Goal: Task Accomplishment & Management: Complete application form

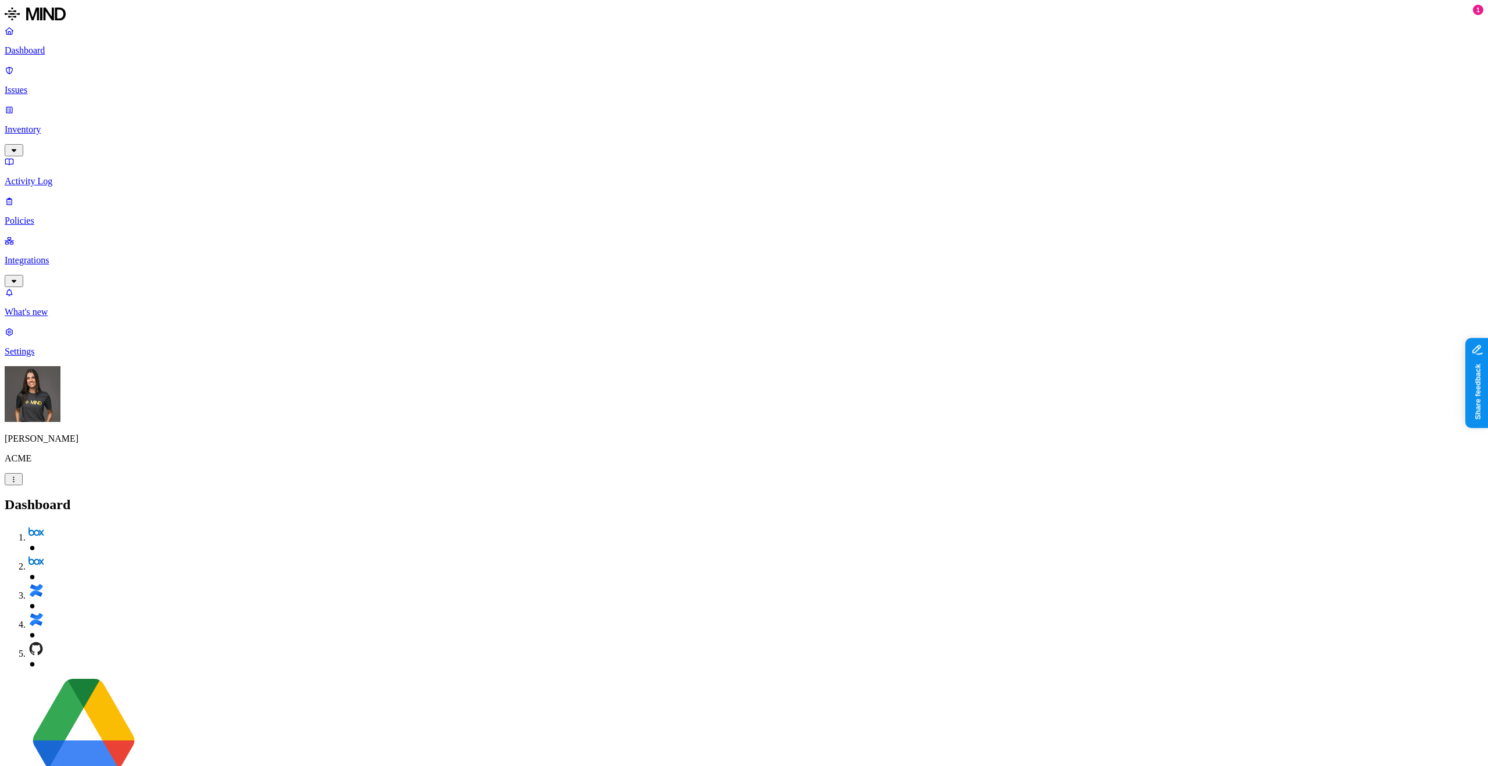
click at [47, 17] on img at bounding box center [35, 14] width 61 height 19
click at [39, 124] on p "Inventory" at bounding box center [744, 129] width 1478 height 10
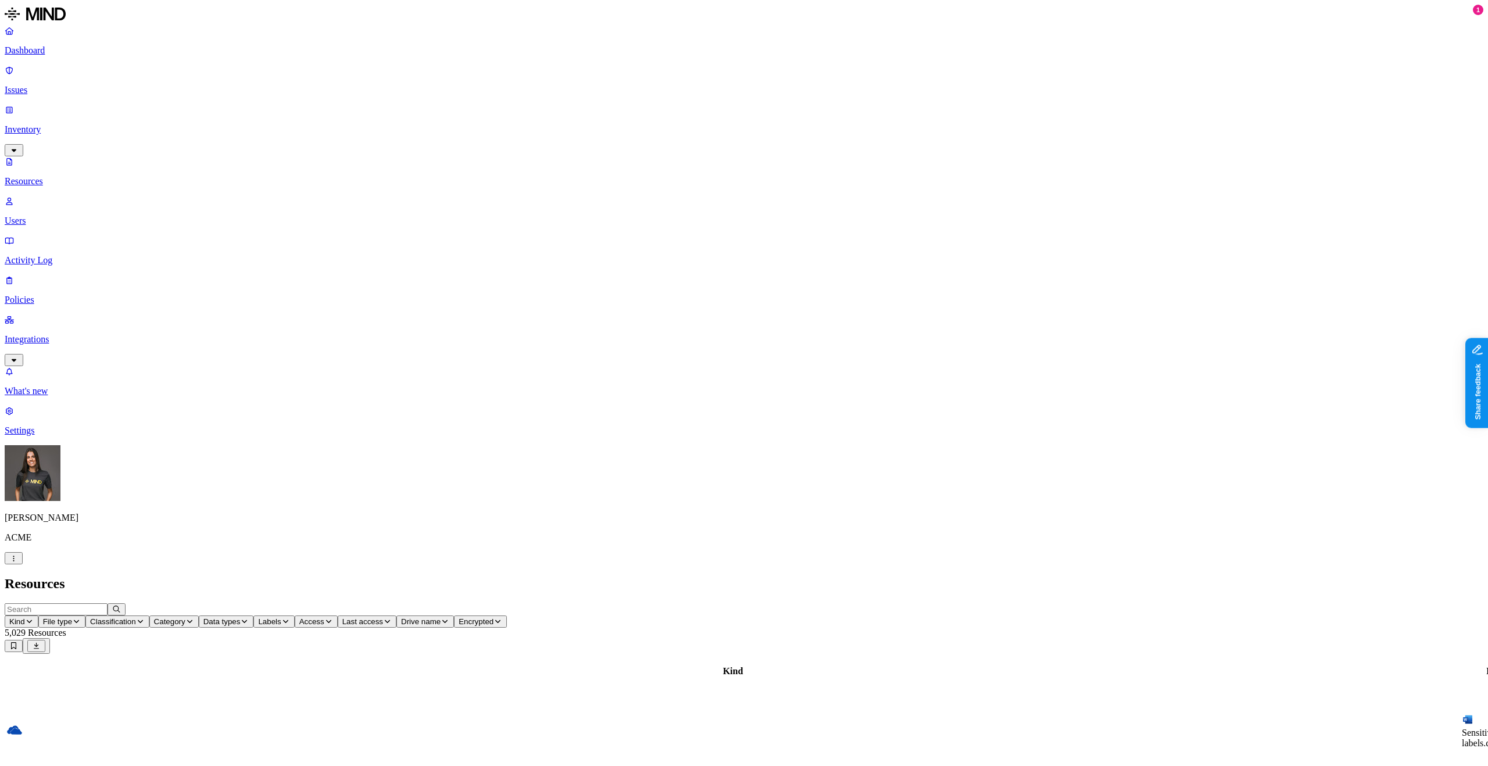
click at [185, 617] on span "Category" at bounding box center [169, 621] width 31 height 9
click at [241, 617] on span "Data types" at bounding box center [221, 621] width 37 height 9
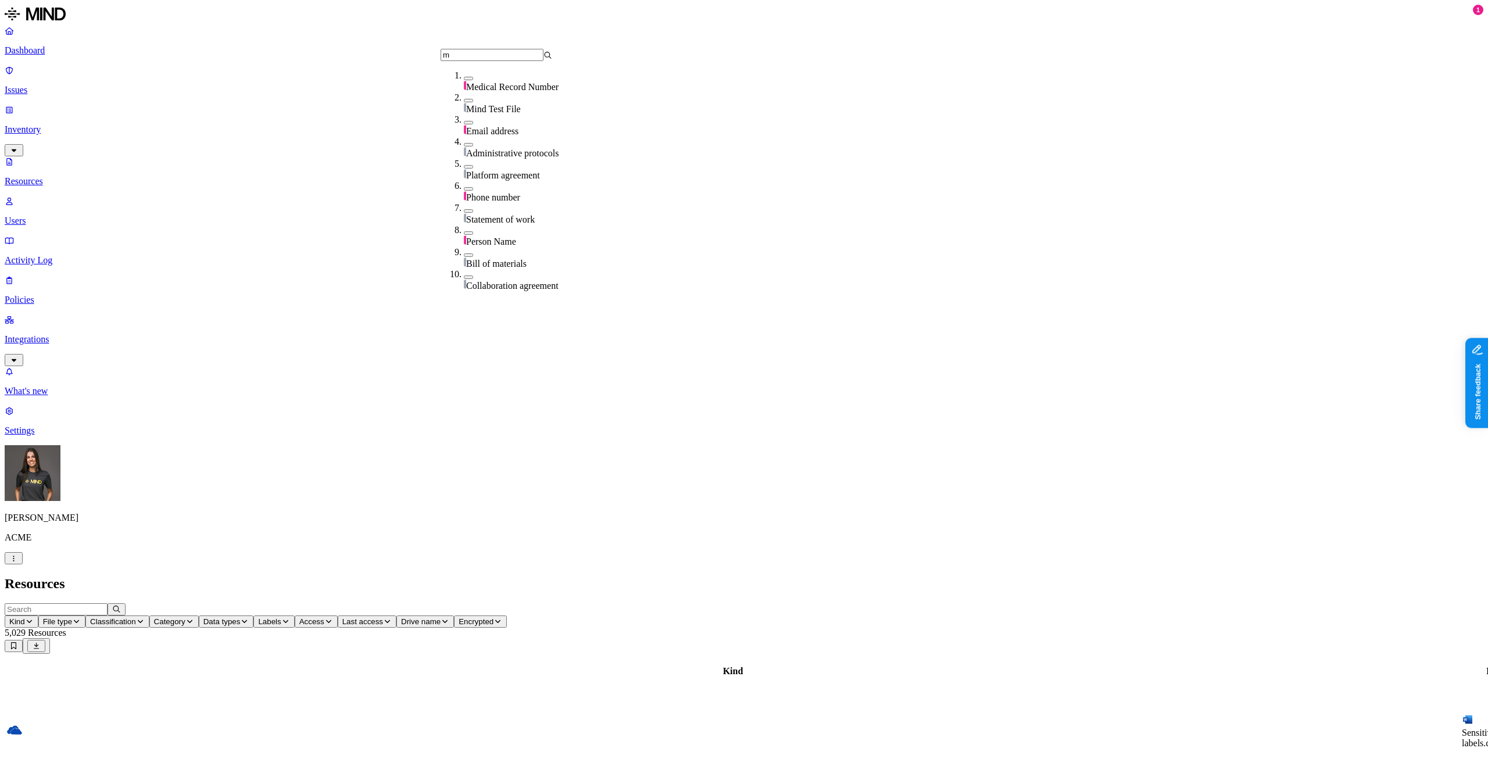
type input "me"
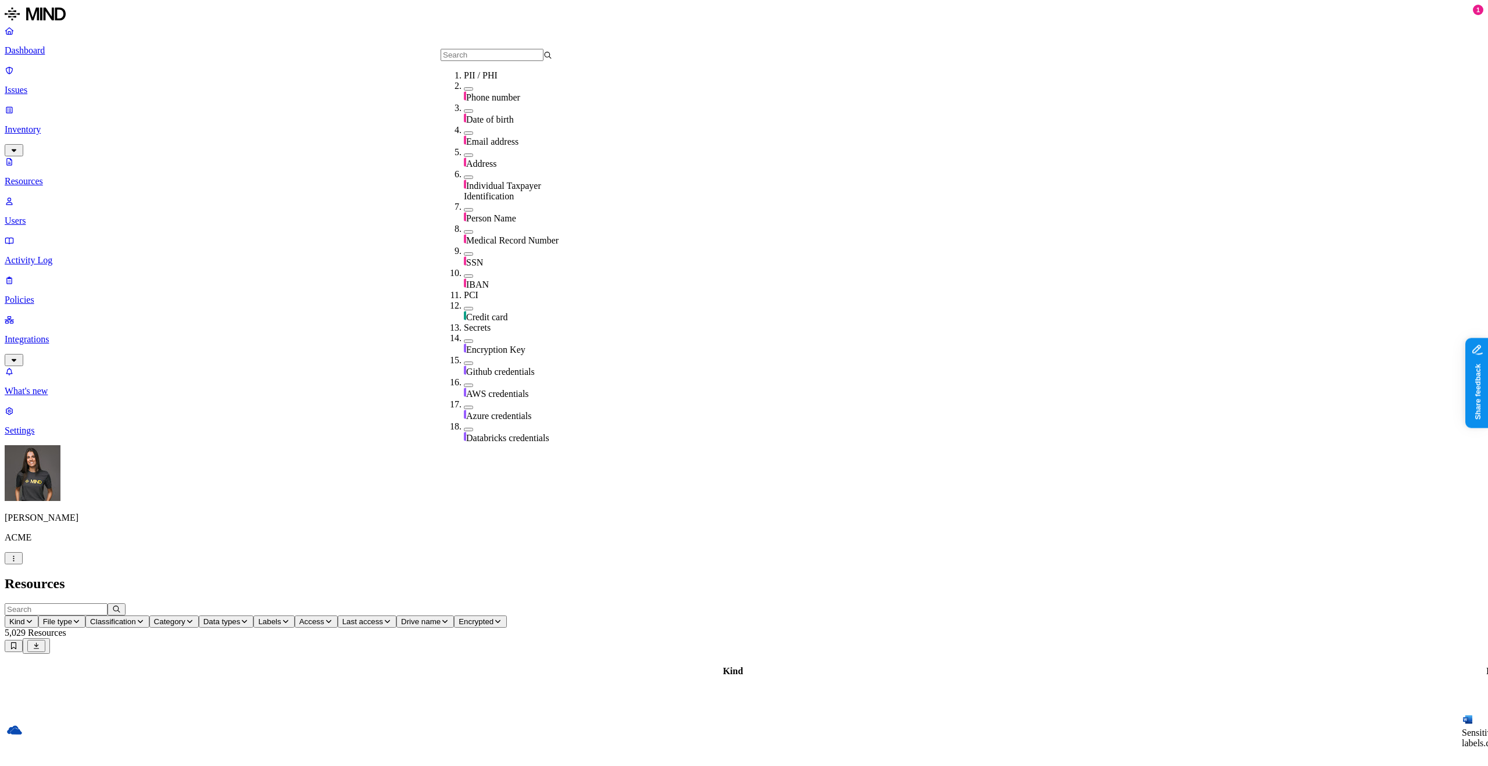
click at [136, 617] on span "Classification" at bounding box center [113, 621] width 46 height 9
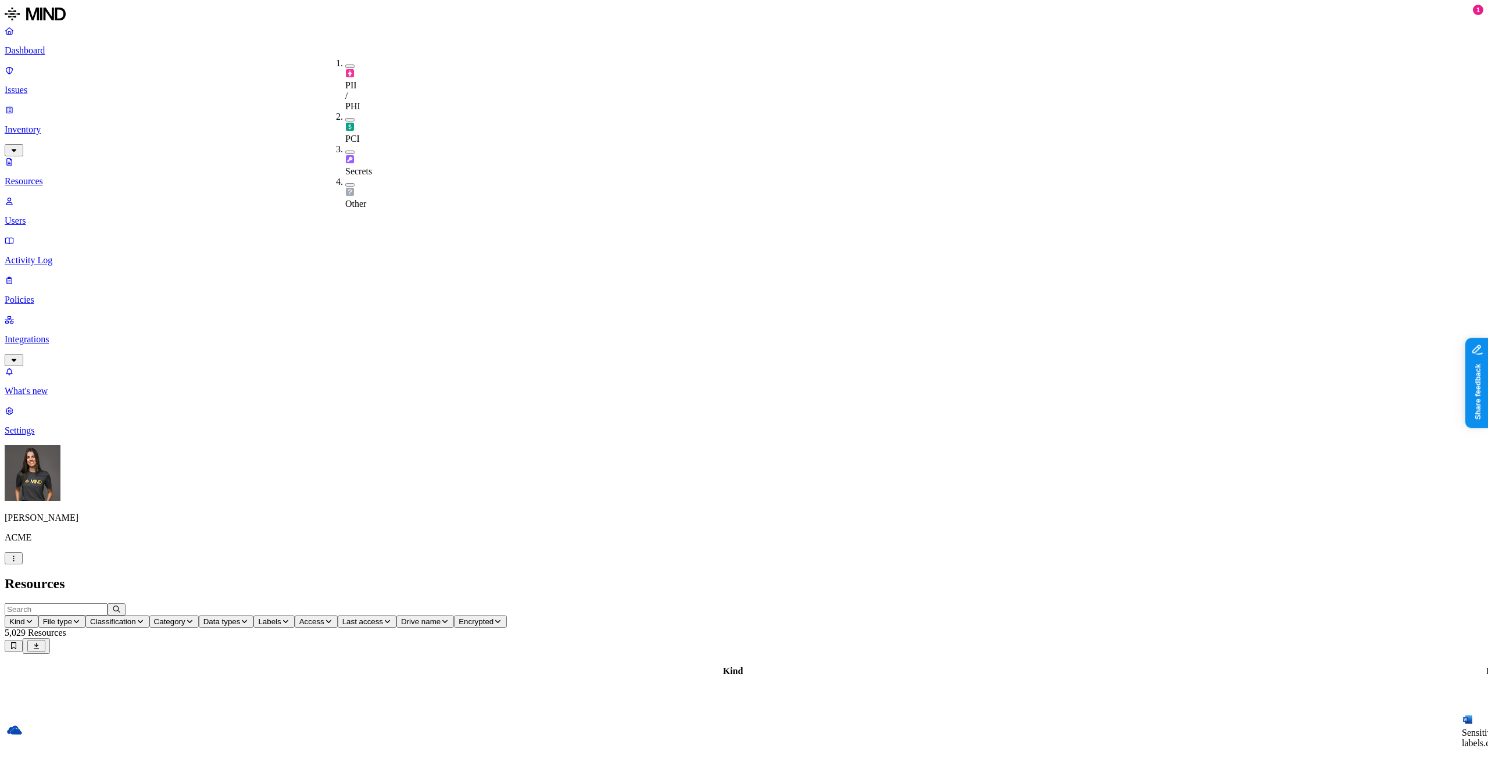
click at [553, 576] on div "Resources" at bounding box center [744, 584] width 1478 height 16
click at [241, 617] on span "Data types" at bounding box center [221, 621] width 37 height 9
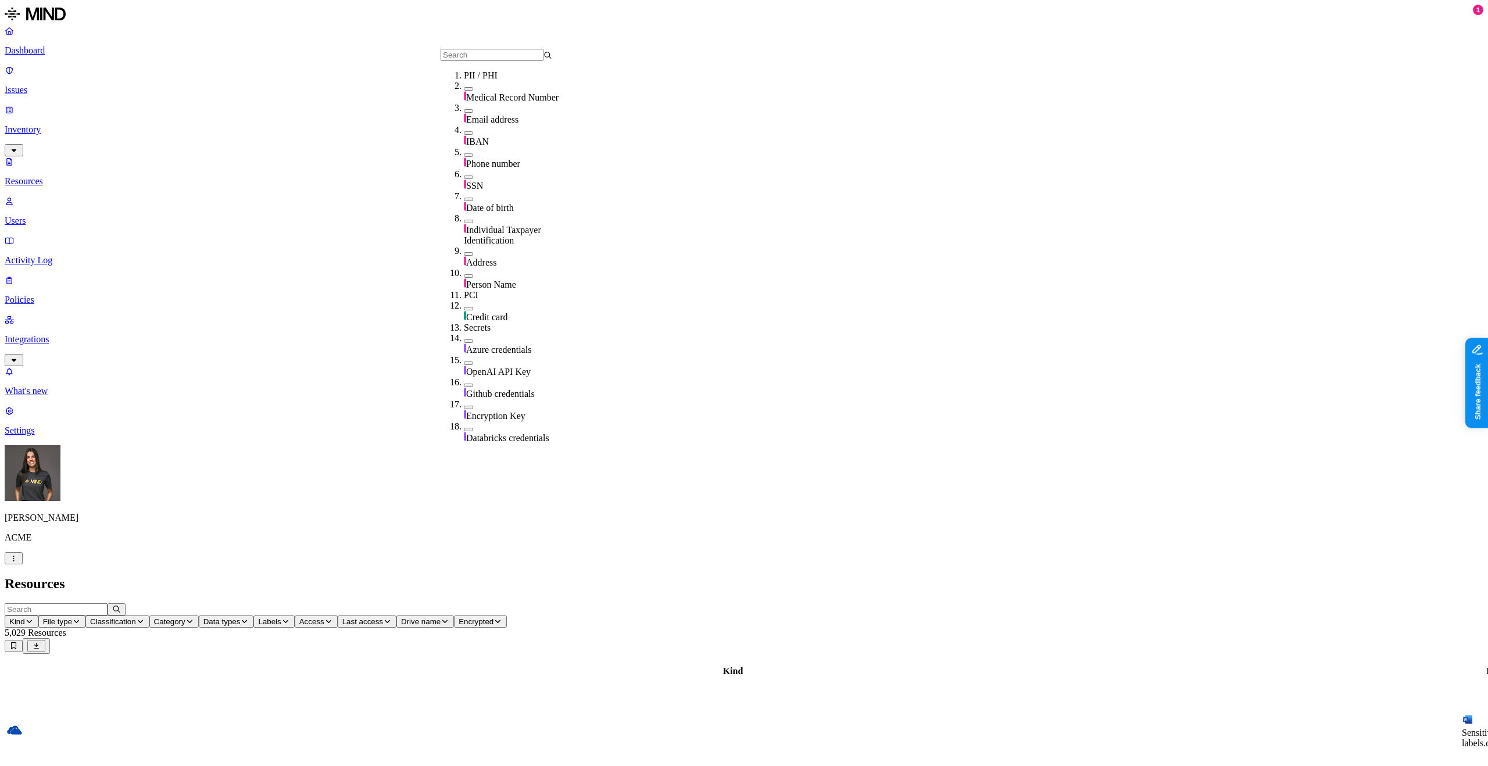
click at [369, 576] on h2 "Resources" at bounding box center [744, 584] width 1478 height 16
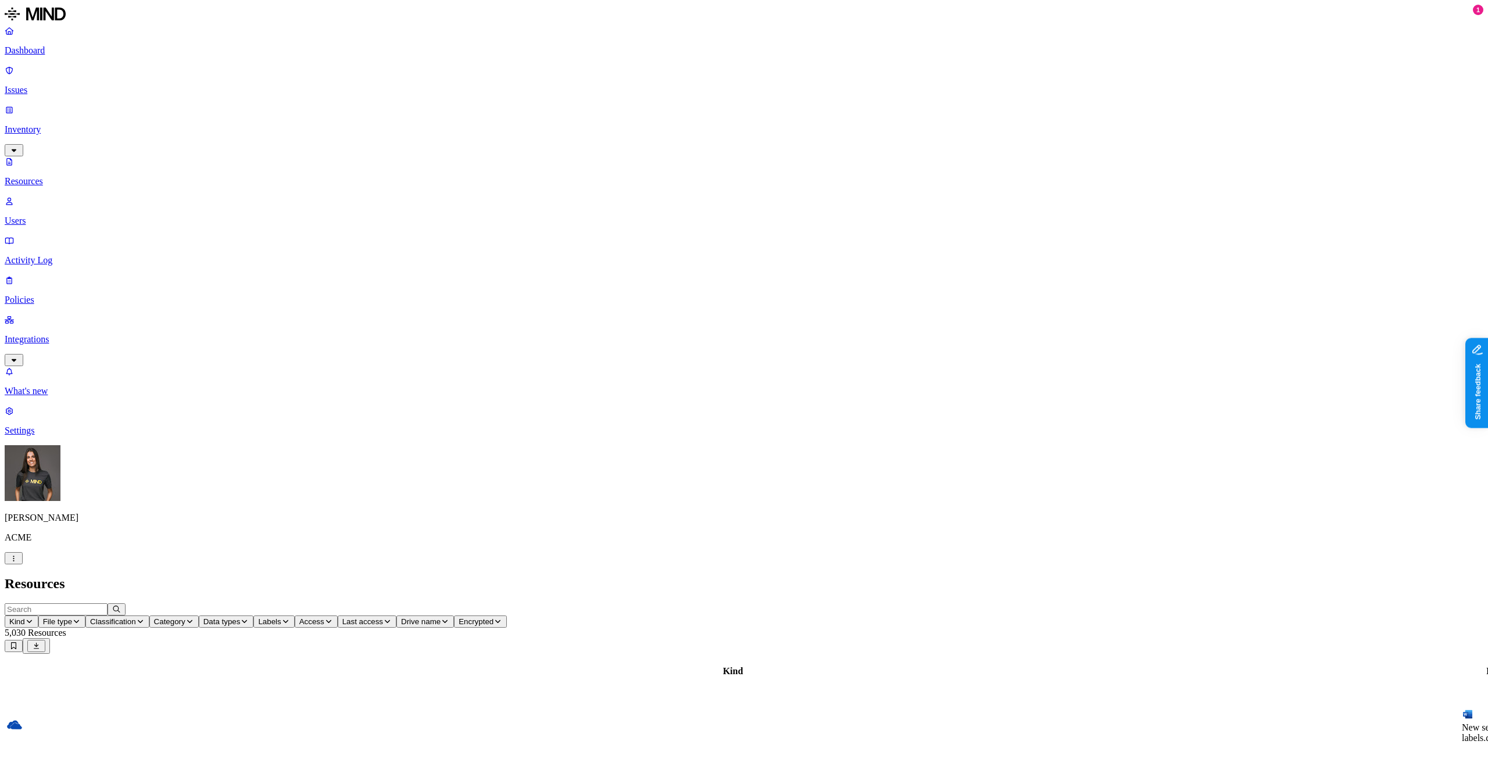
click at [241, 617] on span "Data types" at bounding box center [221, 621] width 37 height 9
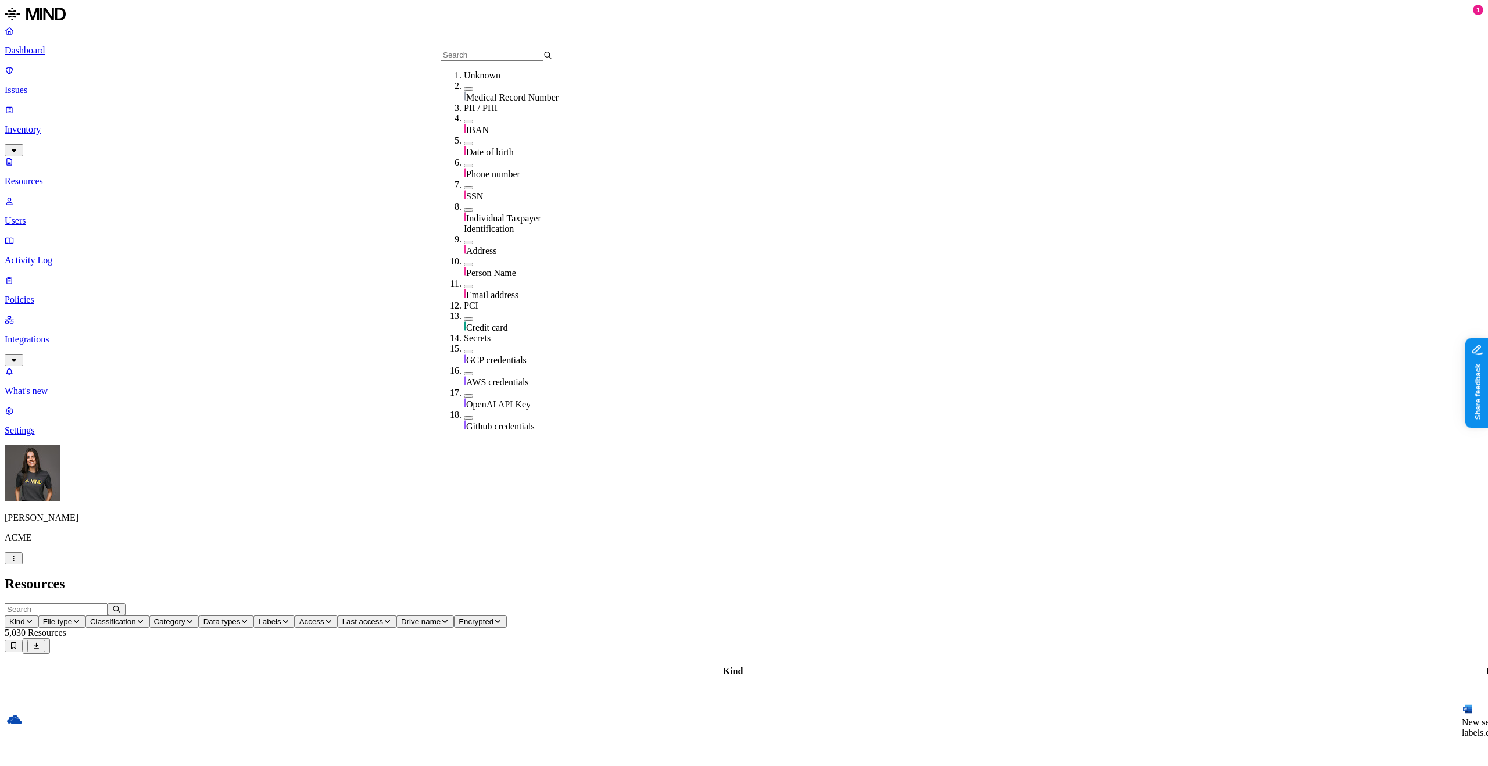
click at [470, 576] on h2 "Resources" at bounding box center [744, 584] width 1478 height 16
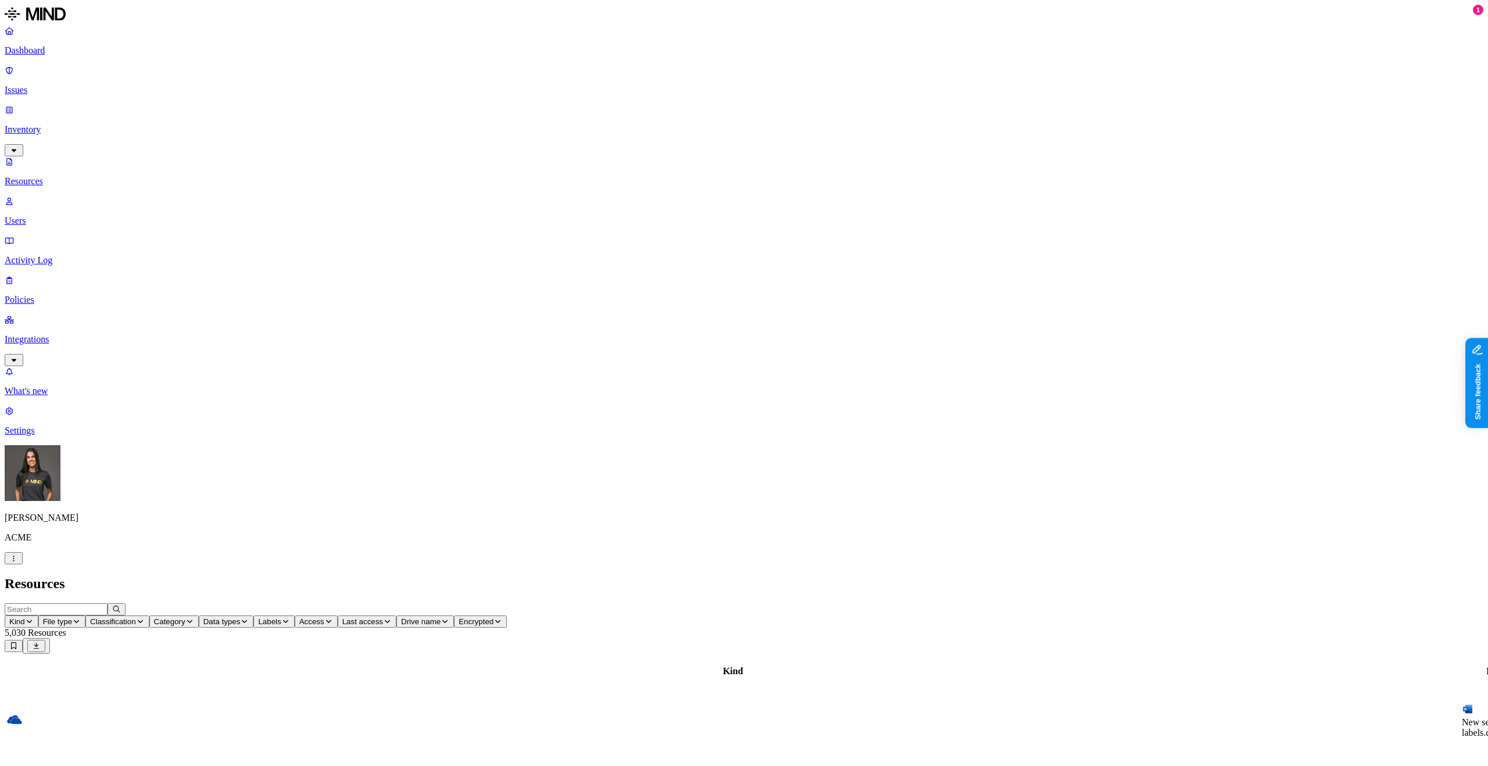
click at [54, 52] on p "Dashboard" at bounding box center [744, 50] width 1478 height 10
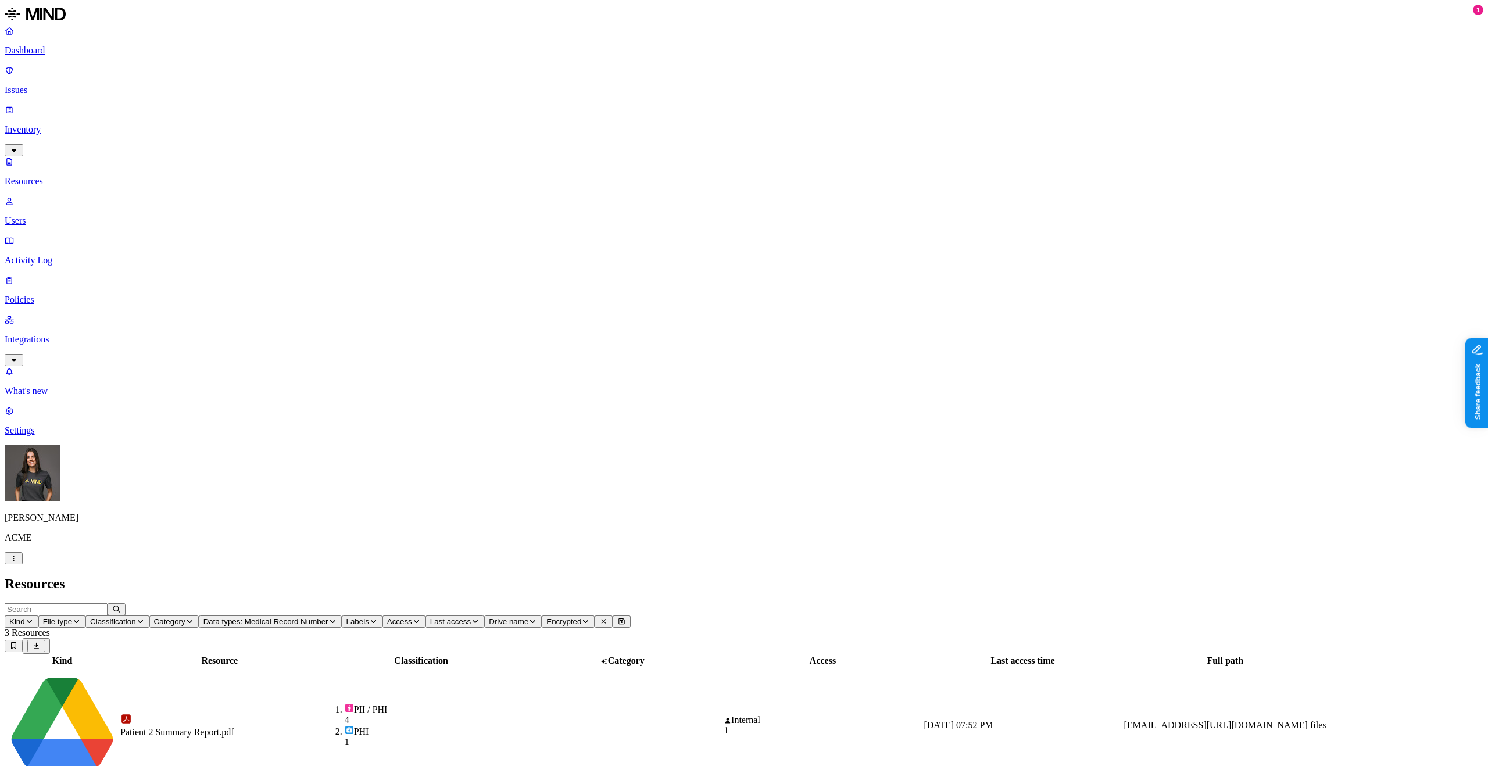
click at [522, 668] on td "PII / PHI 4 PHI 1" at bounding box center [421, 725] width 201 height 115
click at [25, 66] on link "Issues" at bounding box center [744, 80] width 1478 height 30
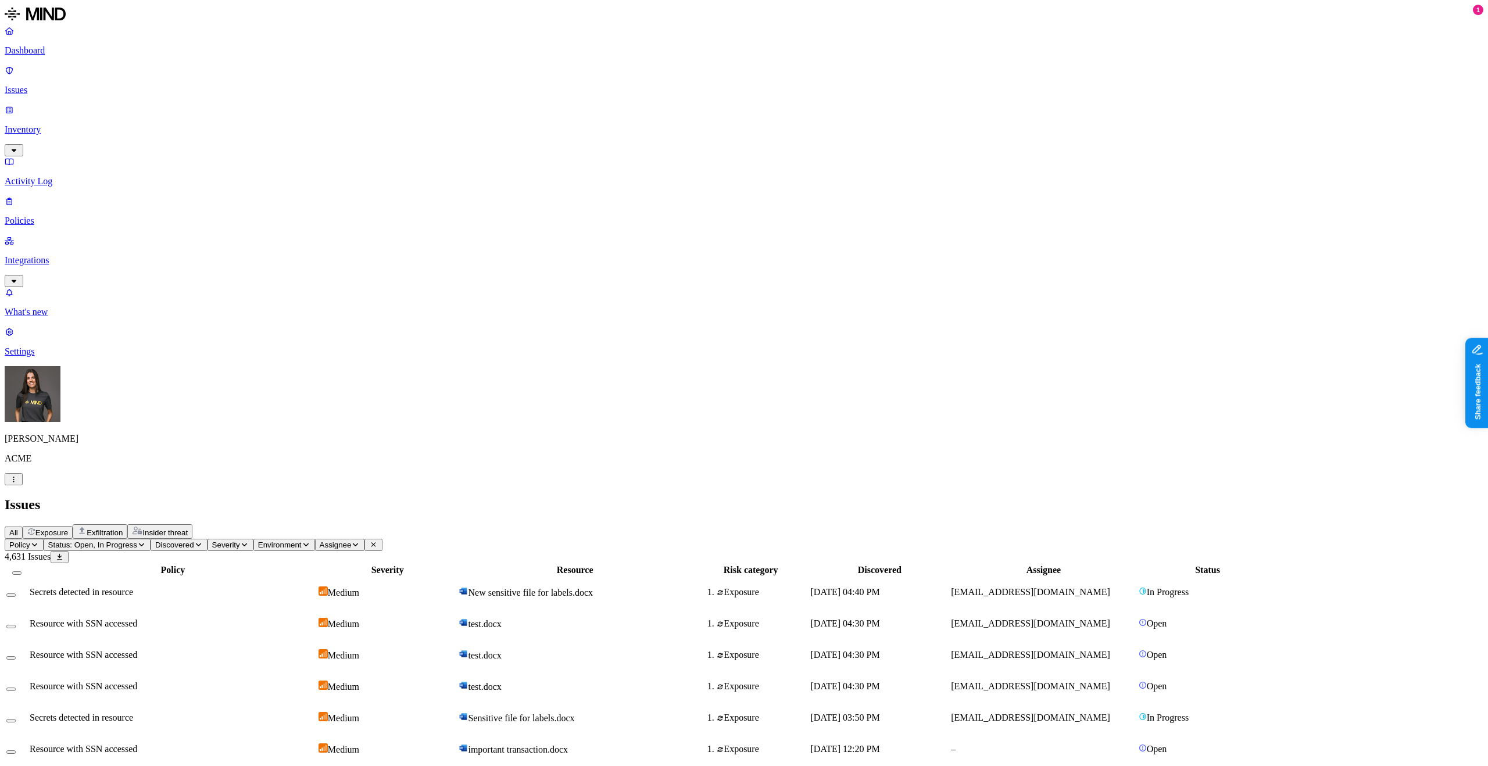
click at [60, 50] on p "Dashboard" at bounding box center [744, 50] width 1478 height 10
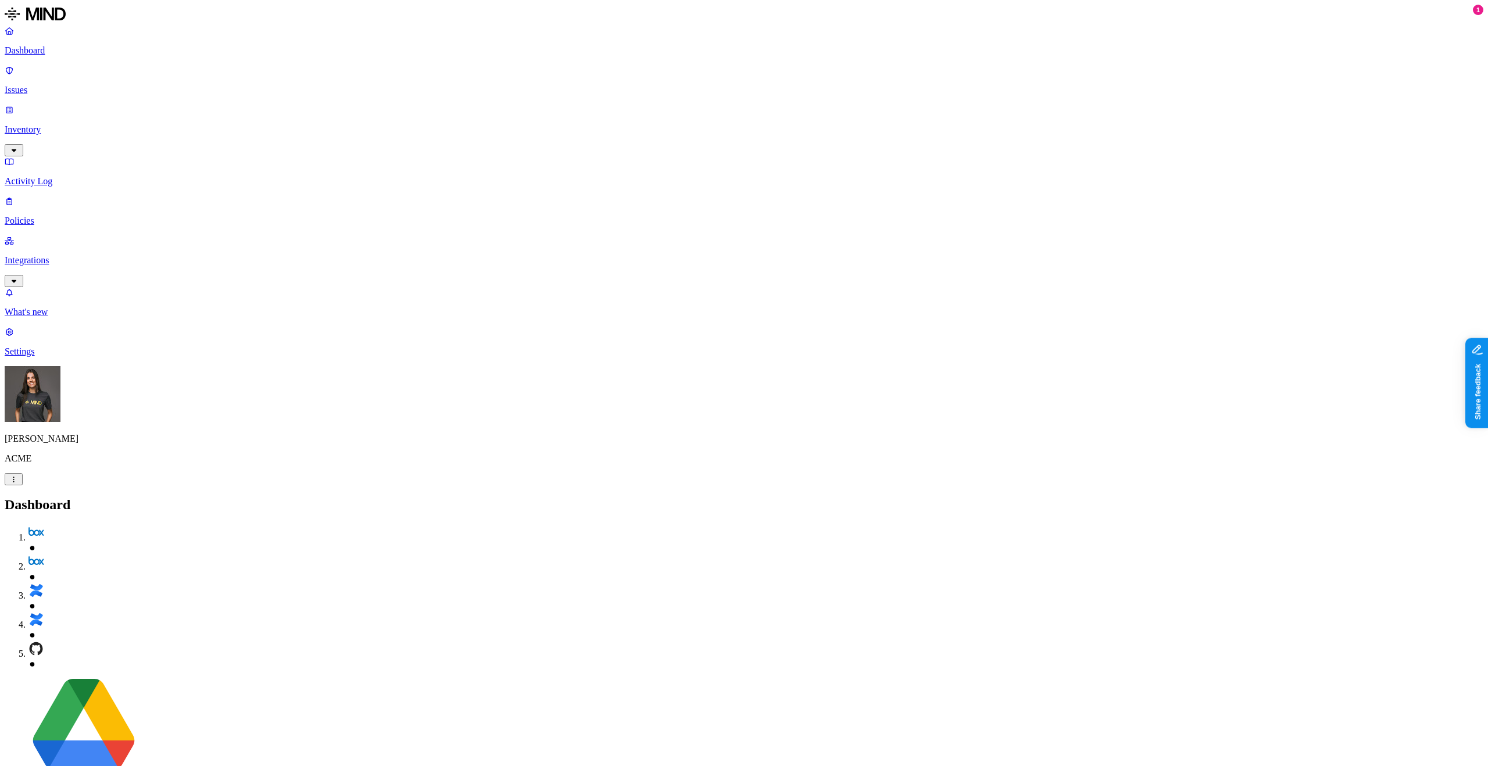
click at [55, 79] on link "Issues" at bounding box center [744, 80] width 1478 height 30
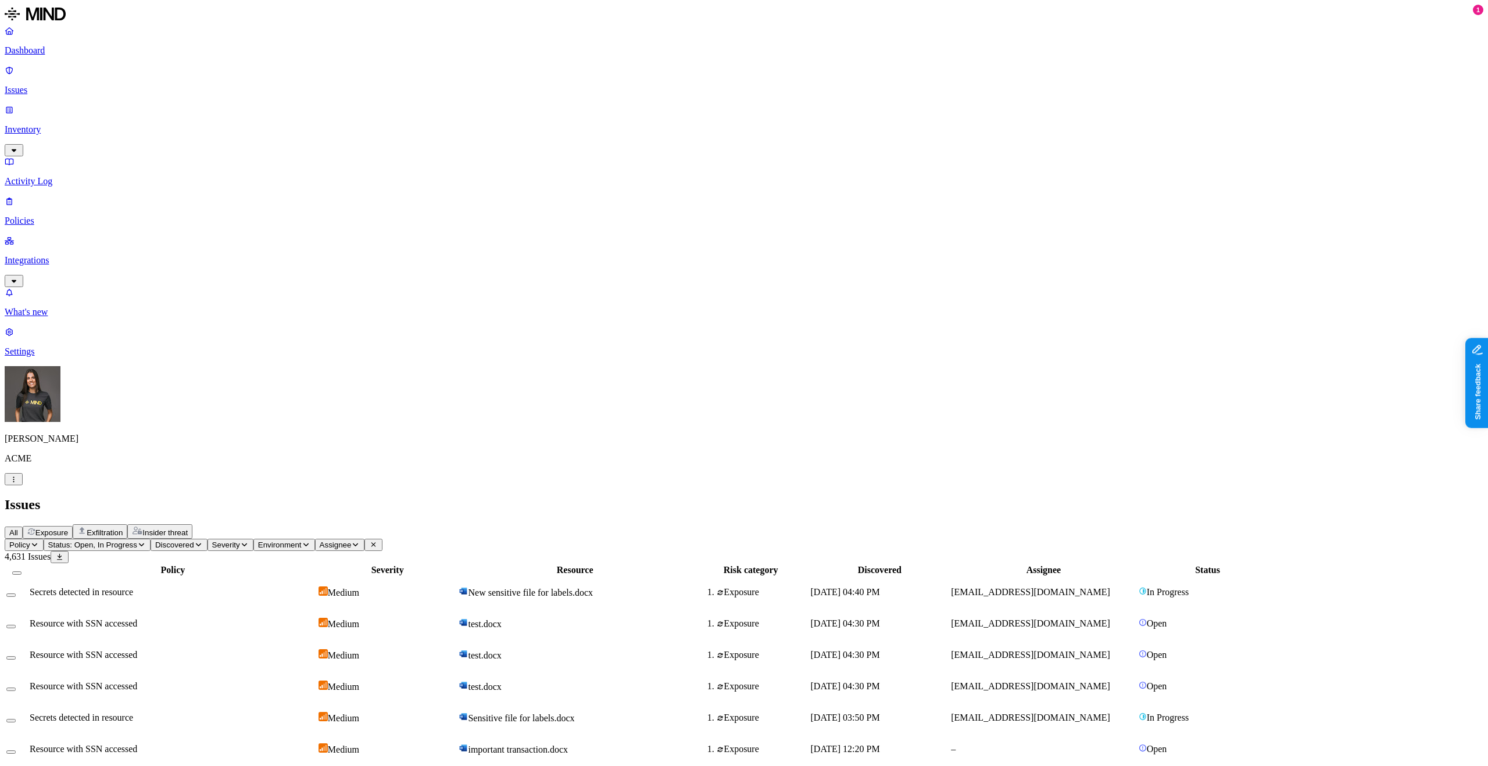
click at [55, 124] on p "Inventory" at bounding box center [744, 129] width 1478 height 10
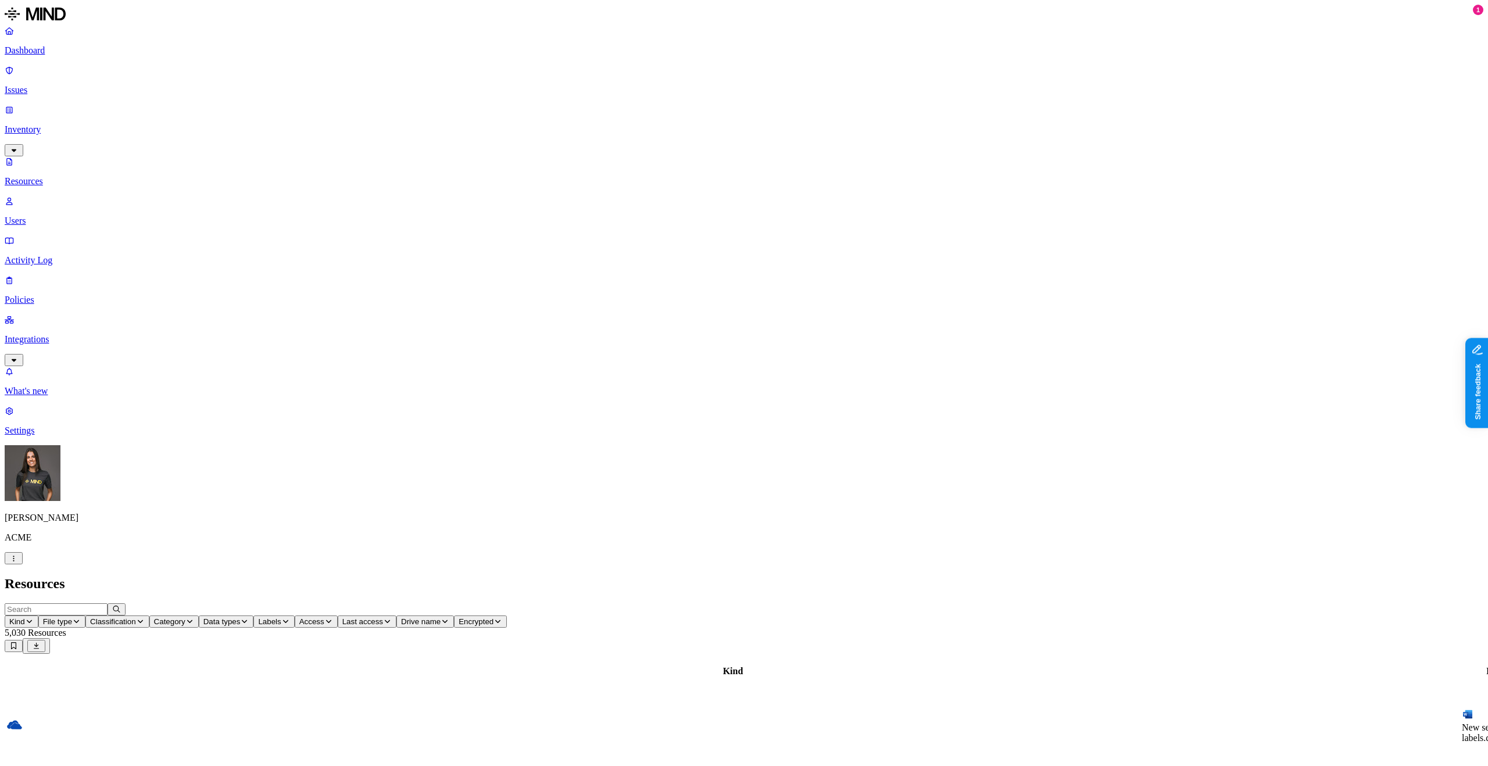
click at [254, 615] on button "Data types" at bounding box center [226, 621] width 55 height 12
type input "med"
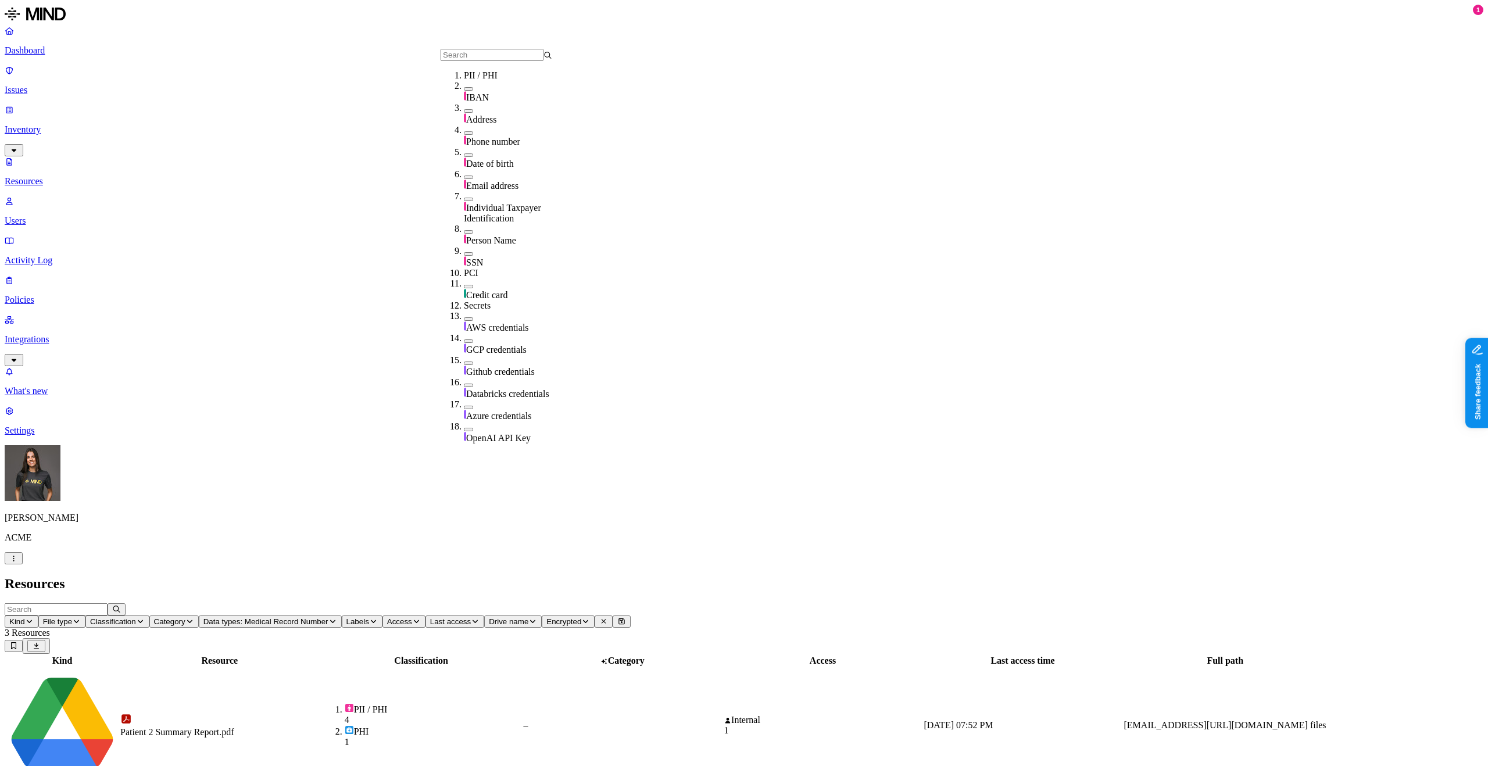
click at [708, 576] on h2 "Resources" at bounding box center [744, 584] width 1478 height 16
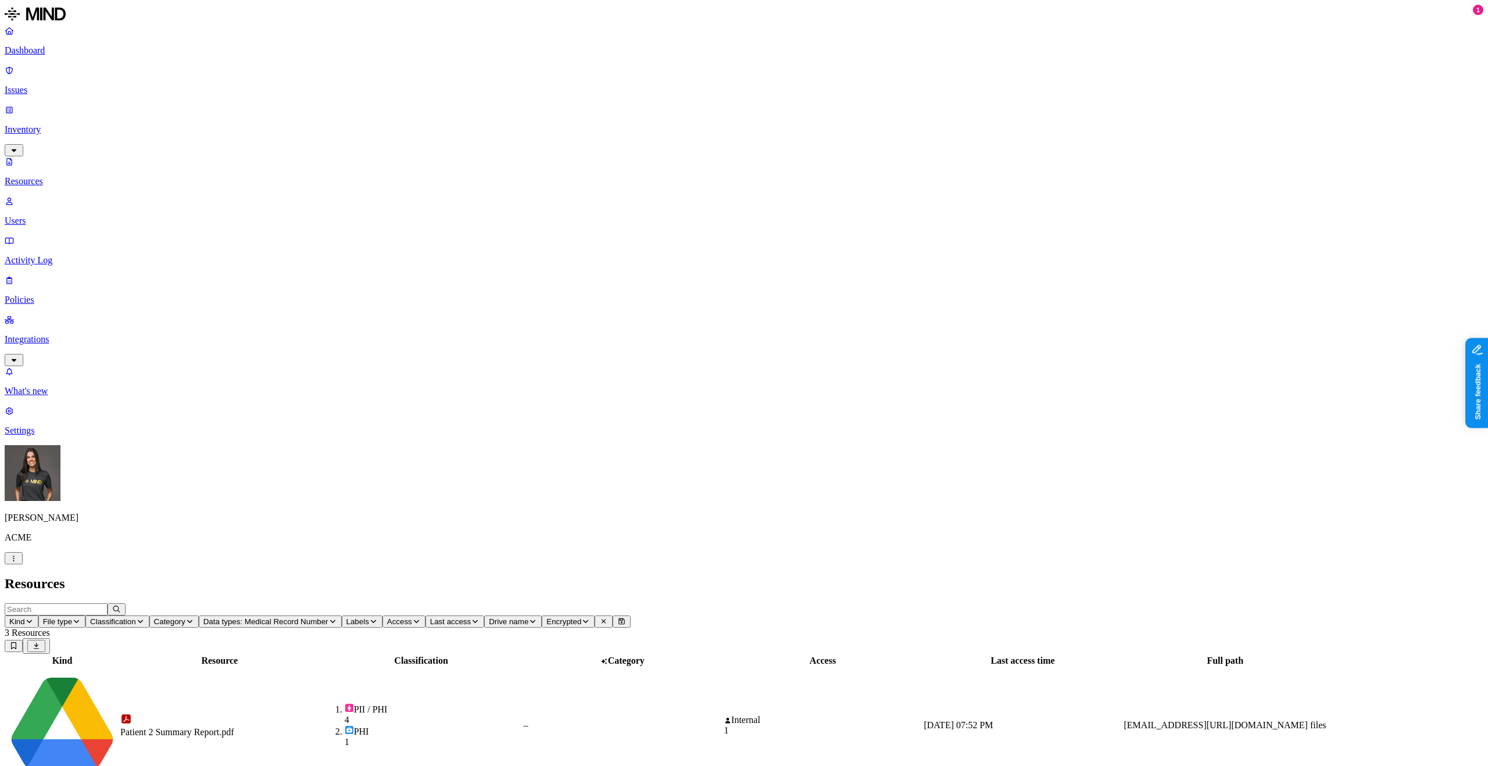
click at [20, 56] on link "Dashboard" at bounding box center [744, 41] width 1478 height 30
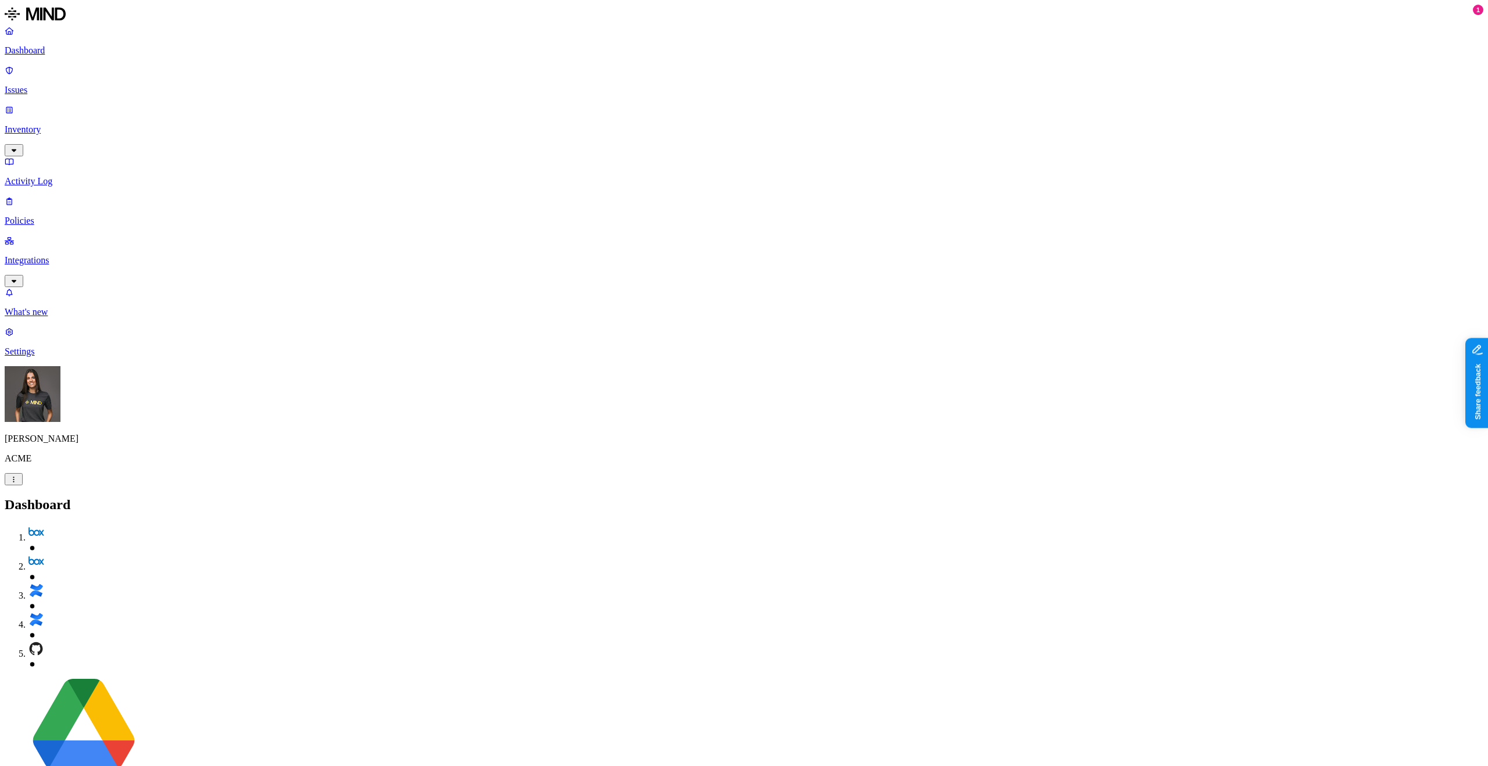
click at [72, 83] on div "Dashboard Issues Inventory Activity Log Policies Integrations" at bounding box center [744, 157] width 1478 height 262
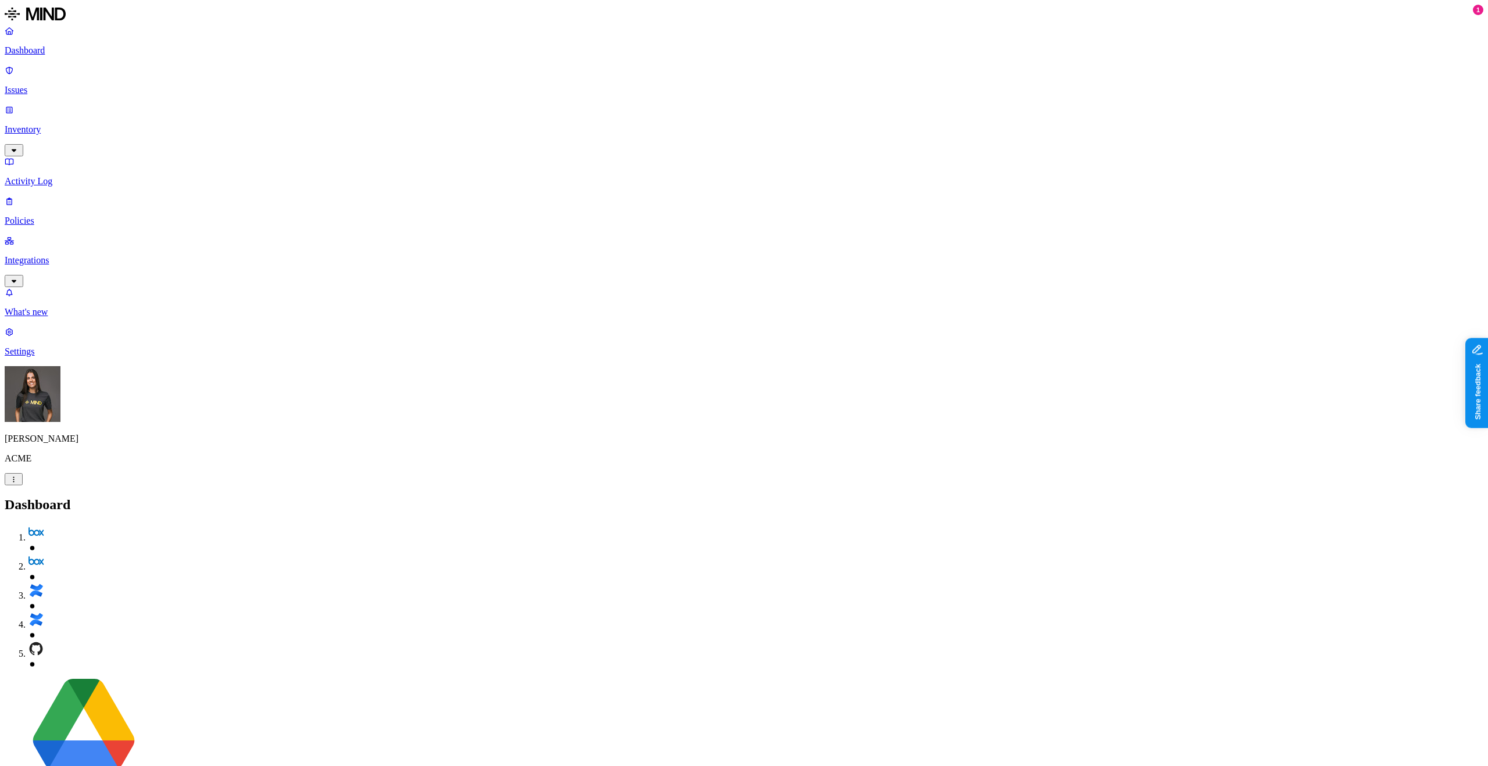
click at [59, 124] on p "Inventory" at bounding box center [744, 129] width 1478 height 10
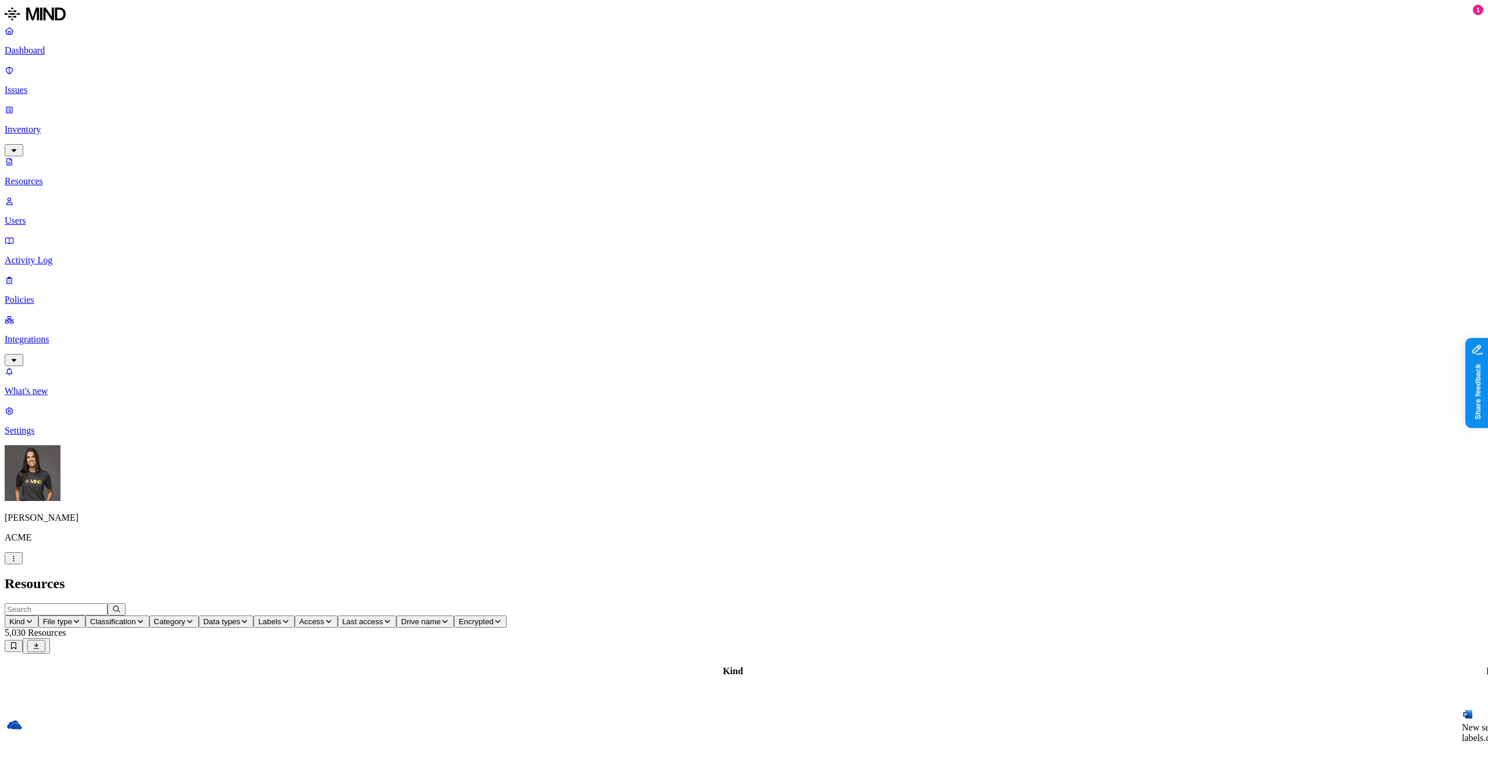
click at [55, 52] on p "Dashboard" at bounding box center [744, 50] width 1478 height 10
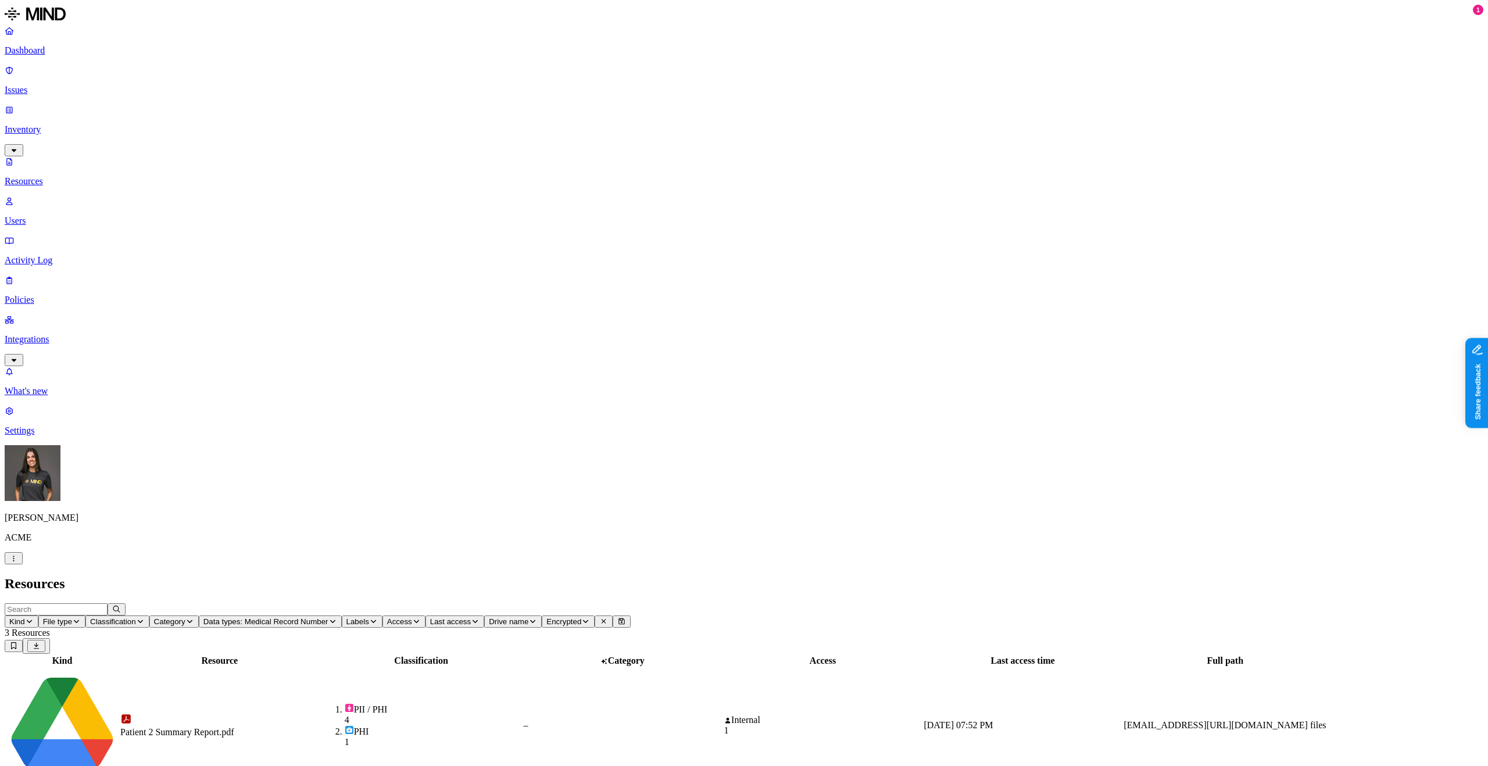
click at [328, 617] on span "Data types: Medical Record Number" at bounding box center [265, 621] width 125 height 9
type input "med"
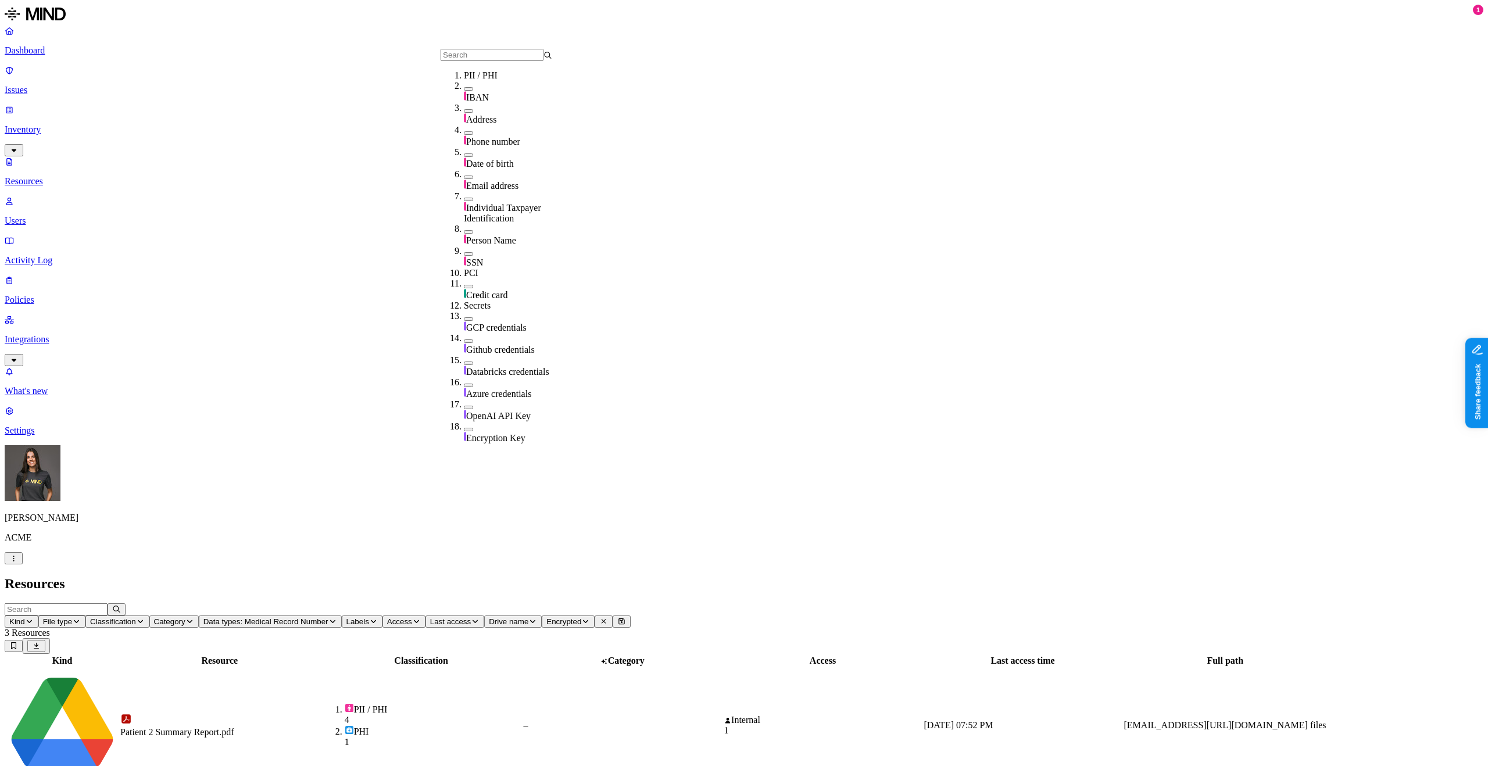
click at [632, 576] on h2 "Resources" at bounding box center [744, 584] width 1478 height 16
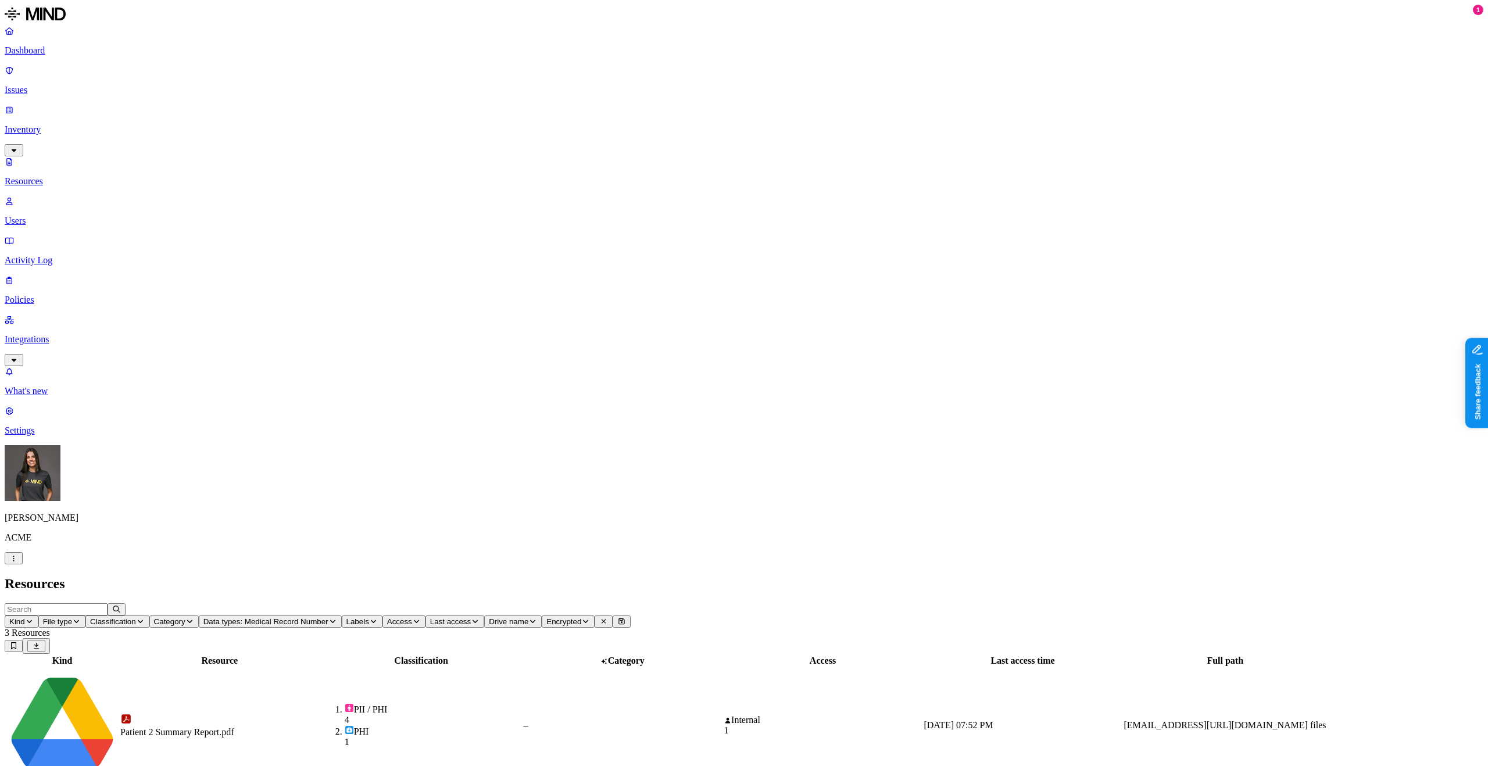
click at [59, 78] on link "Issues" at bounding box center [744, 80] width 1478 height 30
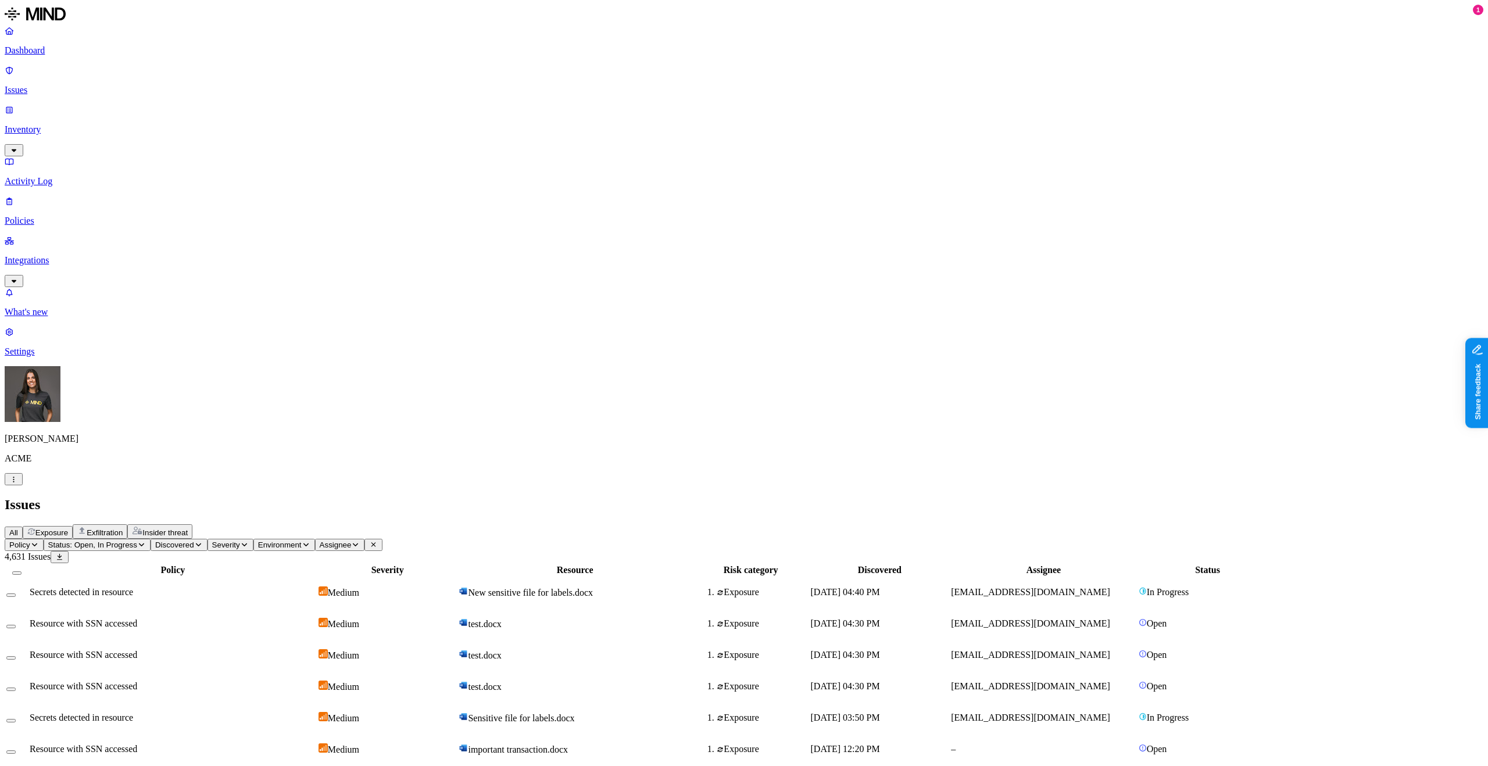
click at [68, 528] on span "Exposure" at bounding box center [51, 532] width 33 height 9
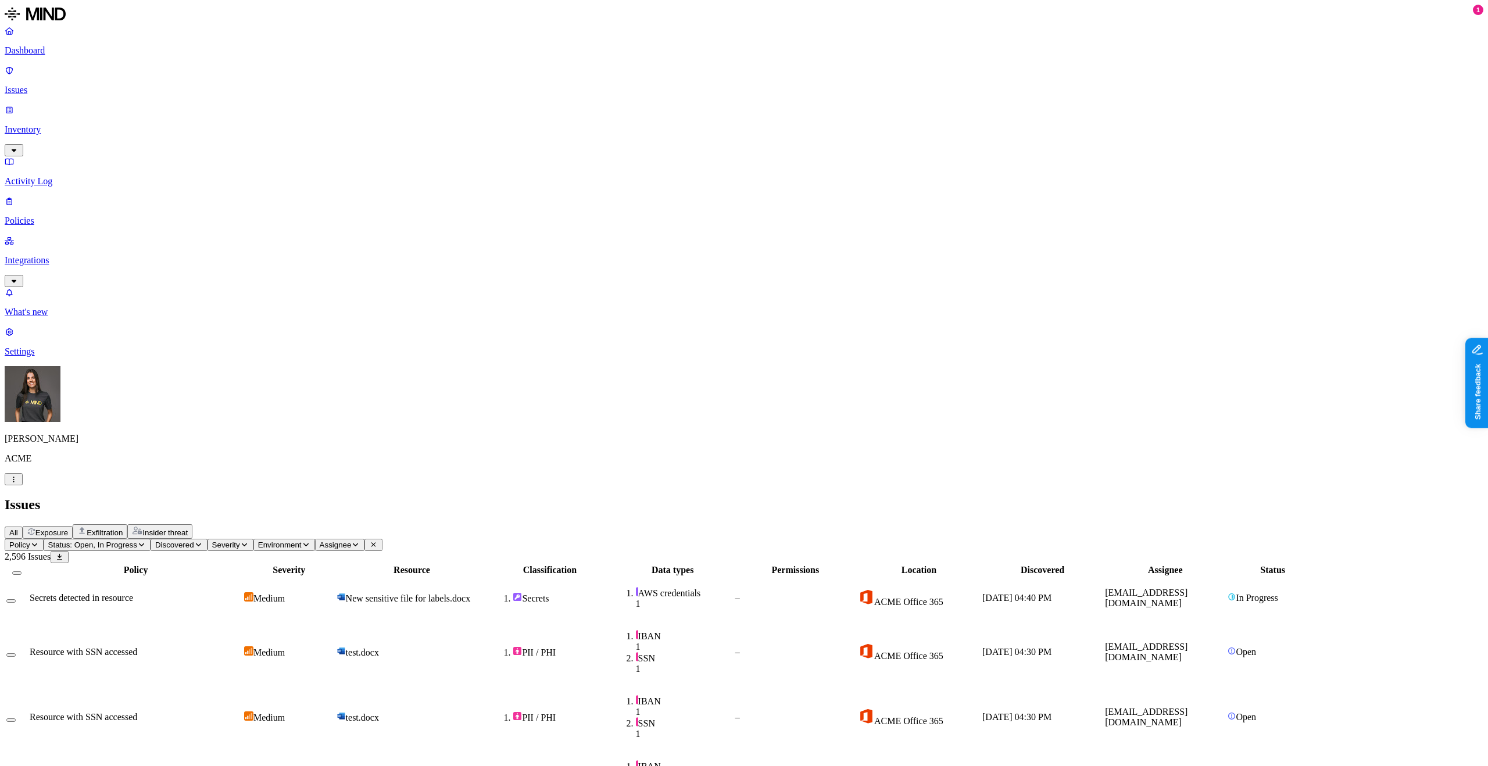
click at [81, 56] on link "Dashboard" at bounding box center [744, 41] width 1478 height 30
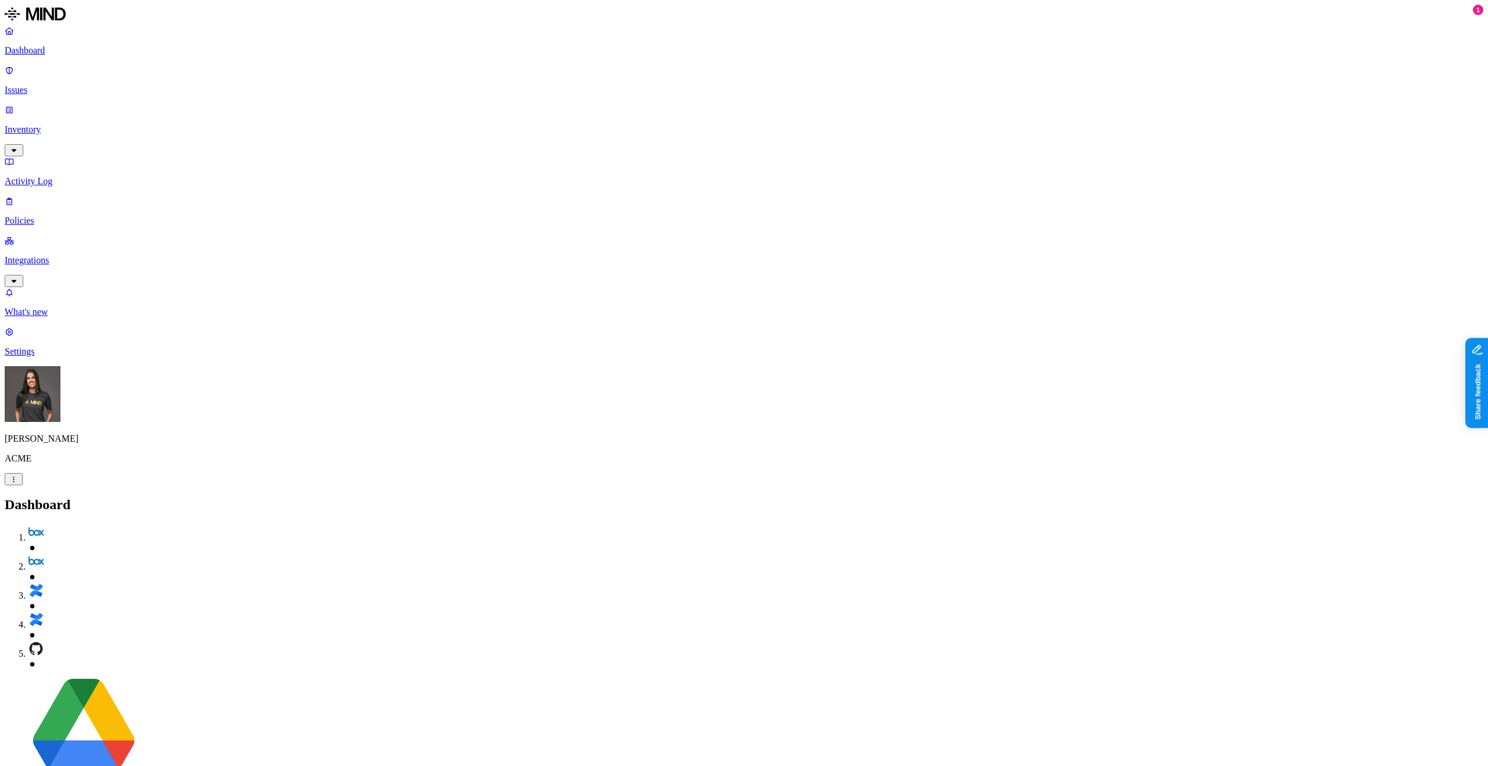
click at [69, 85] on p "Issues" at bounding box center [744, 90] width 1478 height 10
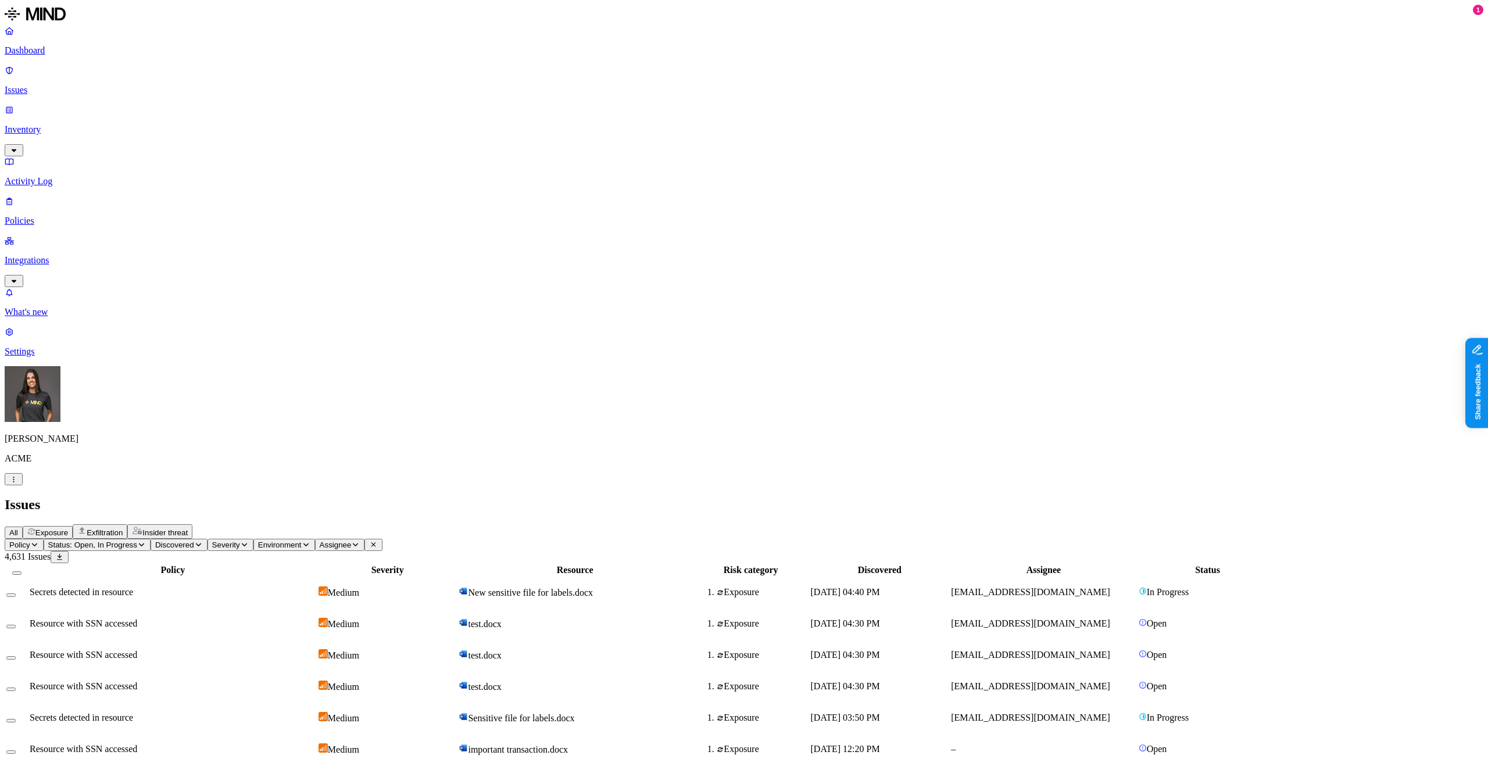
click at [84, 124] on p "Inventory" at bounding box center [744, 129] width 1478 height 10
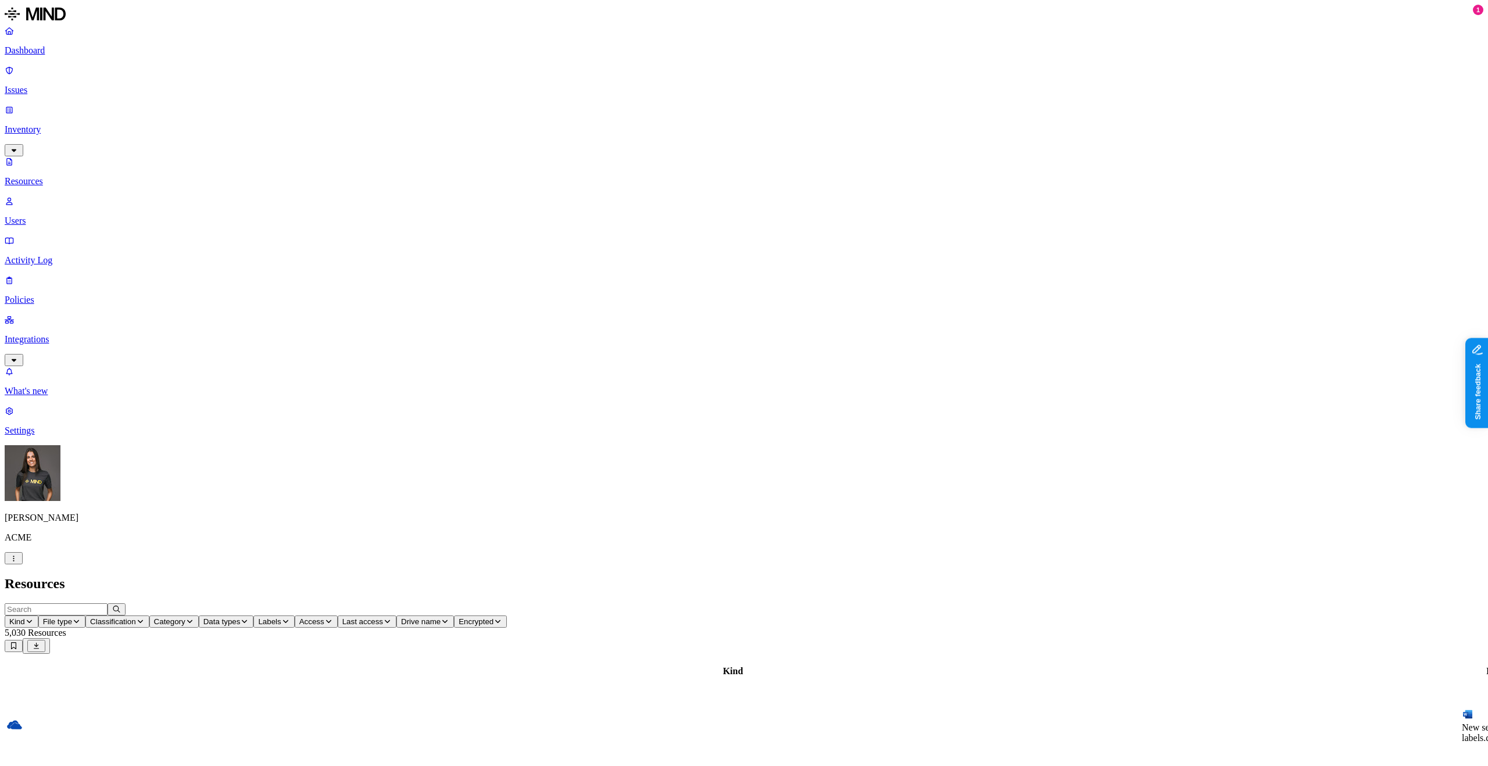
click at [254, 615] on button "Data types" at bounding box center [226, 621] width 55 height 12
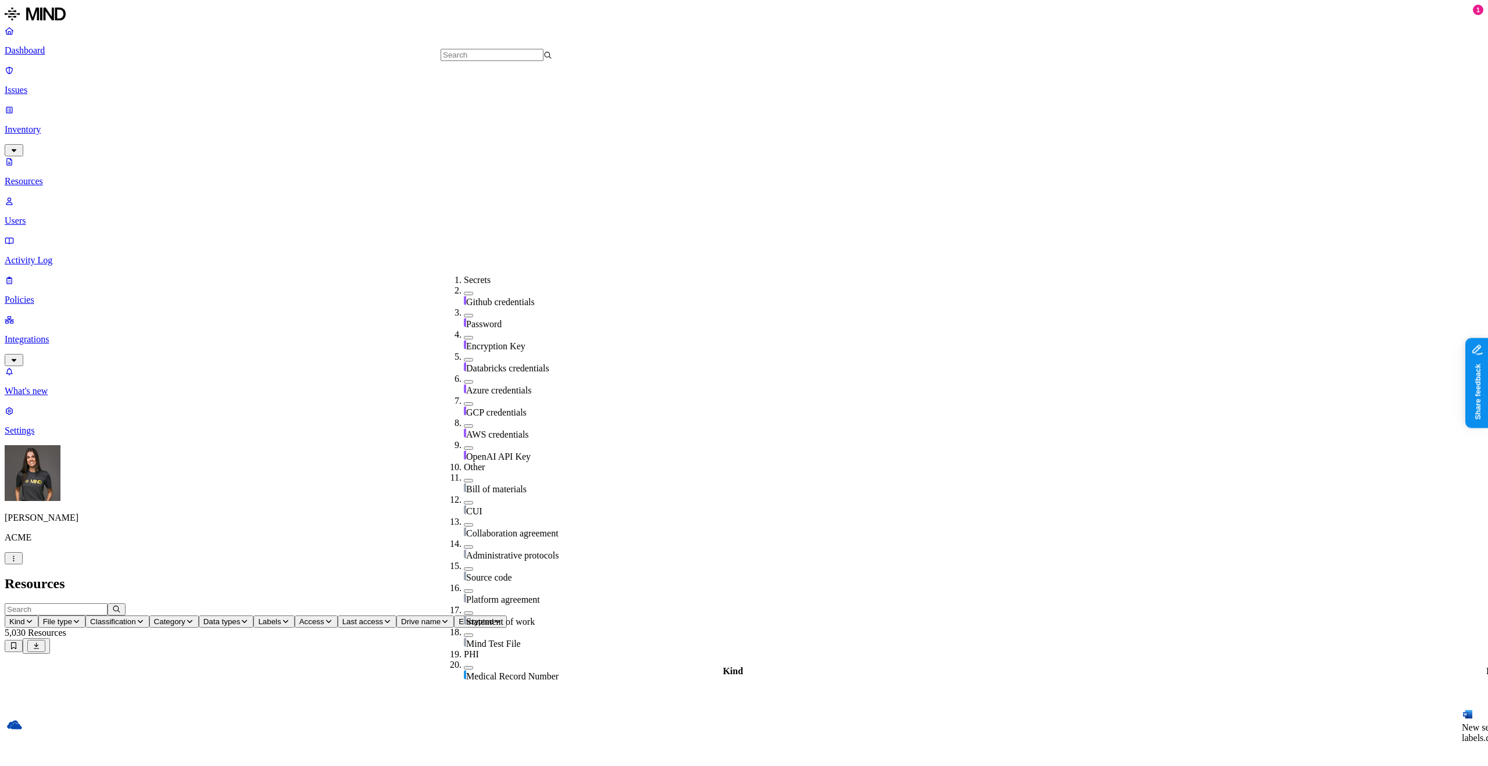
scroll to position [369, 0]
click at [783, 576] on div "Resources" at bounding box center [744, 584] width 1478 height 16
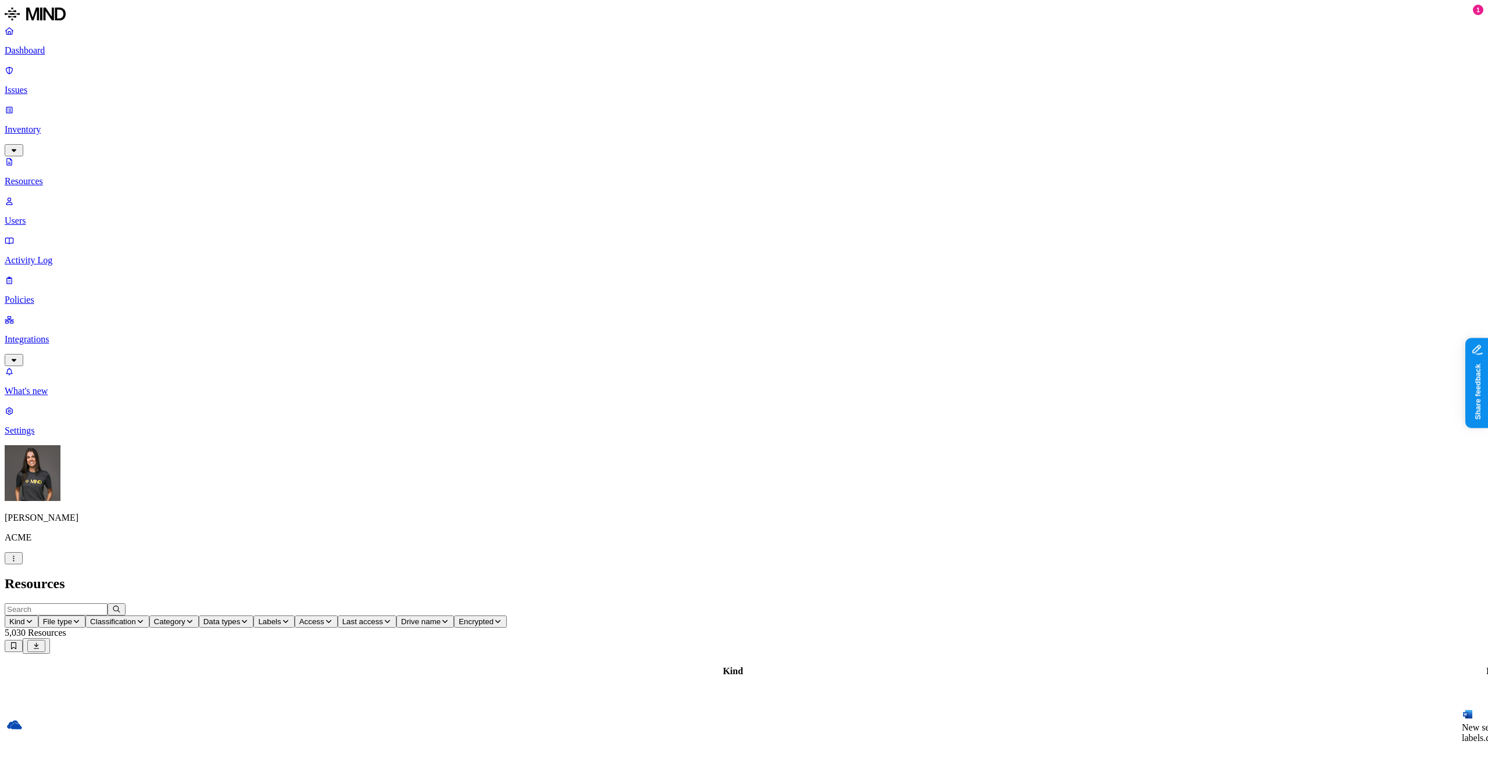
scroll to position [44, 0]
click at [241, 617] on span "Data types" at bounding box center [221, 621] width 37 height 9
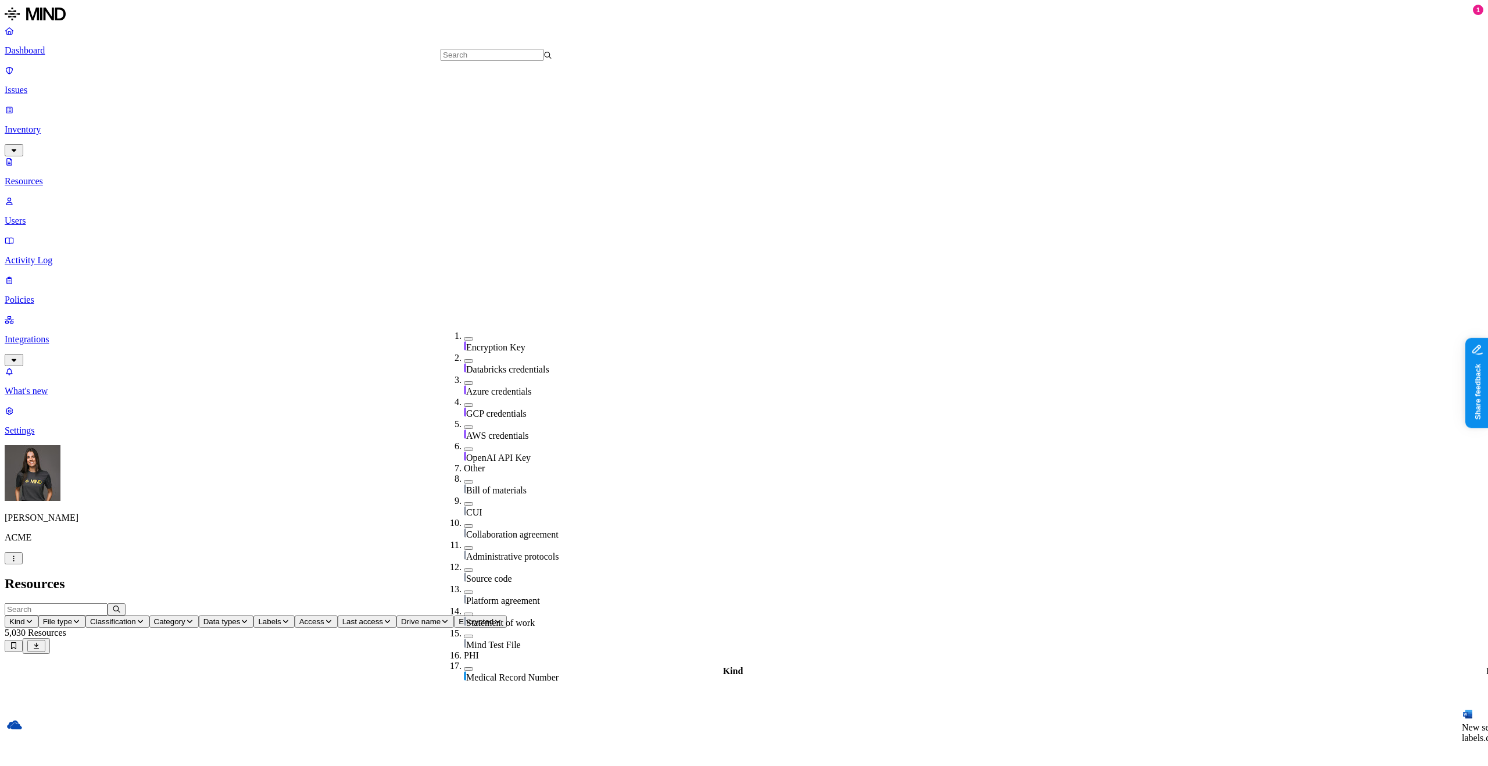
scroll to position [369, 0]
click at [464, 661] on div "Medical Record Number" at bounding box center [520, 672] width 112 height 22
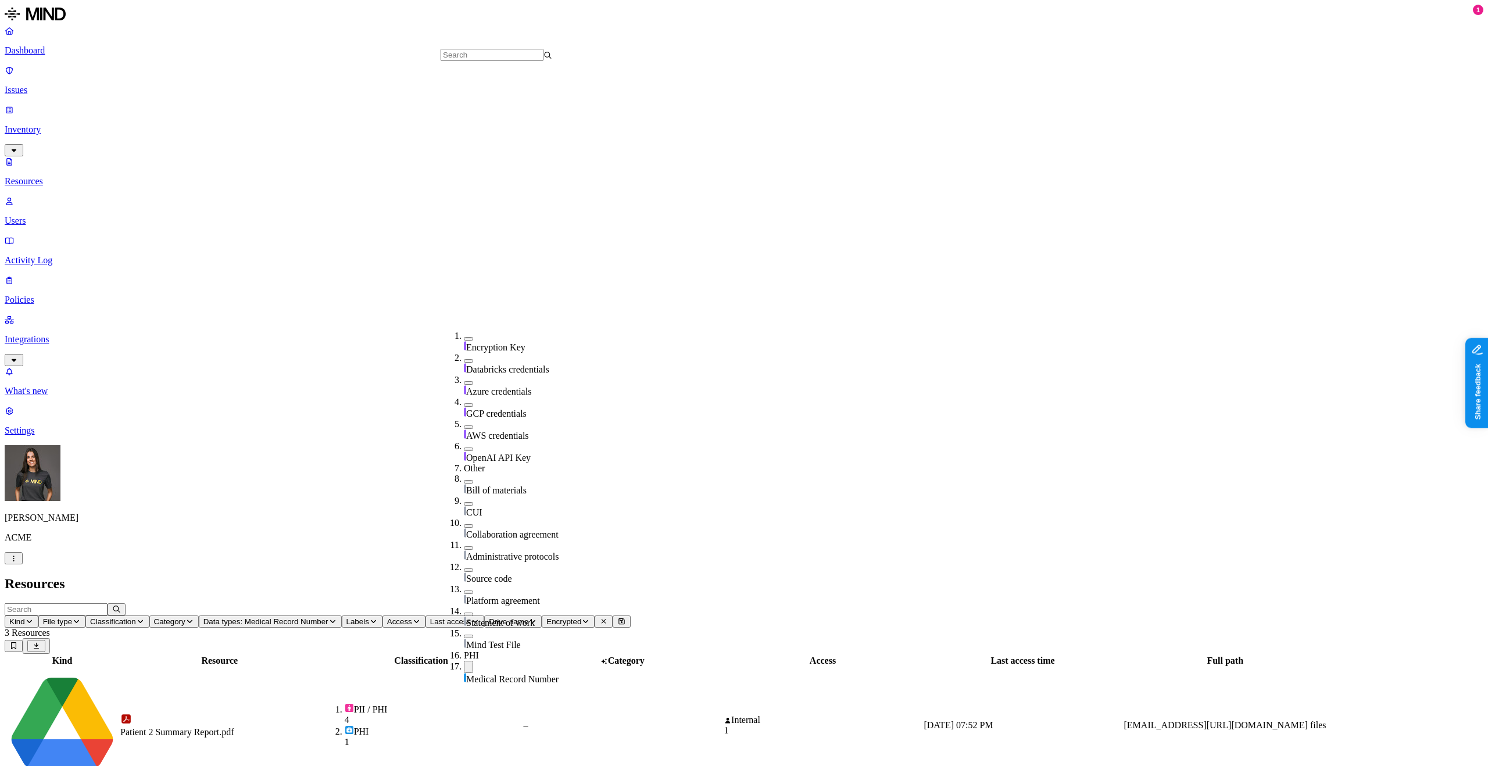
click at [801, 576] on header "Resources" at bounding box center [744, 584] width 1478 height 16
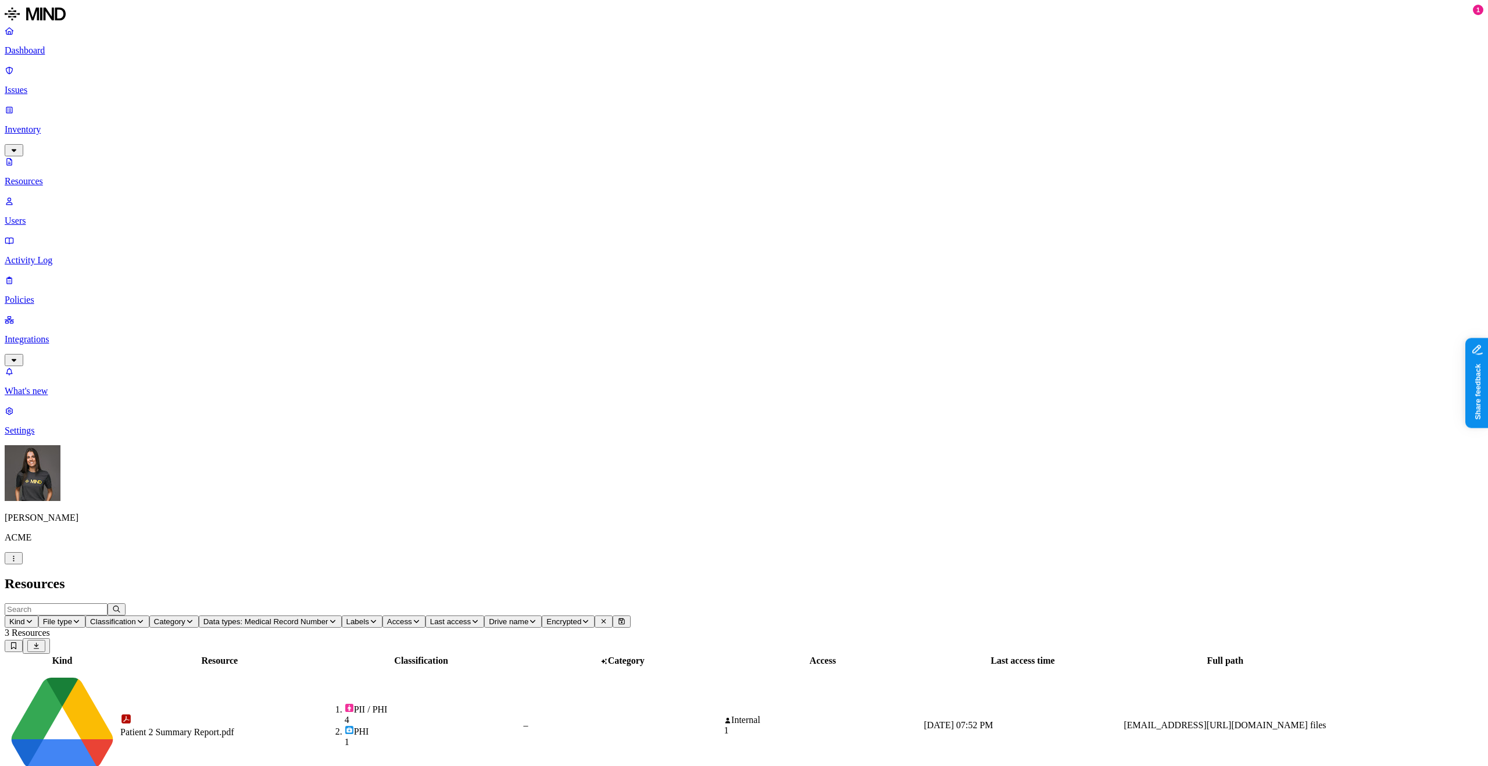
click at [660, 668] on td "–" at bounding box center [621, 725] width 199 height 115
click at [63, 55] on p "Dashboard" at bounding box center [744, 50] width 1478 height 10
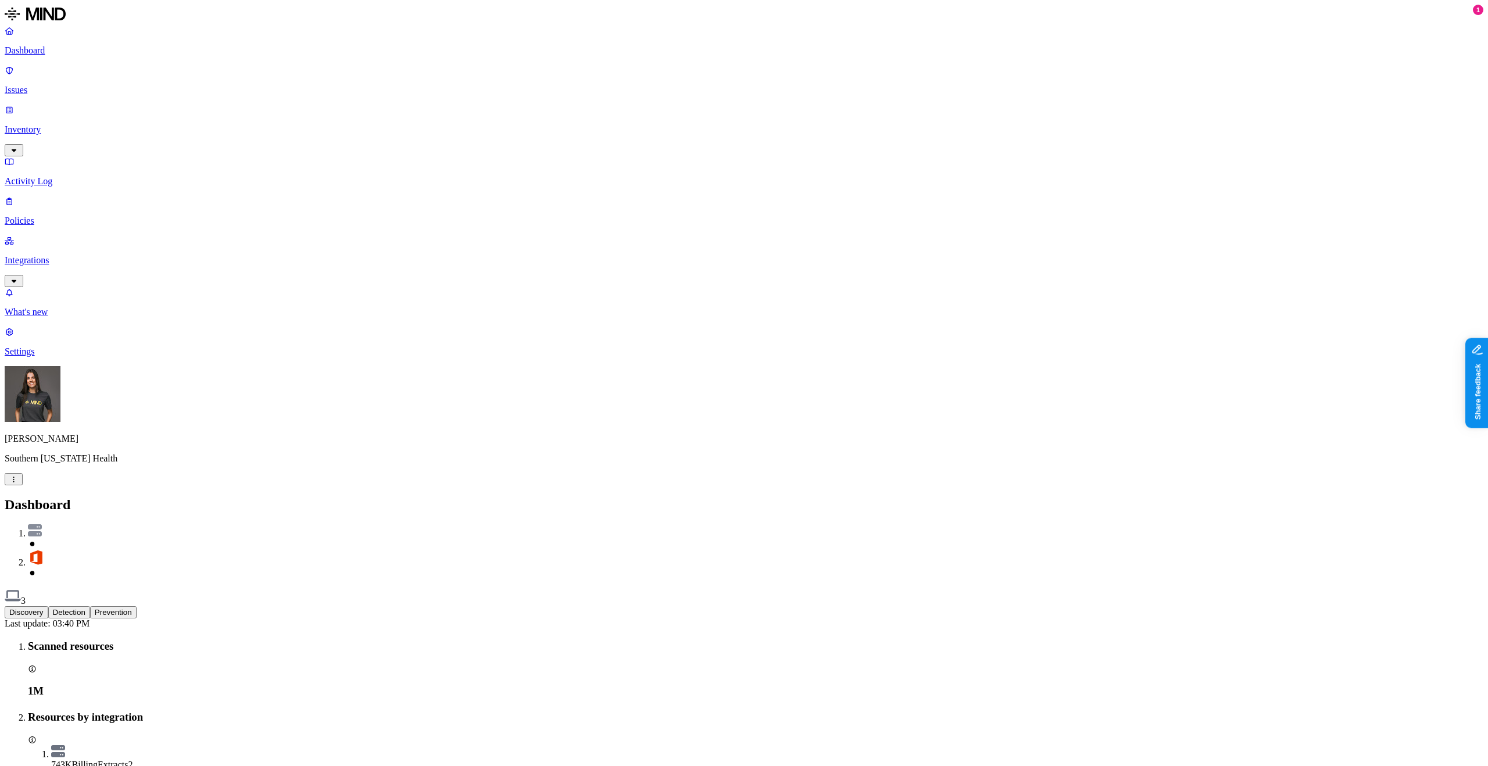
click at [54, 124] on p "Inventory" at bounding box center [744, 129] width 1478 height 10
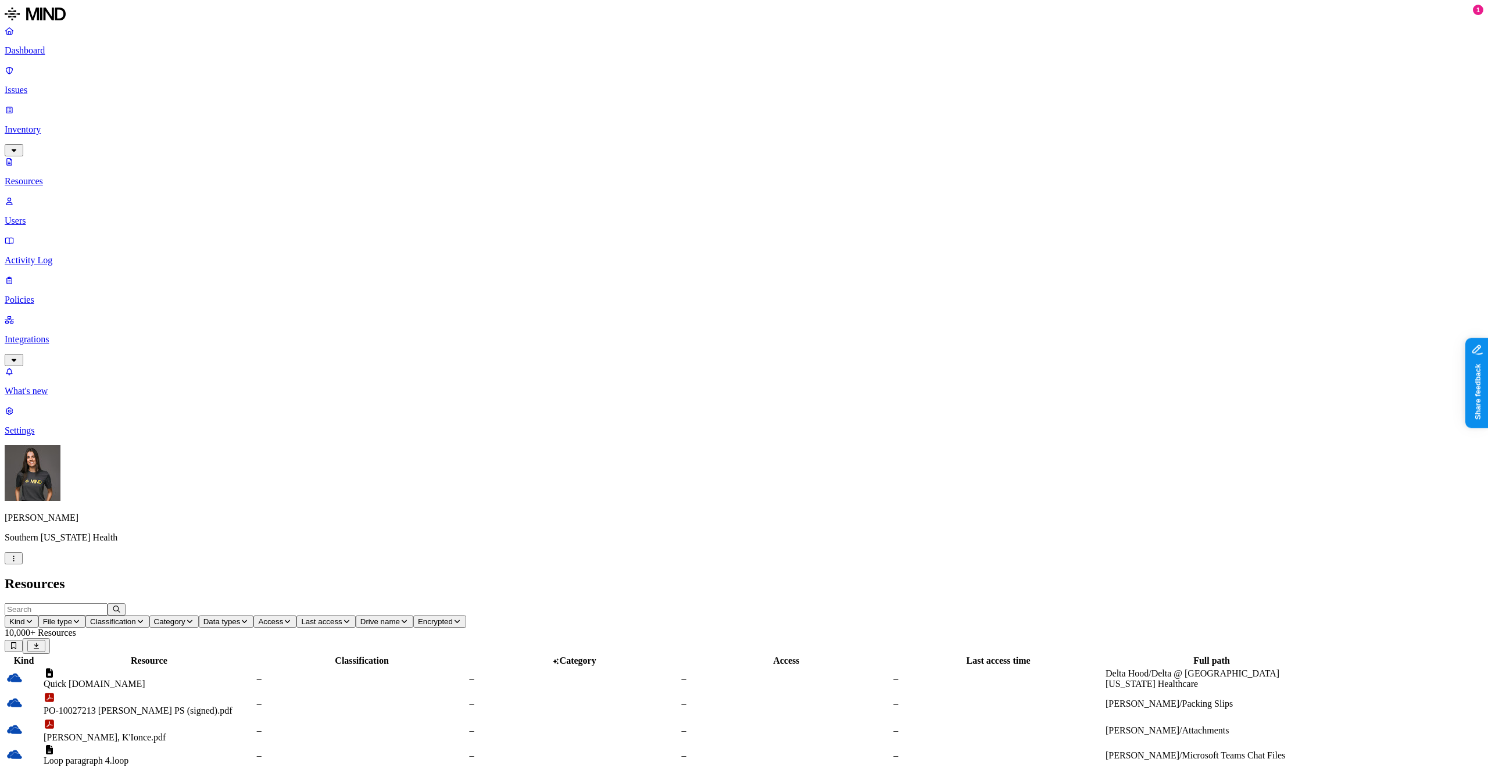
click at [241, 617] on span "Data types" at bounding box center [221, 621] width 37 height 9
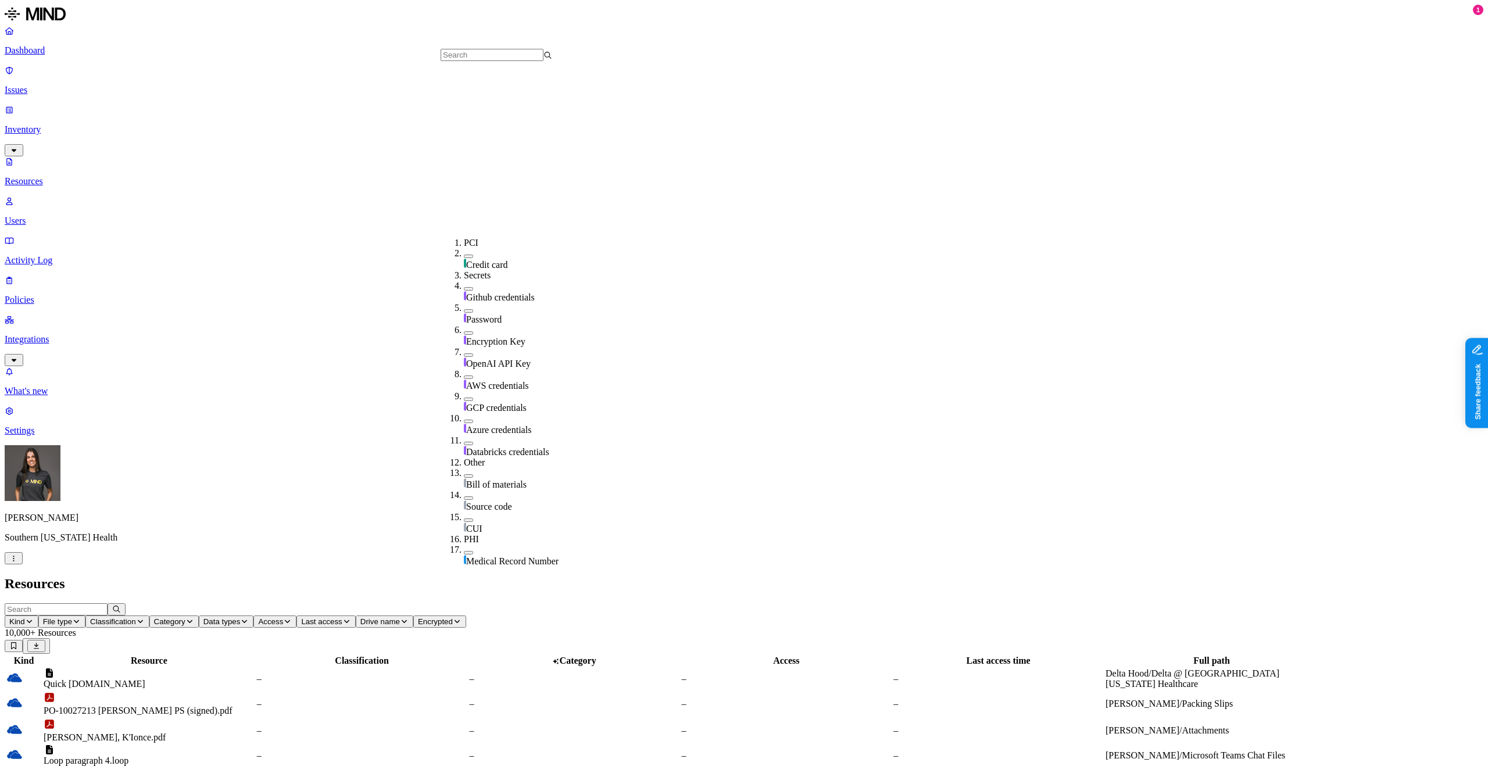
scroll to position [276, 0]
click at [514, 556] on span "Medical Record Number" at bounding box center [512, 561] width 92 height 10
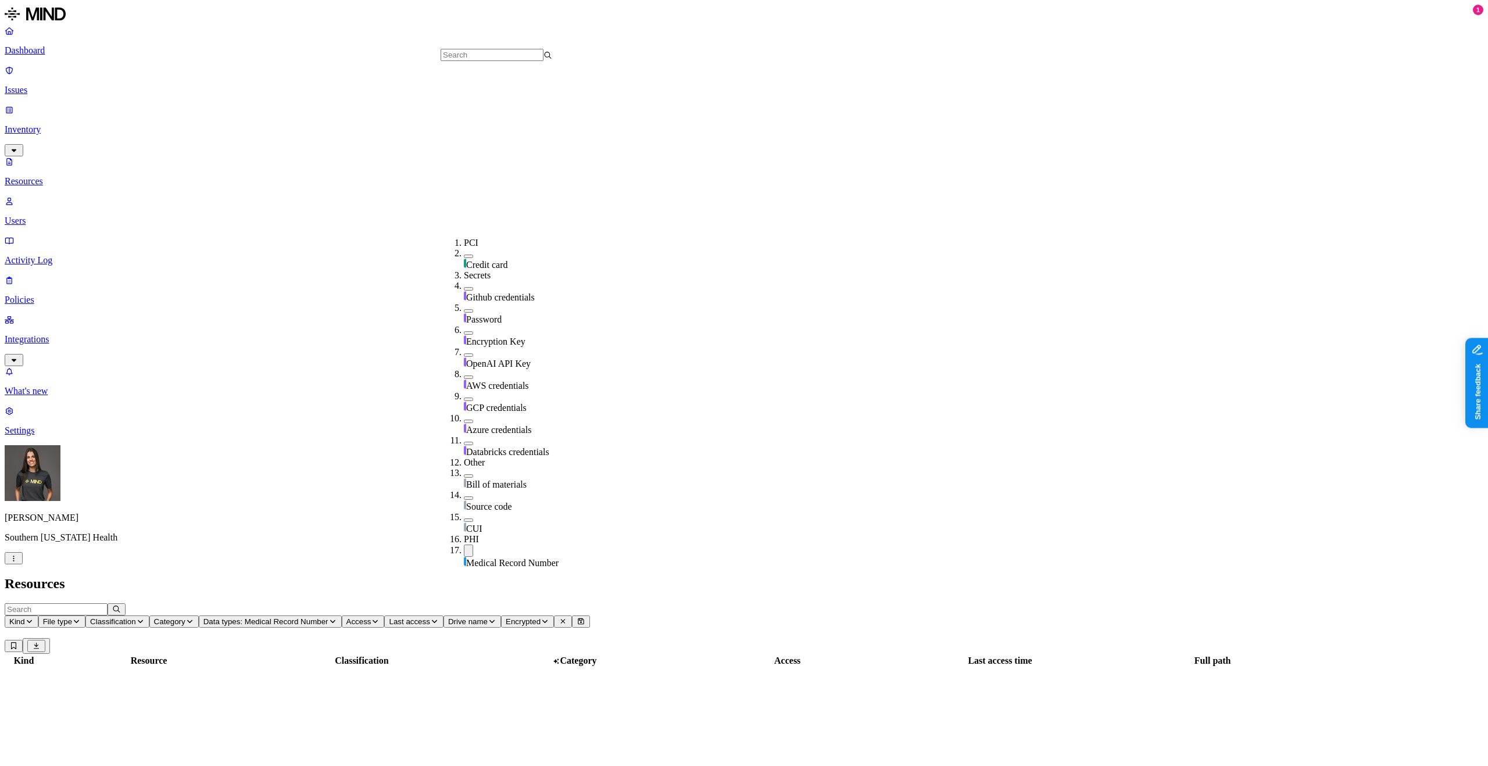
click at [612, 576] on h2 "Resources" at bounding box center [744, 584] width 1478 height 16
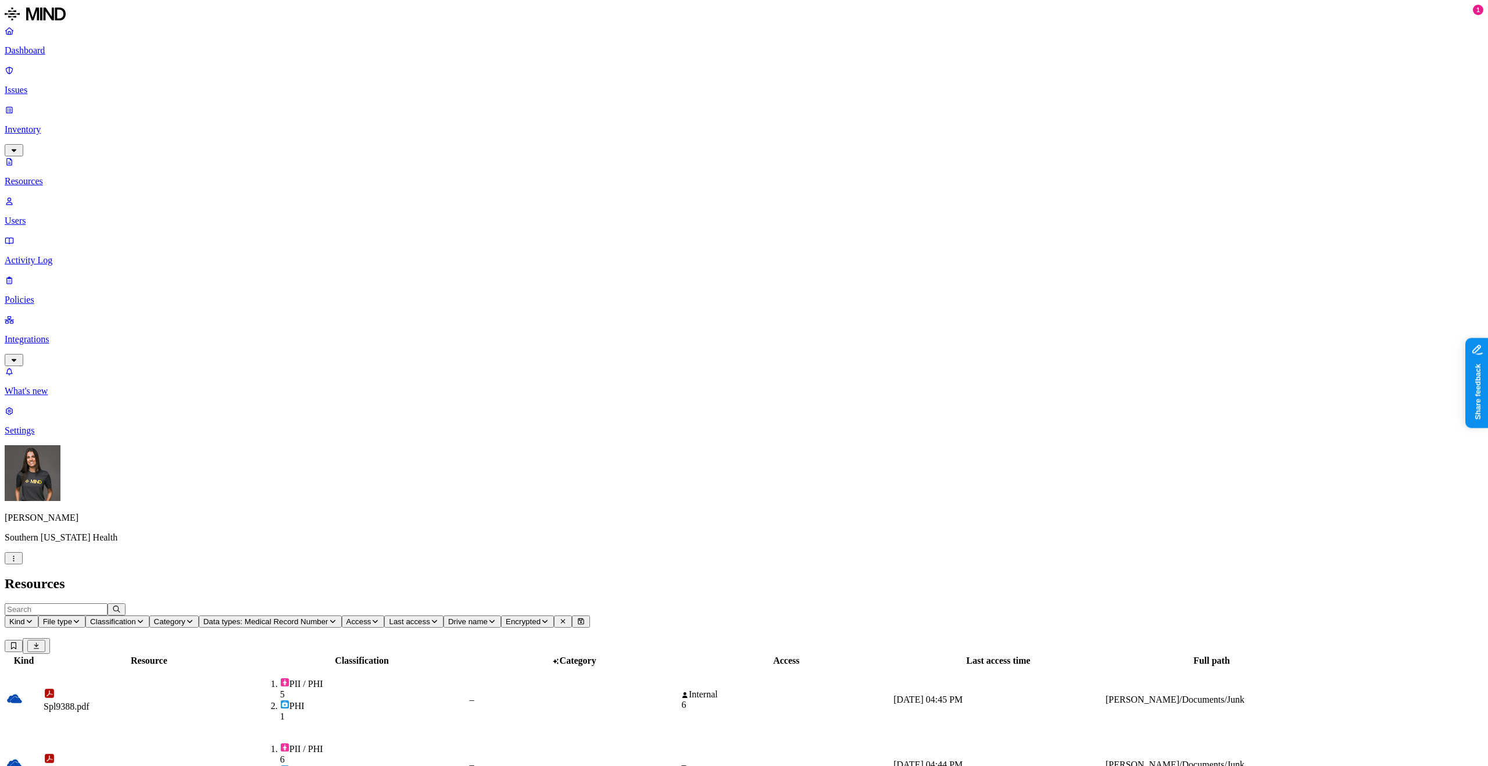
click at [53, 56] on link "Dashboard" at bounding box center [744, 41] width 1478 height 30
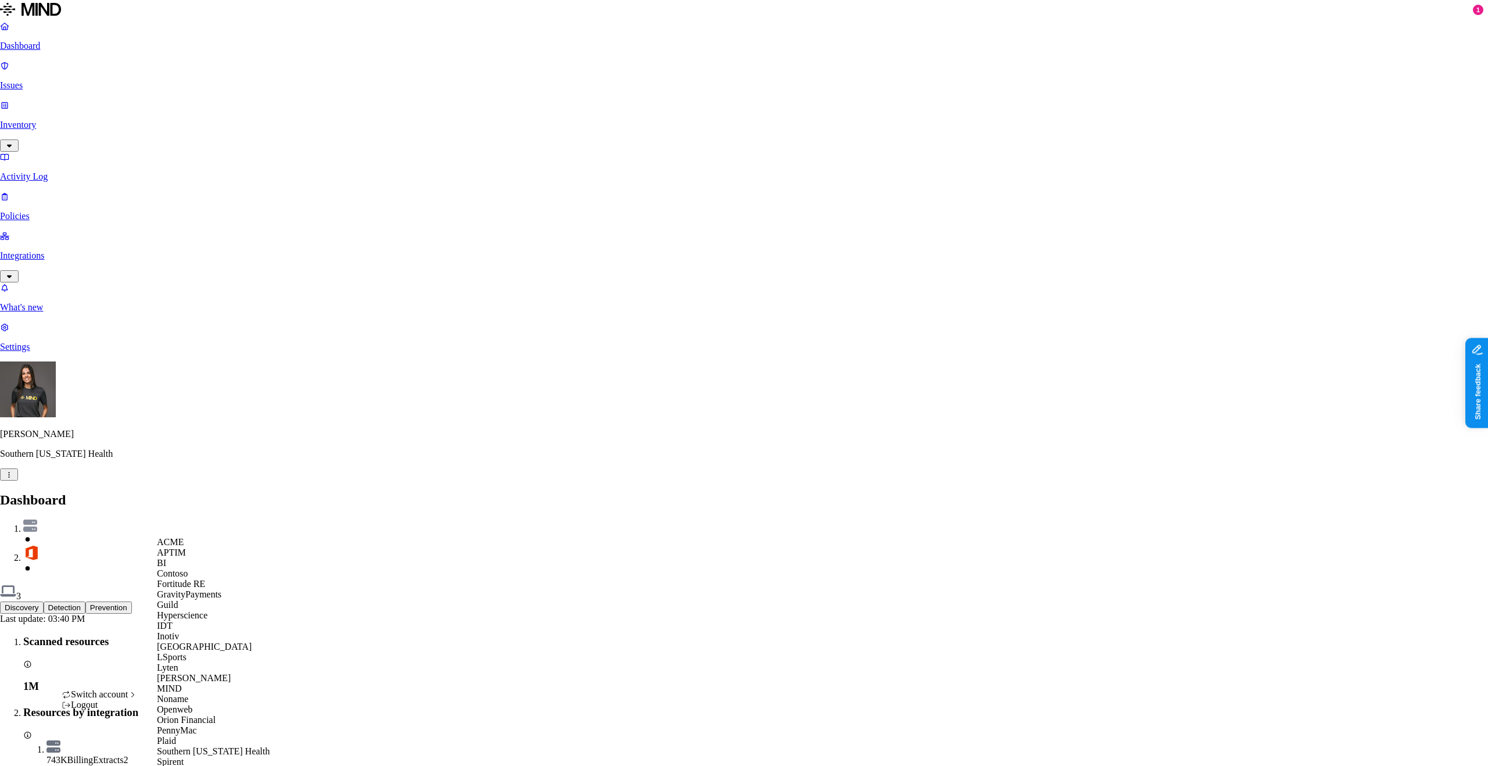
click at [186, 557] on span "APTIM" at bounding box center [171, 552] width 29 height 10
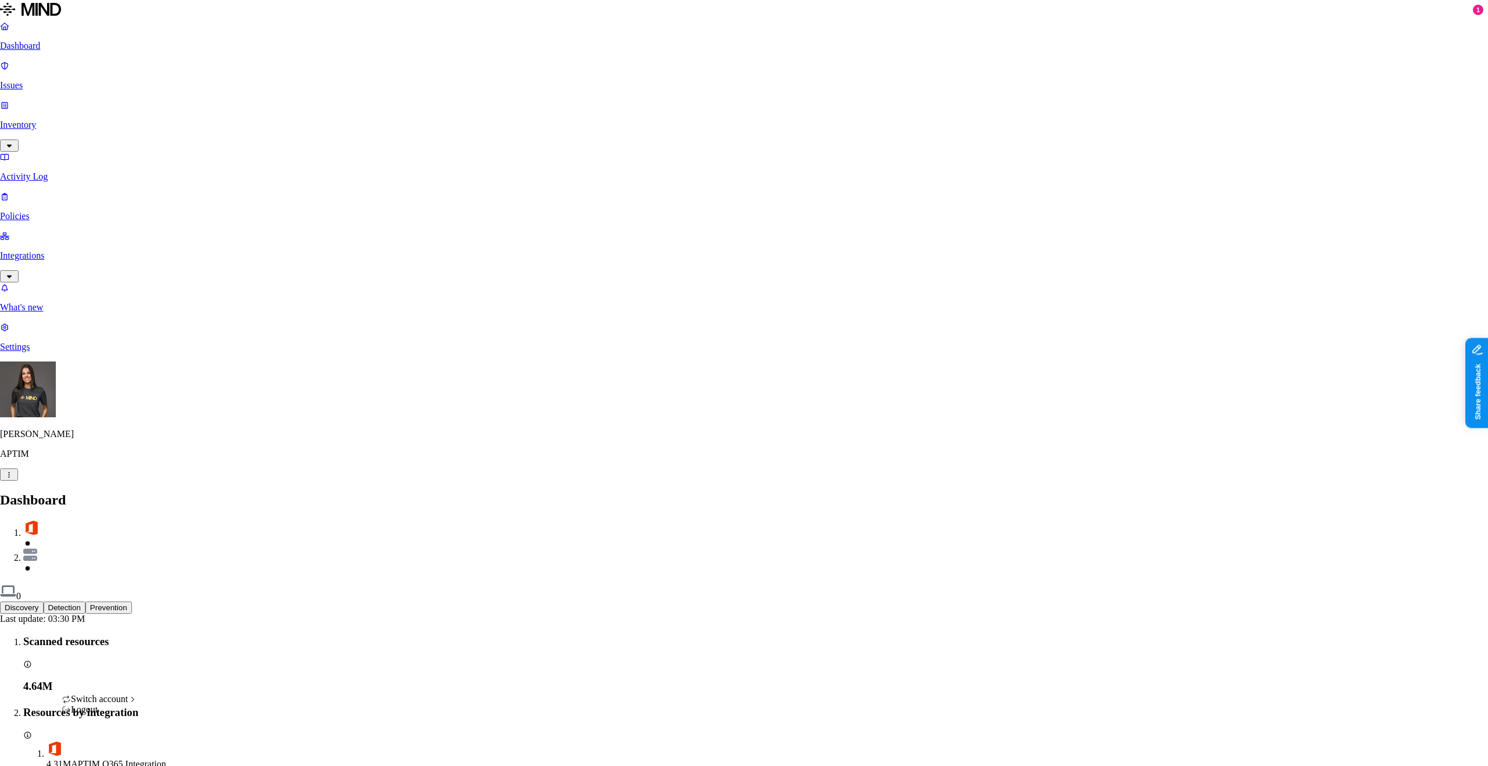
click at [203, 610] on div "Guild" at bounding box center [213, 605] width 113 height 10
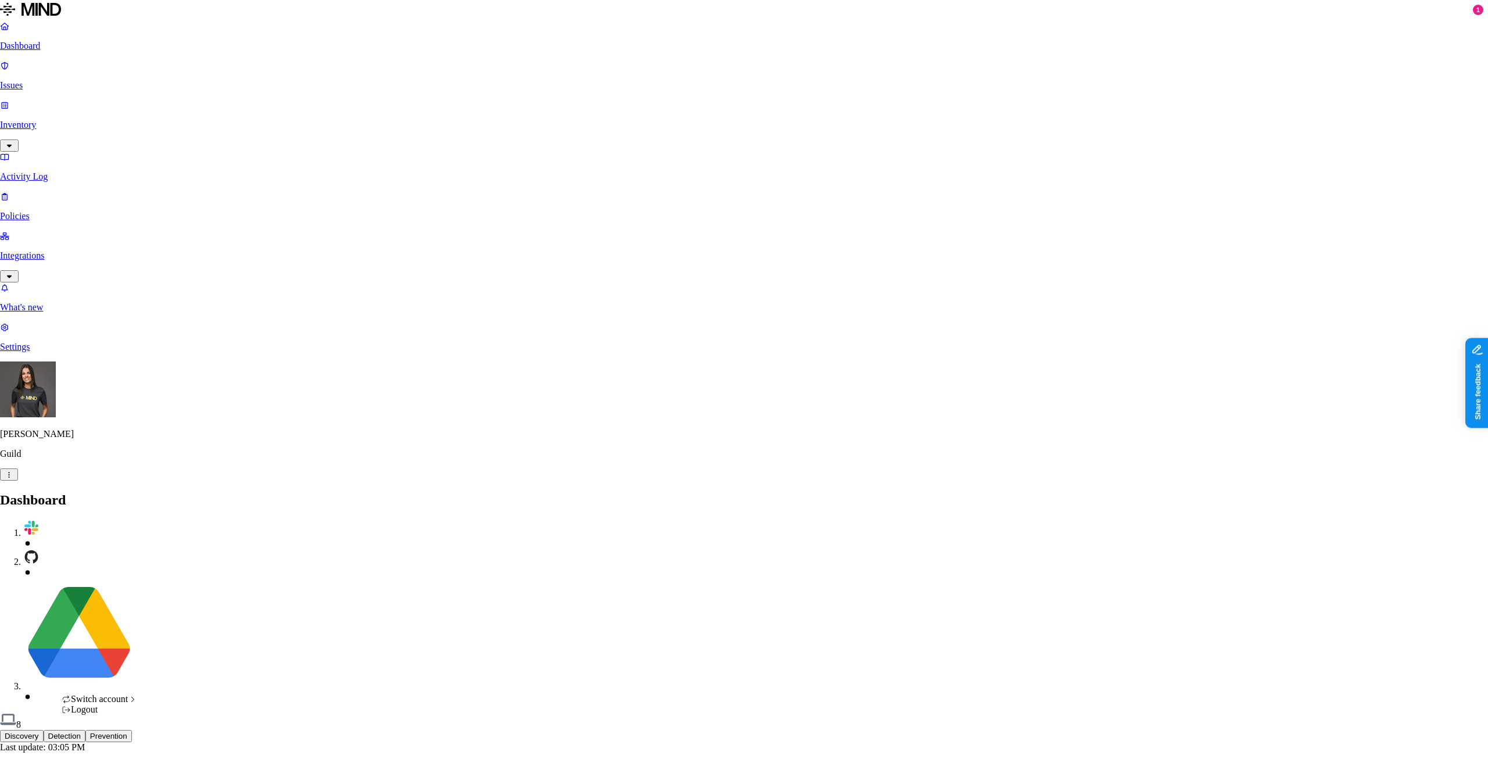
click at [190, 631] on div "IDT" at bounding box center [213, 626] width 113 height 10
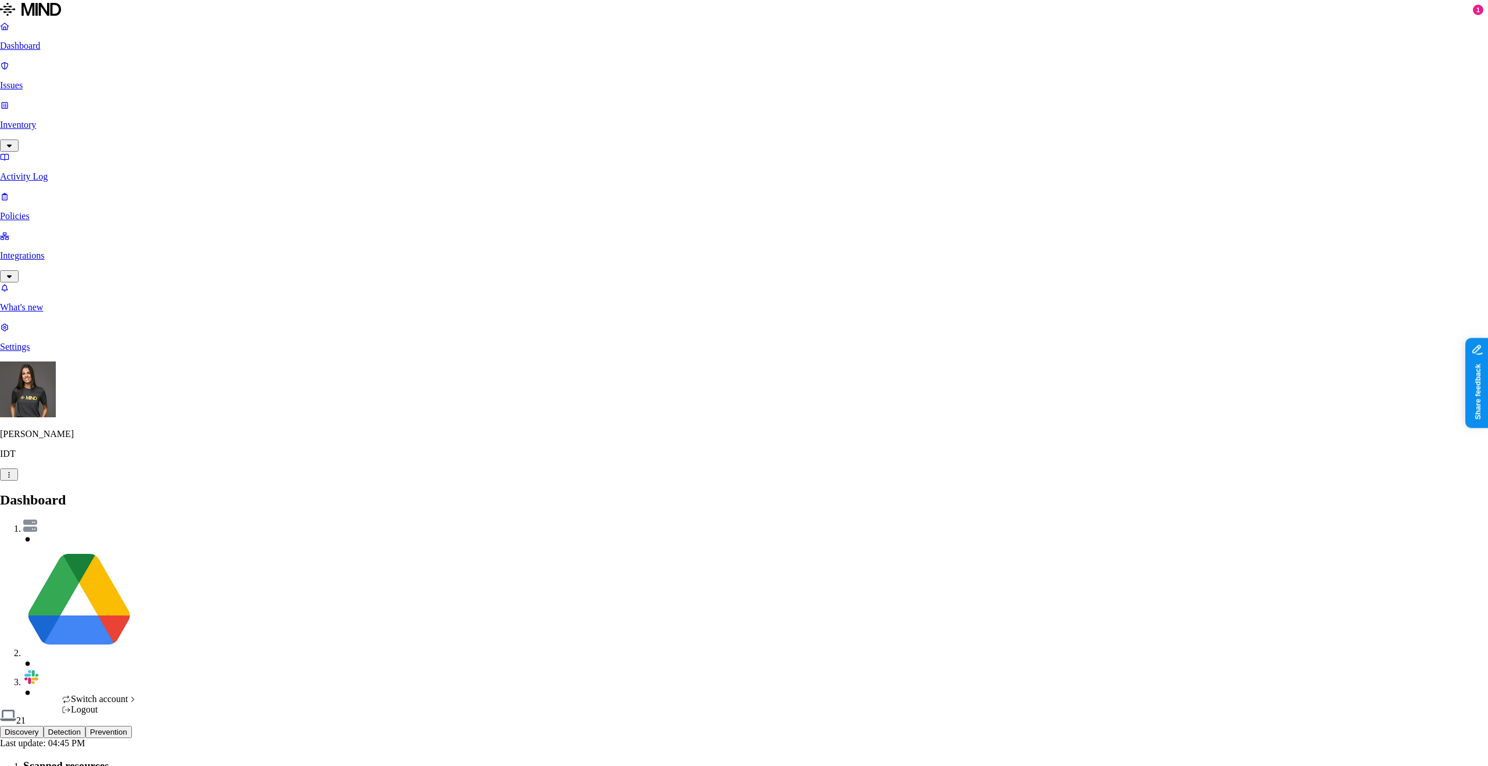
click at [202, 639] on div "Inotiv" at bounding box center [213, 636] width 113 height 10
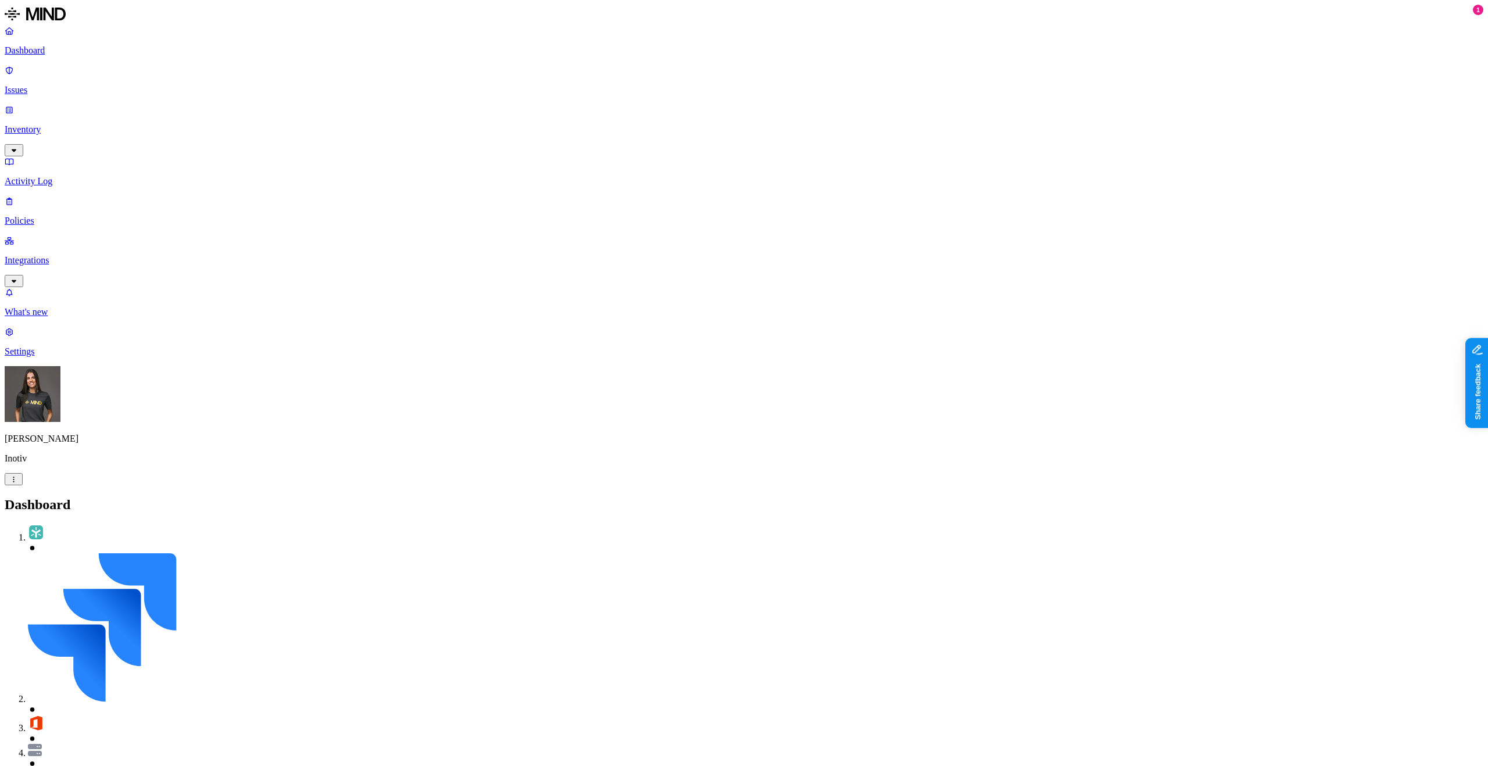
click at [93, 52] on p "Dashboard" at bounding box center [744, 50] width 1478 height 10
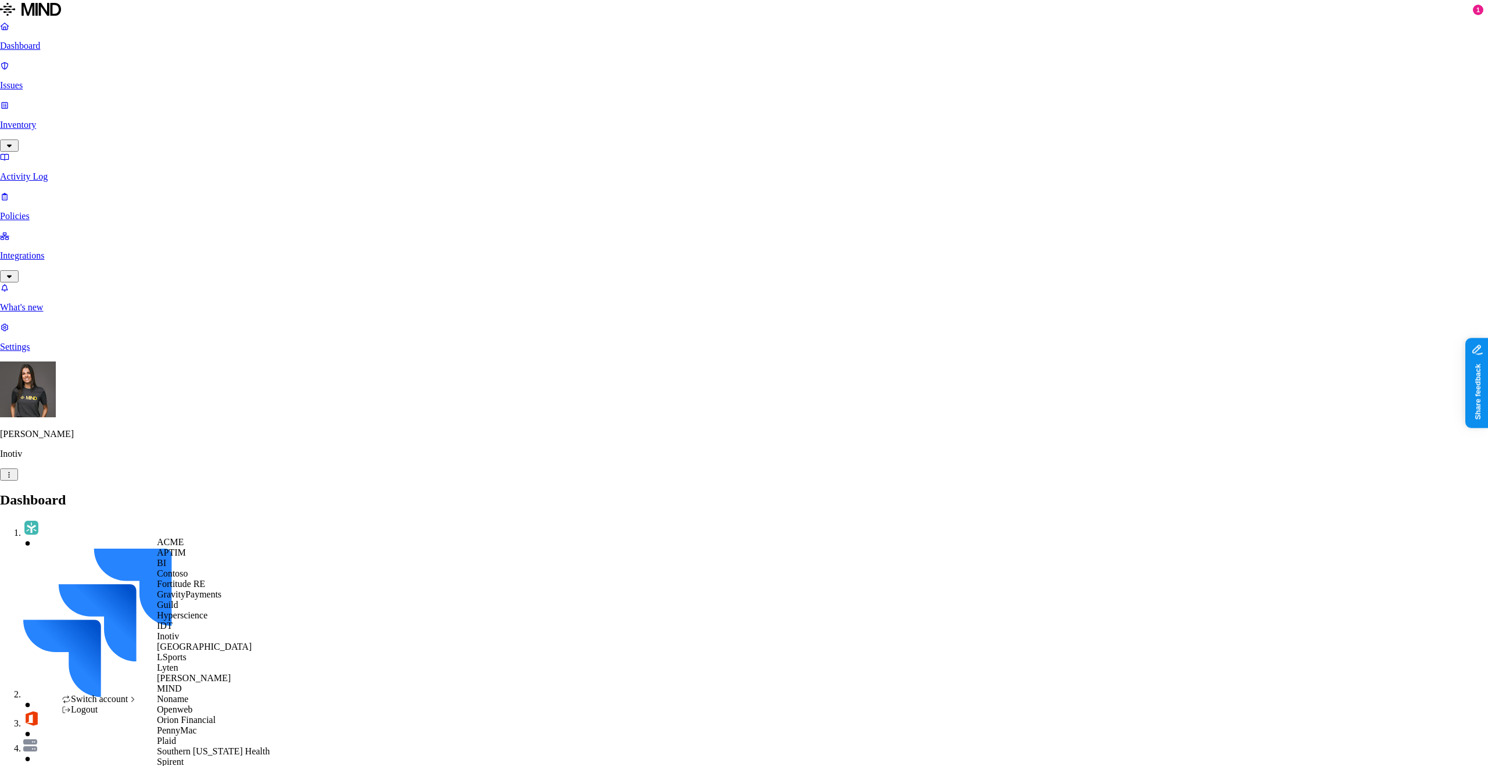
scroll to position [257, 0]
click at [236, 746] on span "Southern [US_STATE] Health" at bounding box center [213, 751] width 113 height 10
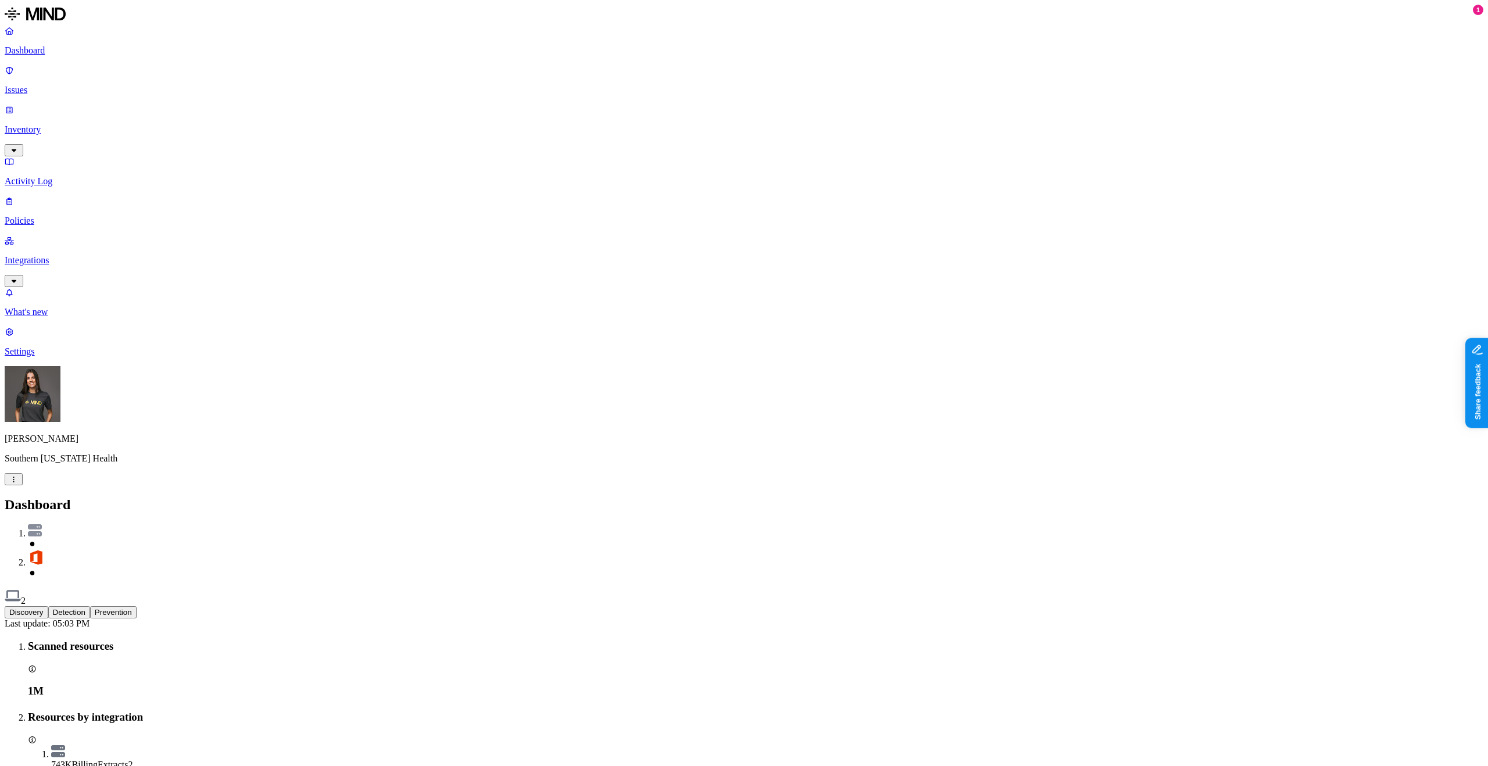
click at [137, 606] on button "Prevention" at bounding box center [113, 612] width 46 height 12
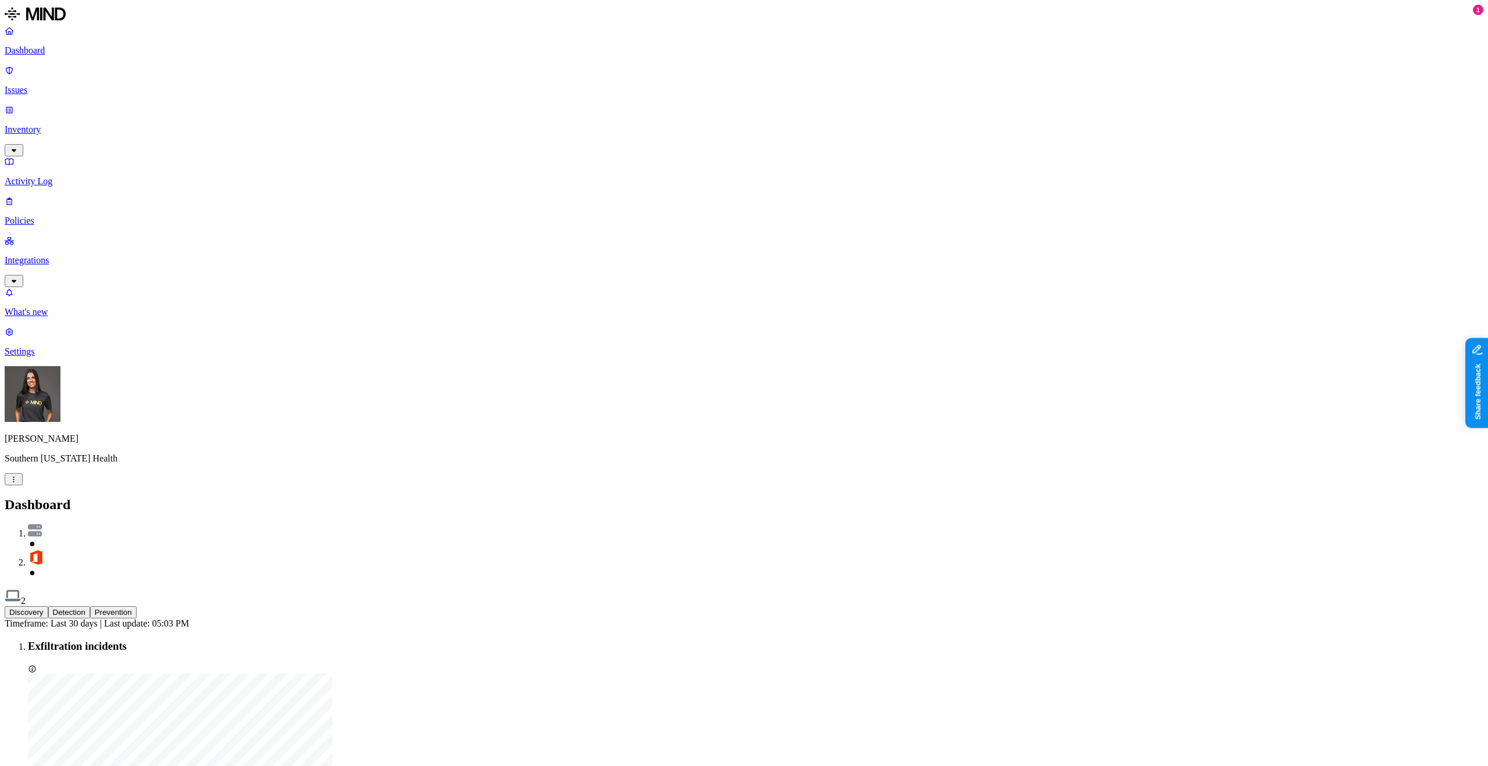
click at [48, 606] on button "Discovery" at bounding box center [27, 612] width 44 height 12
click at [73, 124] on p "Inventory" at bounding box center [744, 129] width 1478 height 10
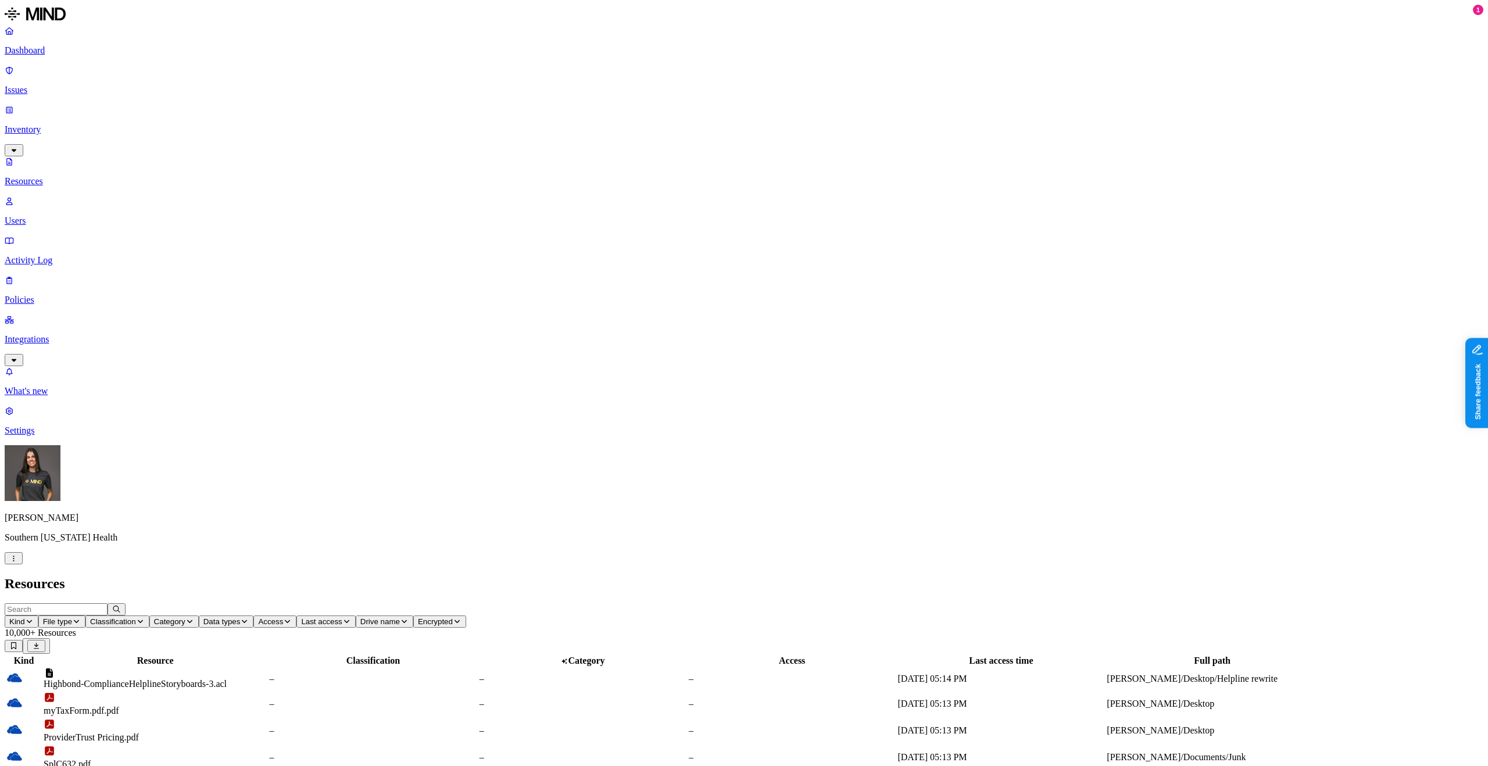
click at [136, 617] on span "Classification" at bounding box center [113, 621] width 46 height 9
click at [360, 199] on span "PHI" at bounding box center [352, 204] width 15 height 10
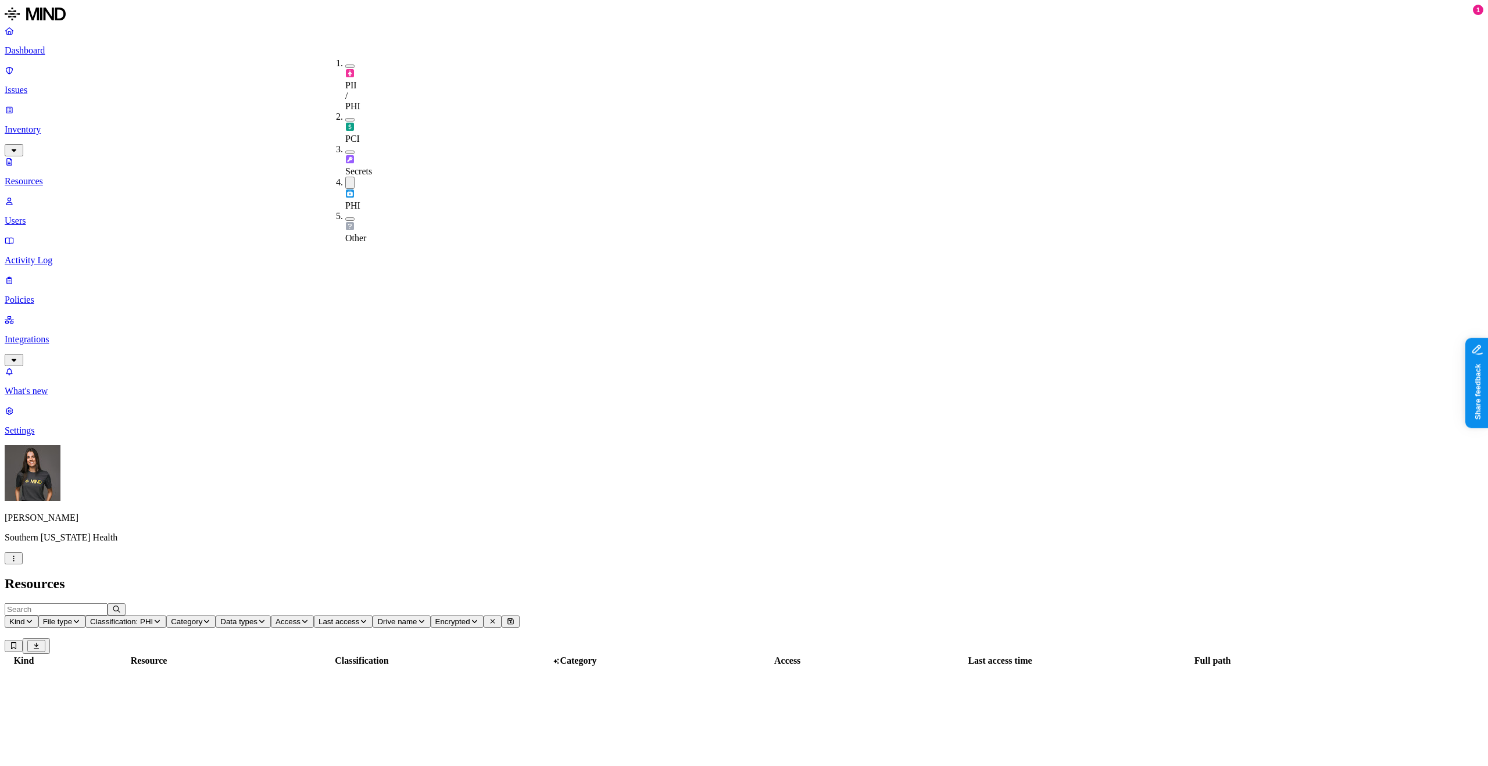
click at [202, 617] on span "Category" at bounding box center [186, 621] width 31 height 9
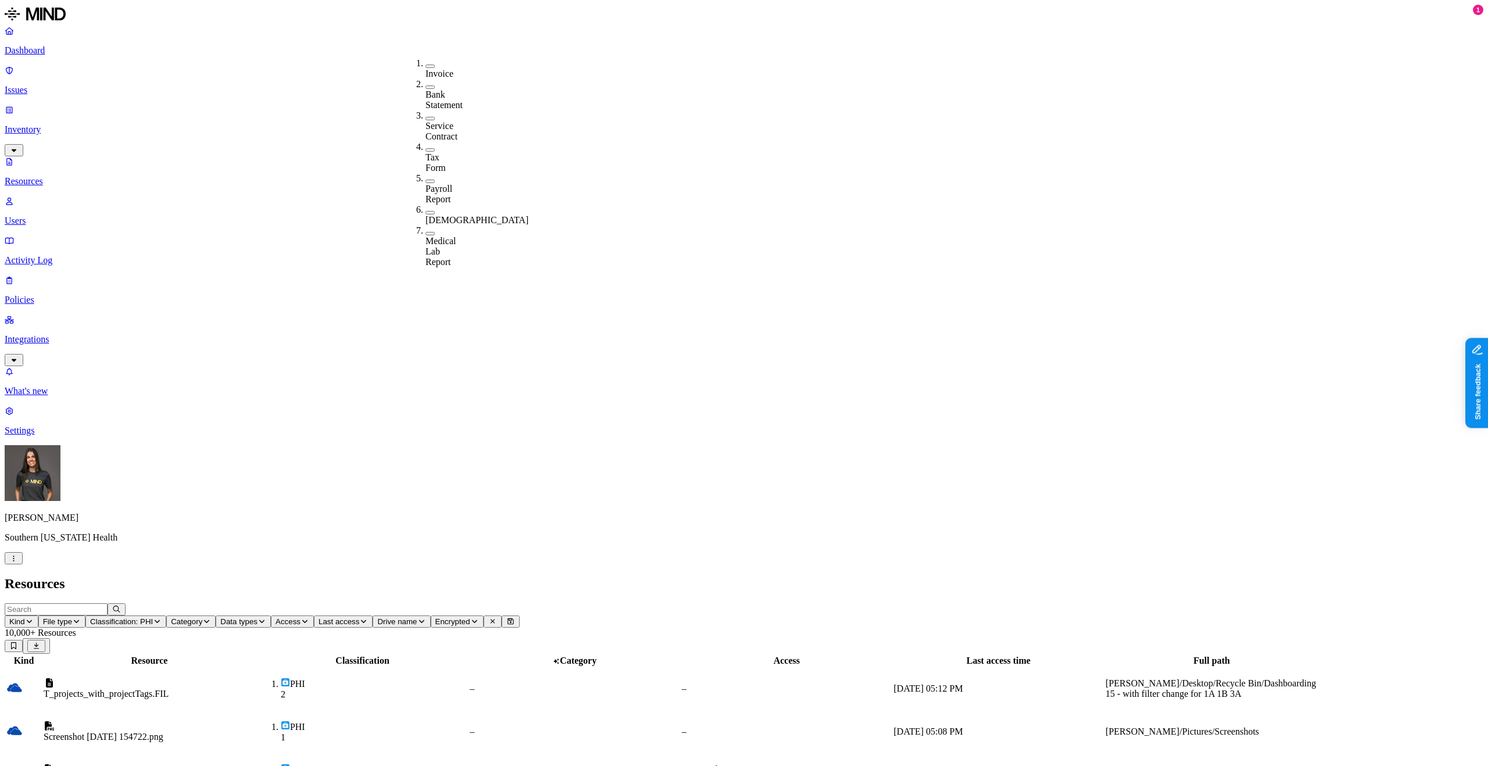
click at [352, 576] on h2 "Resources" at bounding box center [744, 584] width 1478 height 16
click at [66, 26] on link at bounding box center [744, 15] width 1478 height 21
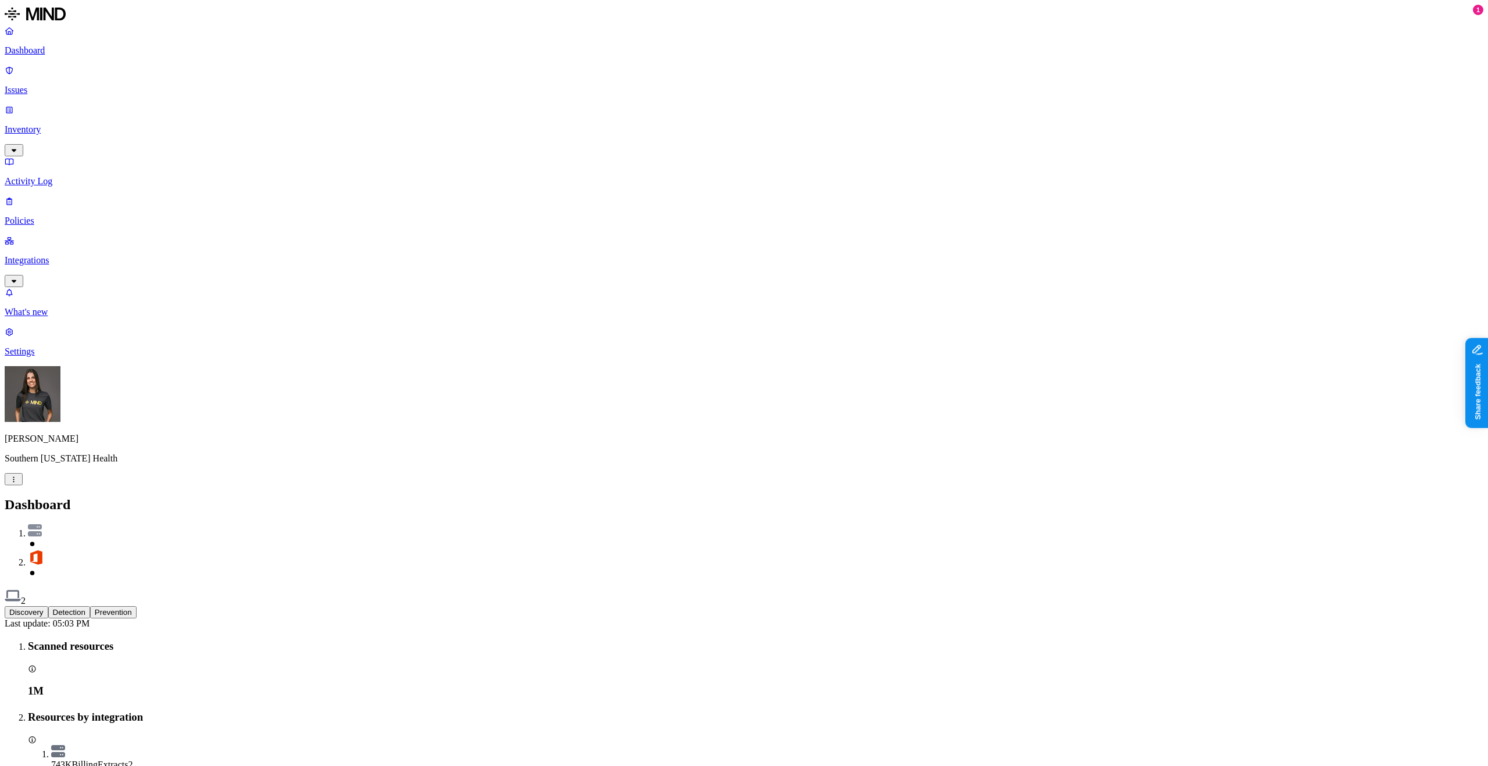
click at [137, 606] on button "Prevention" at bounding box center [113, 612] width 46 height 12
click at [38, 85] on p "Issues" at bounding box center [744, 90] width 1478 height 10
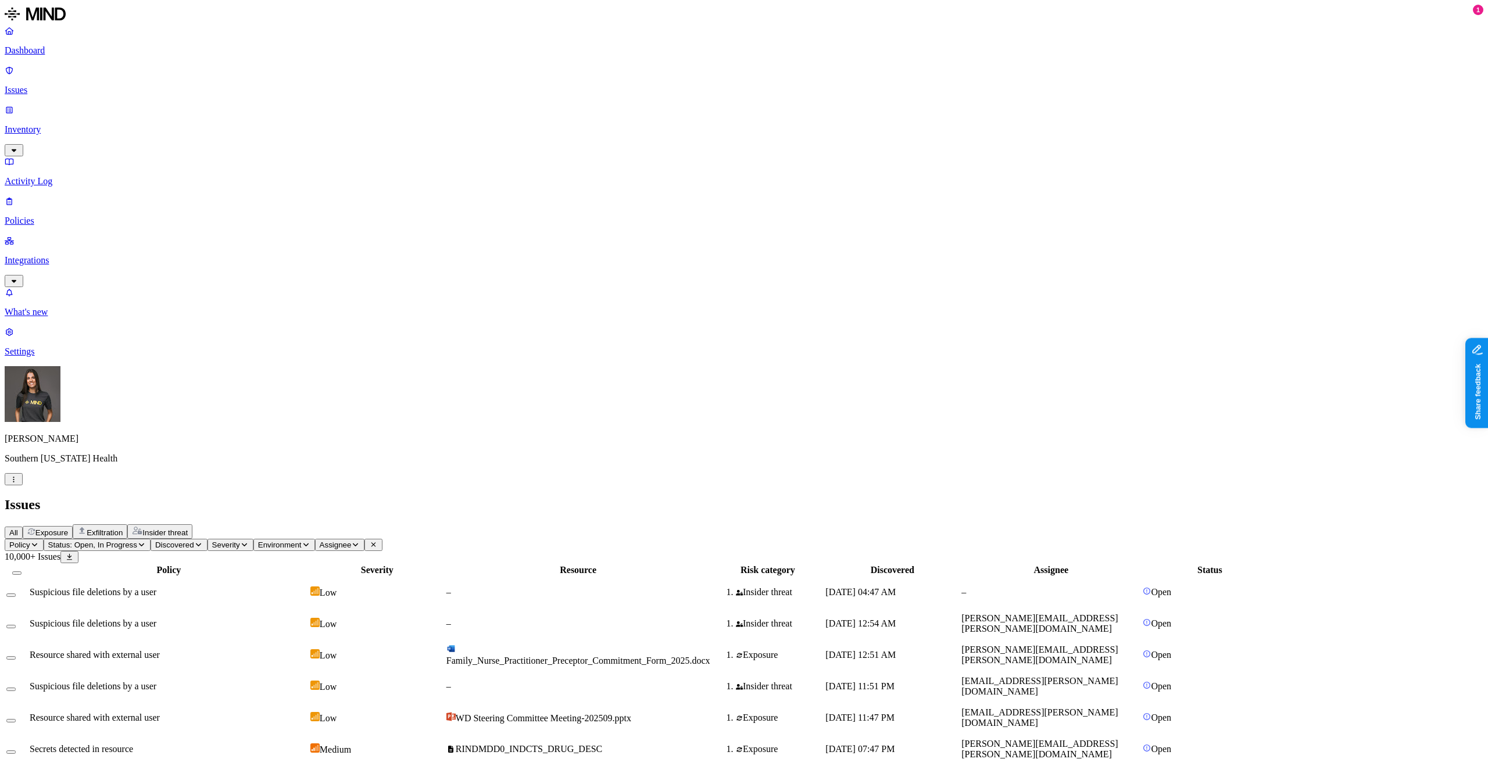
click at [127, 524] on button "Exfiltration" at bounding box center [100, 531] width 55 height 15
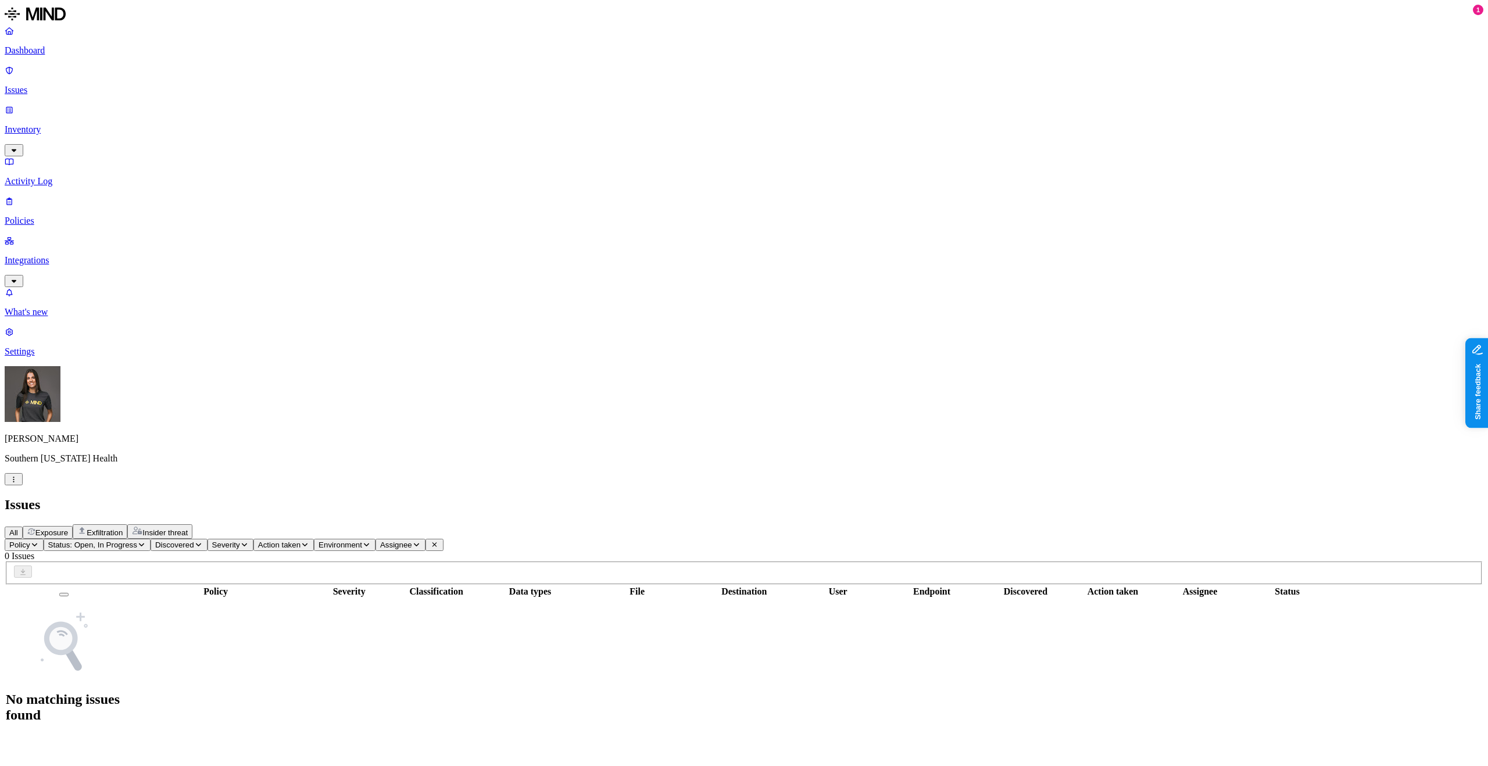
click at [106, 745] on html "Dashboard Issues Inventory Activity Log Policies Integrations What's new 1 Sett…" at bounding box center [744, 372] width 1488 height 745
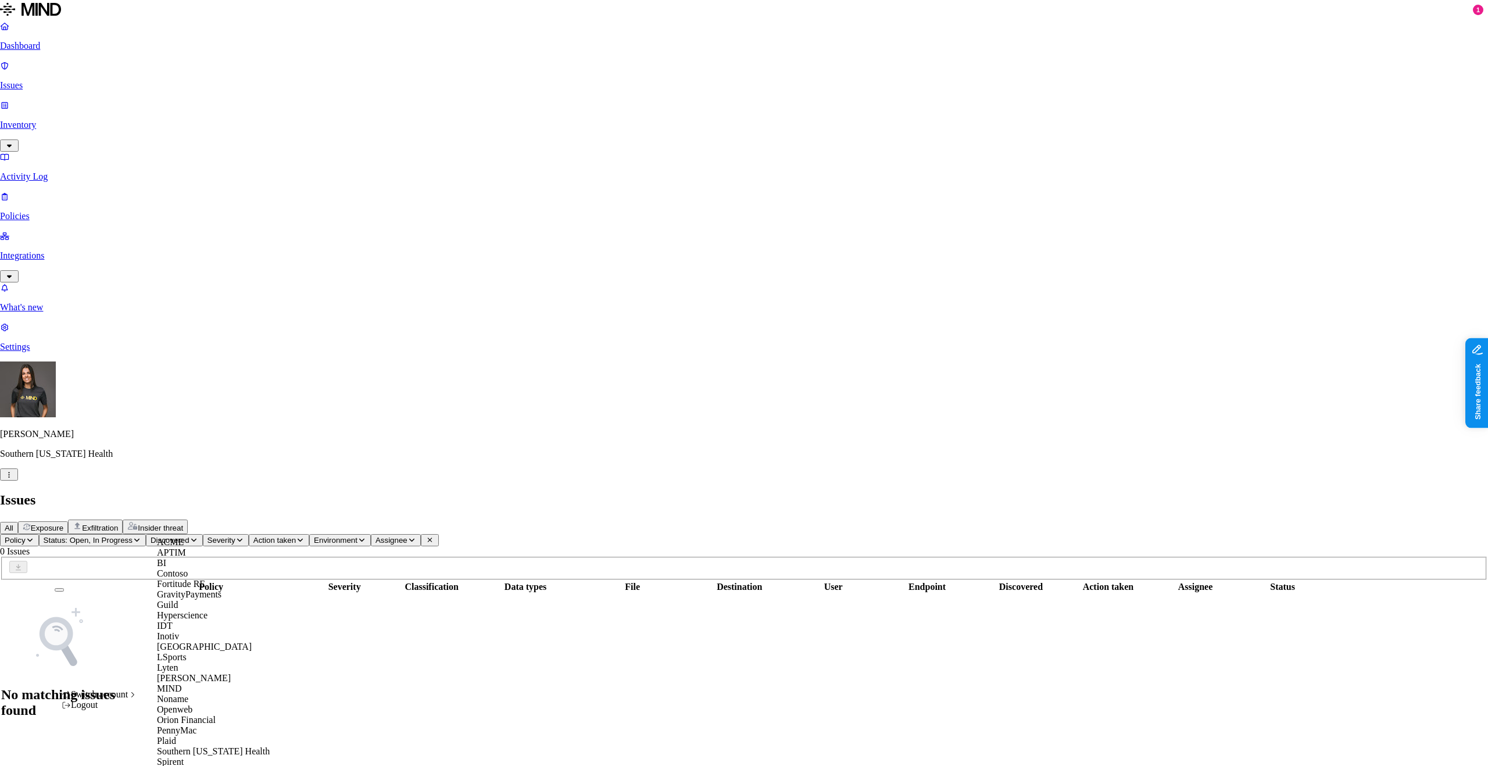
click at [179, 544] on span "ACME" at bounding box center [170, 542] width 27 height 10
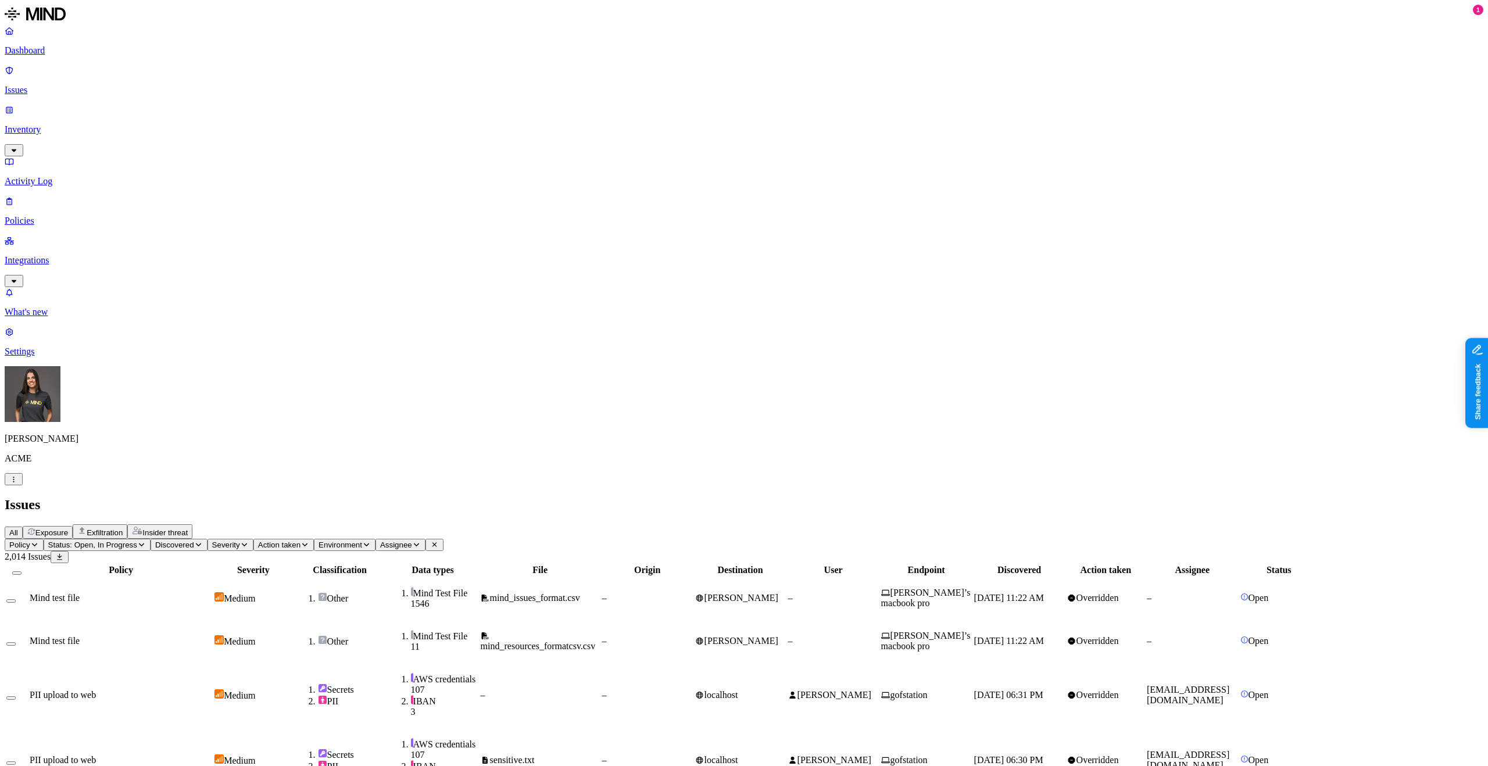
drag, startPoint x: 523, startPoint y: 84, endPoint x: 536, endPoint y: 83, distance: 12.8
click at [393, 575] on div at bounding box center [347, 575] width 91 height 0
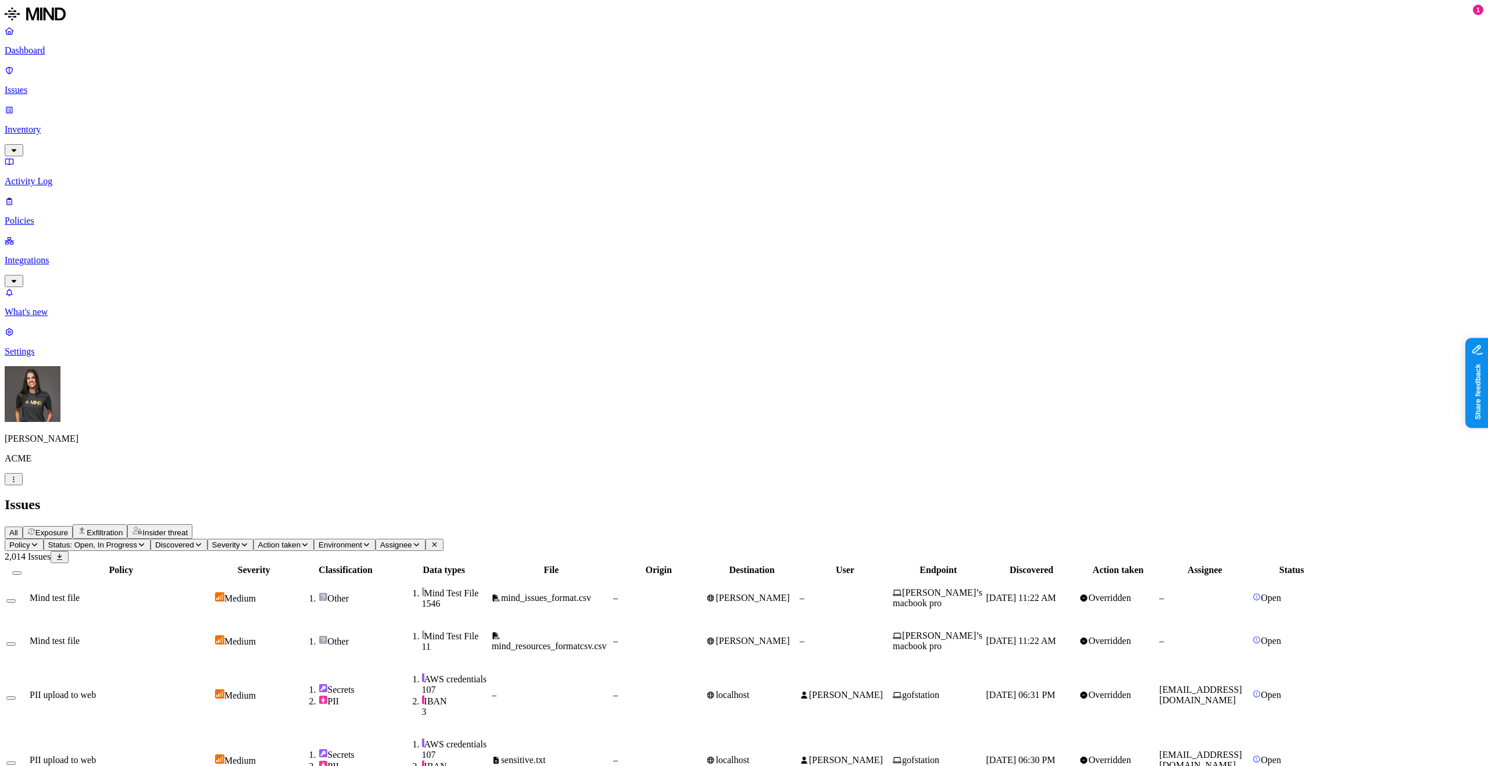
drag, startPoint x: 633, startPoint y: 99, endPoint x: 717, endPoint y: 99, distance: 84.3
click at [574, 575] on div at bounding box center [528, 575] width 91 height 0
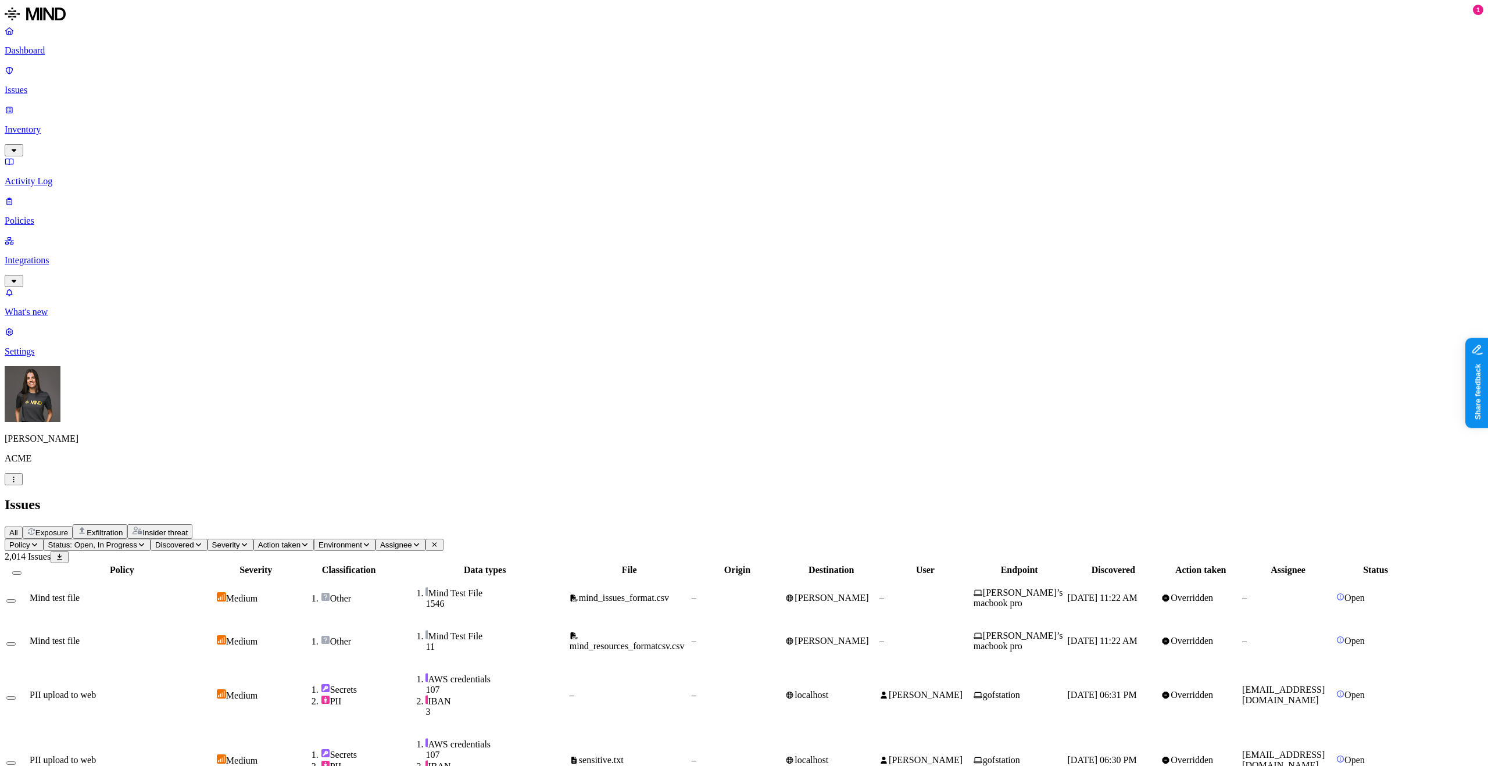
scroll to position [83, 0]
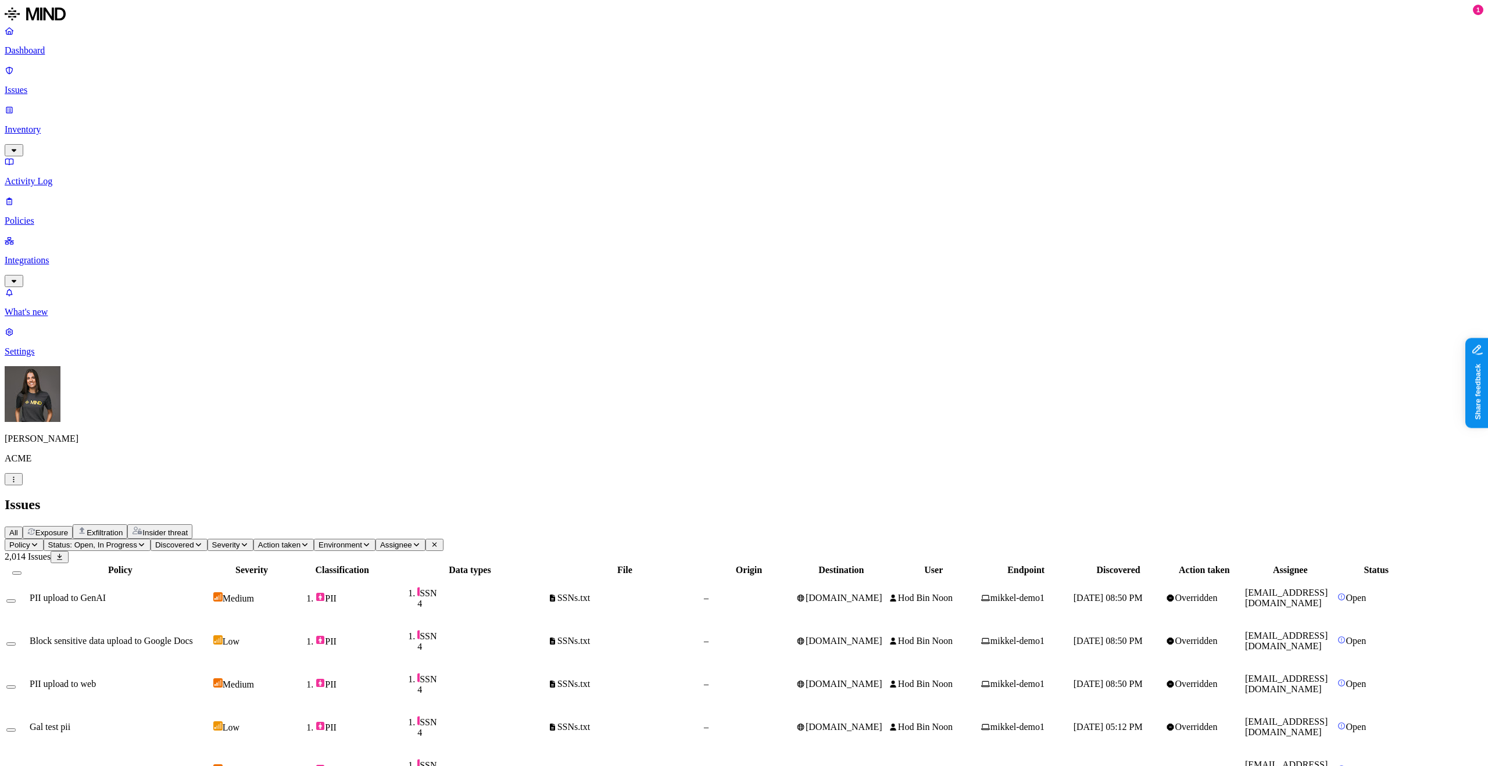
click at [46, 52] on p "Dashboard" at bounding box center [744, 50] width 1478 height 10
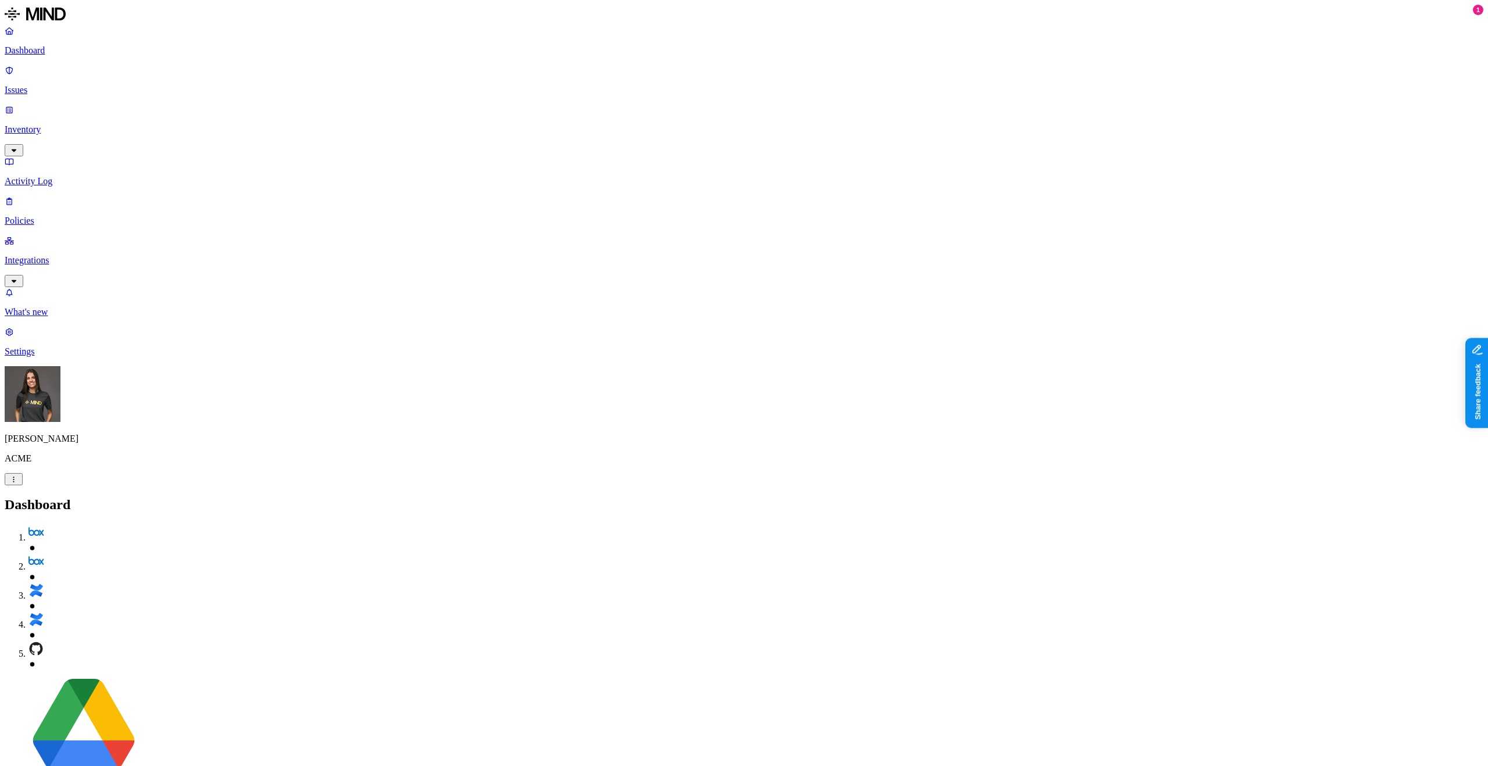
click at [90, 105] on link "Inventory" at bounding box center [744, 130] width 1478 height 50
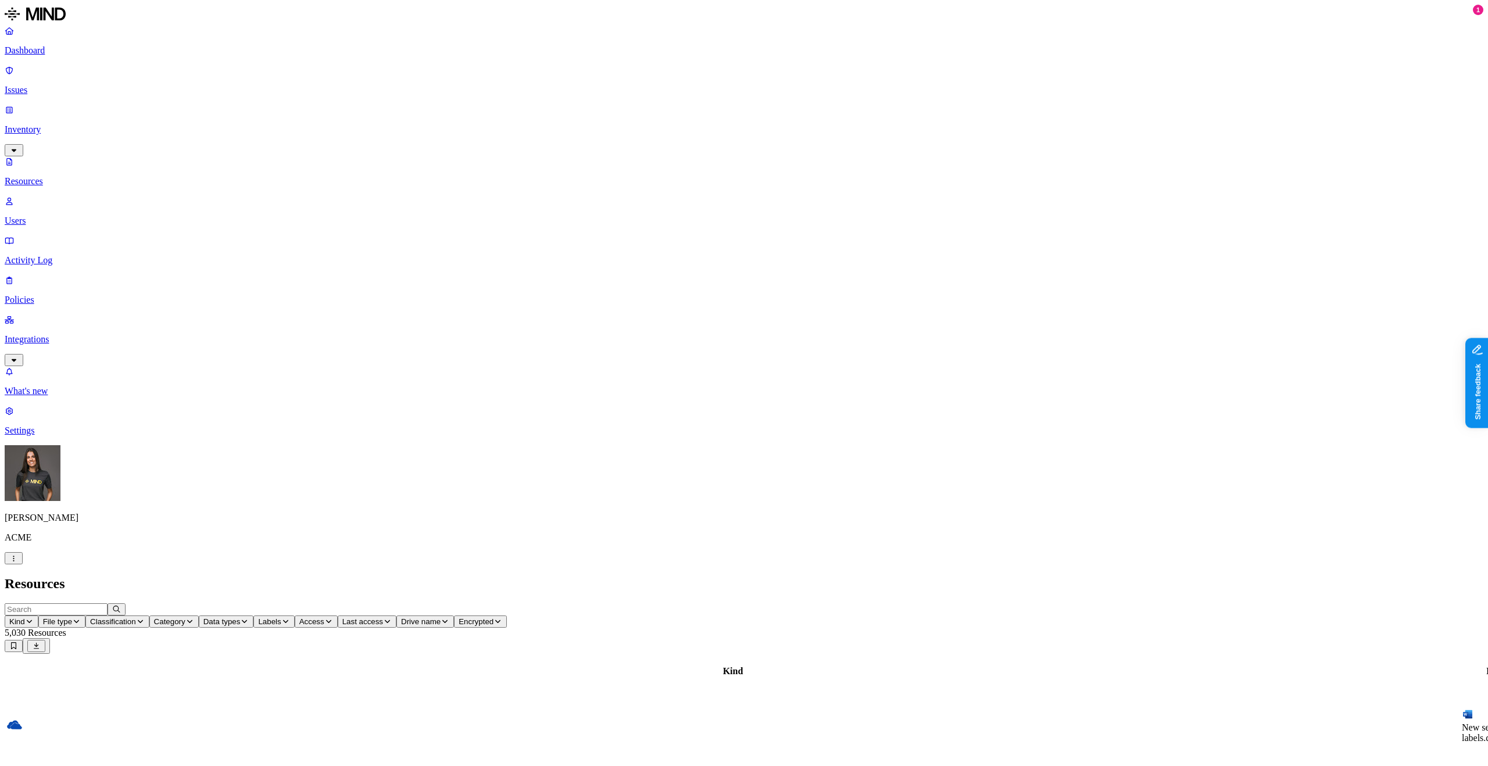
click at [54, 54] on p "Dashboard" at bounding box center [744, 50] width 1478 height 10
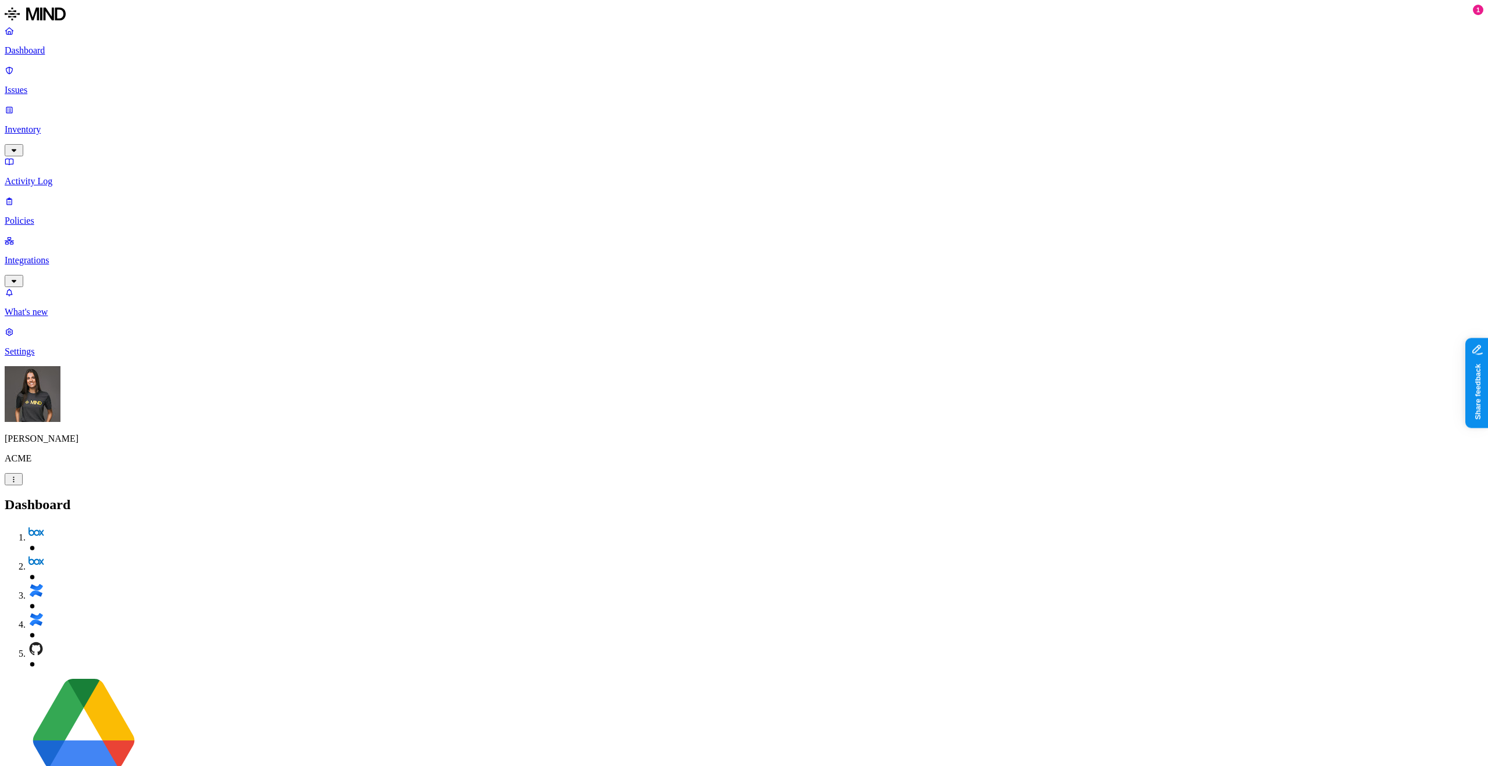
click at [59, 124] on p "Inventory" at bounding box center [744, 129] width 1478 height 10
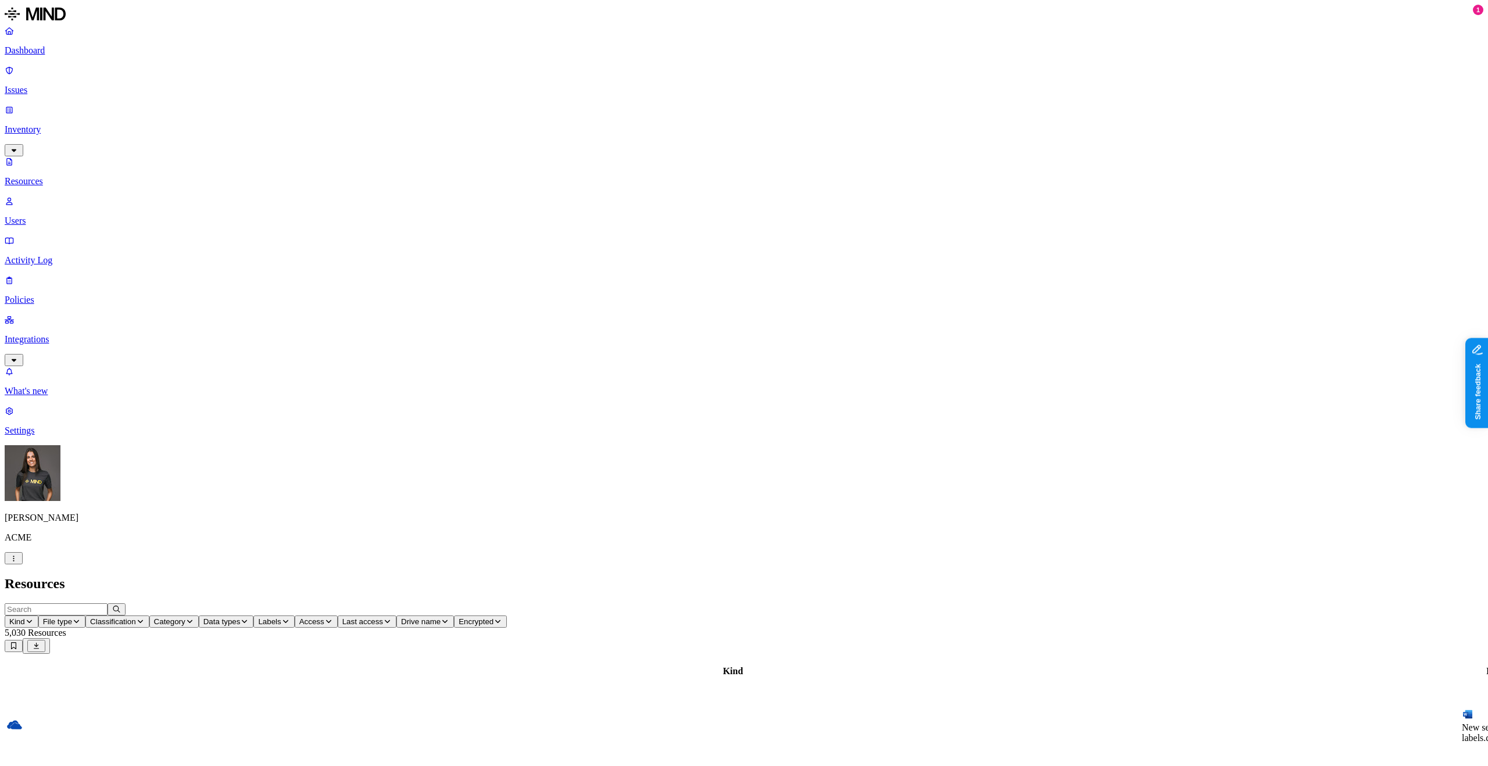
click at [241, 617] on span "Data types" at bounding box center [221, 621] width 37 height 9
type input "p"
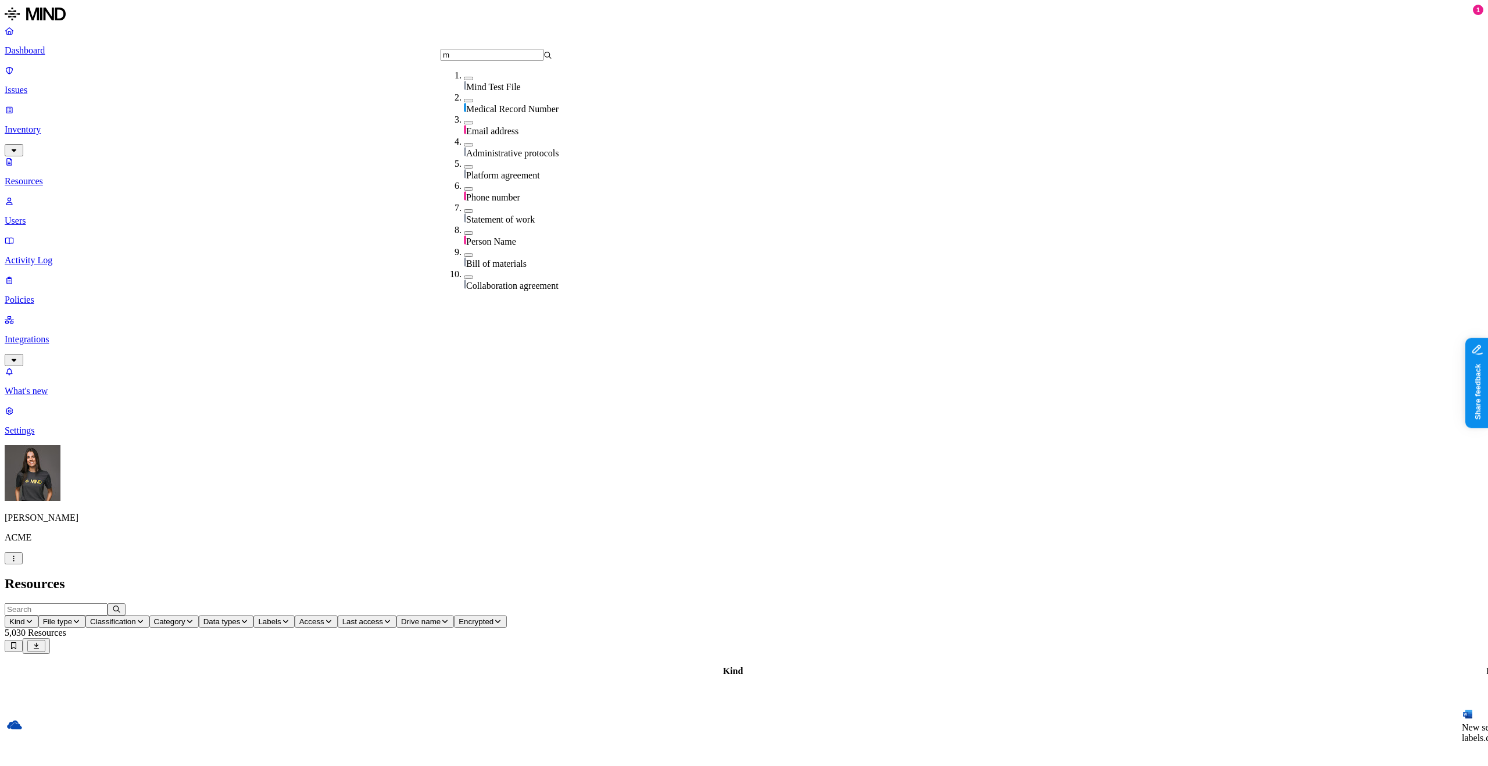
type input "me"
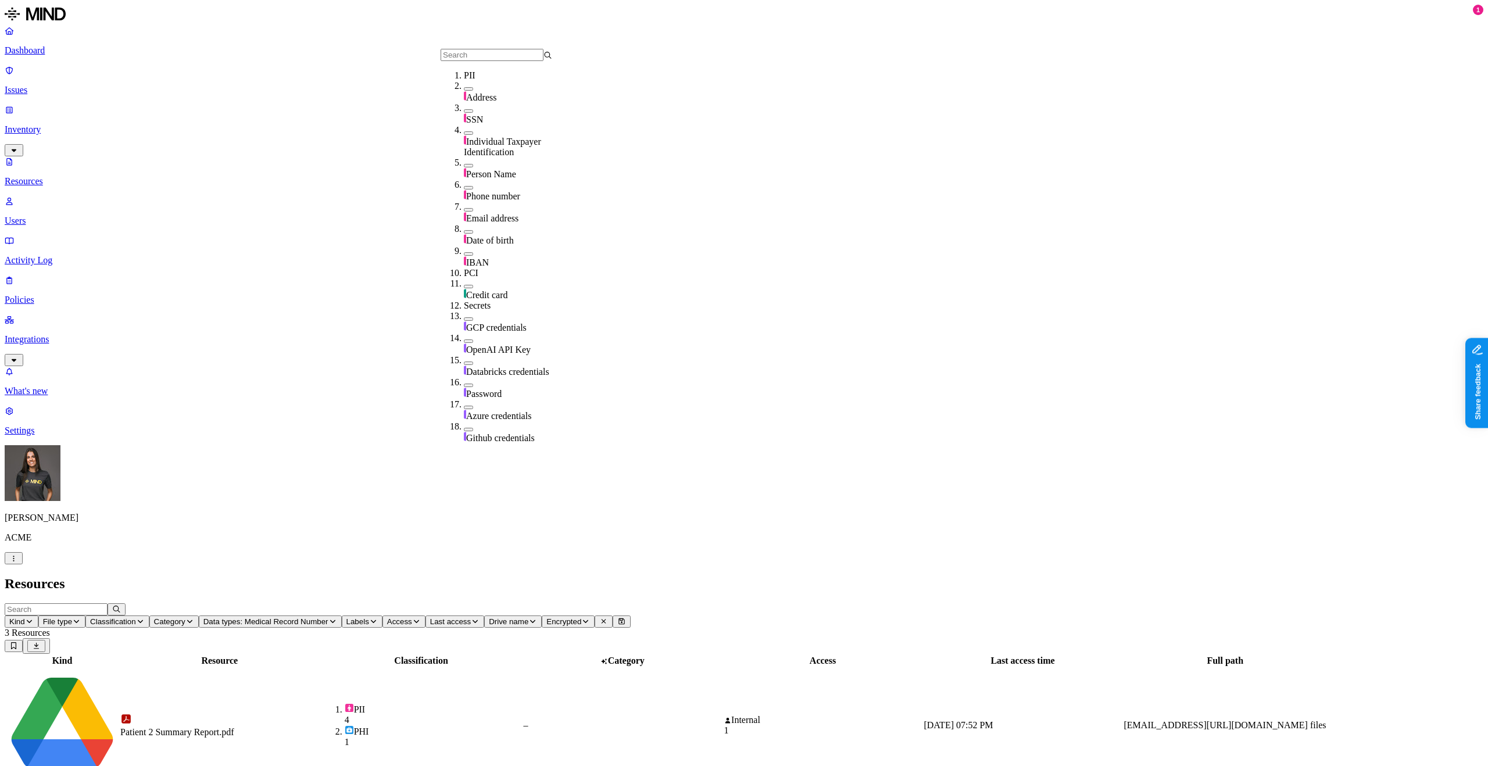
click at [722, 668] on td "–" at bounding box center [621, 725] width 199 height 115
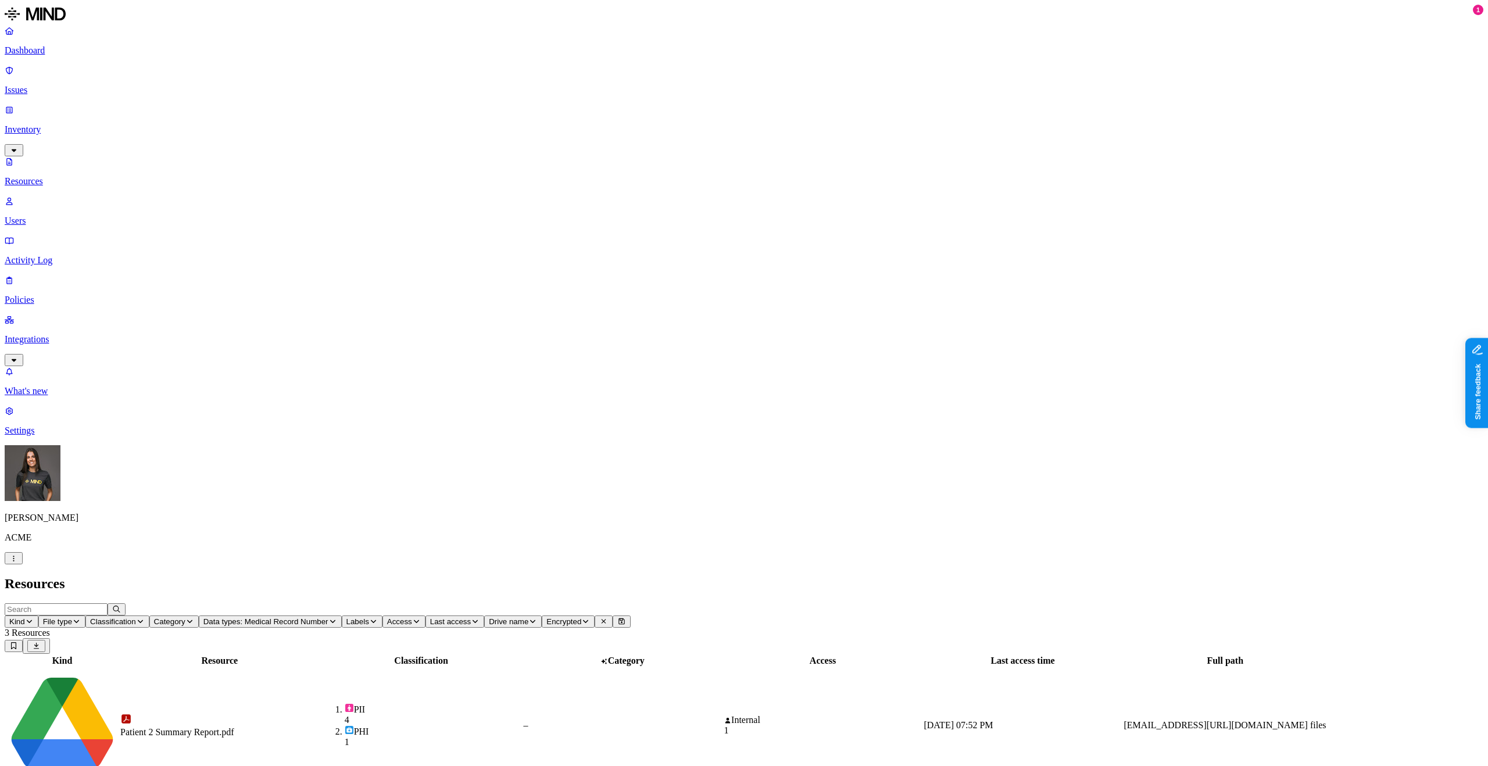
click at [59, 295] on p "Policies" at bounding box center [744, 300] width 1478 height 10
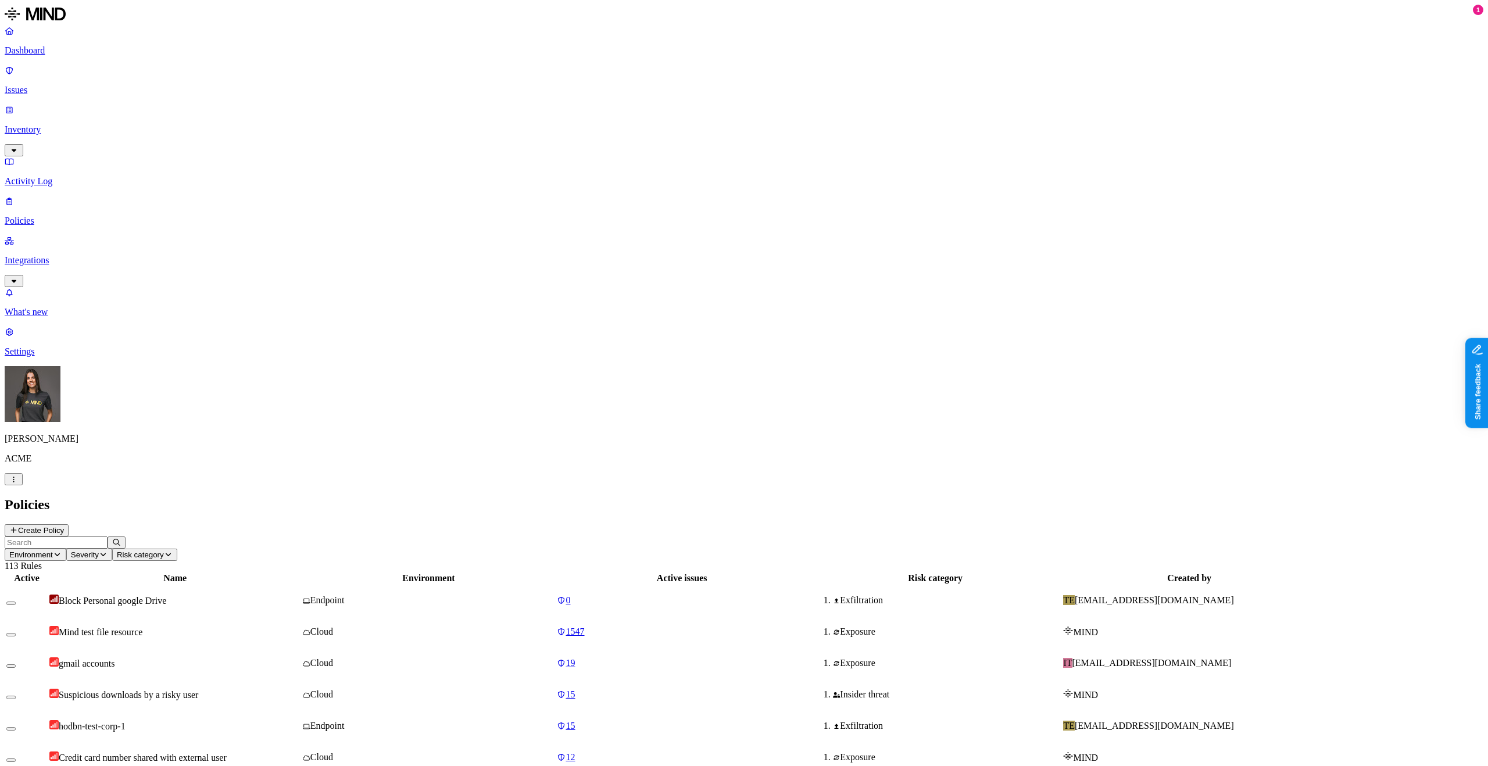
click at [69, 524] on button "Create Policy" at bounding box center [37, 530] width 64 height 12
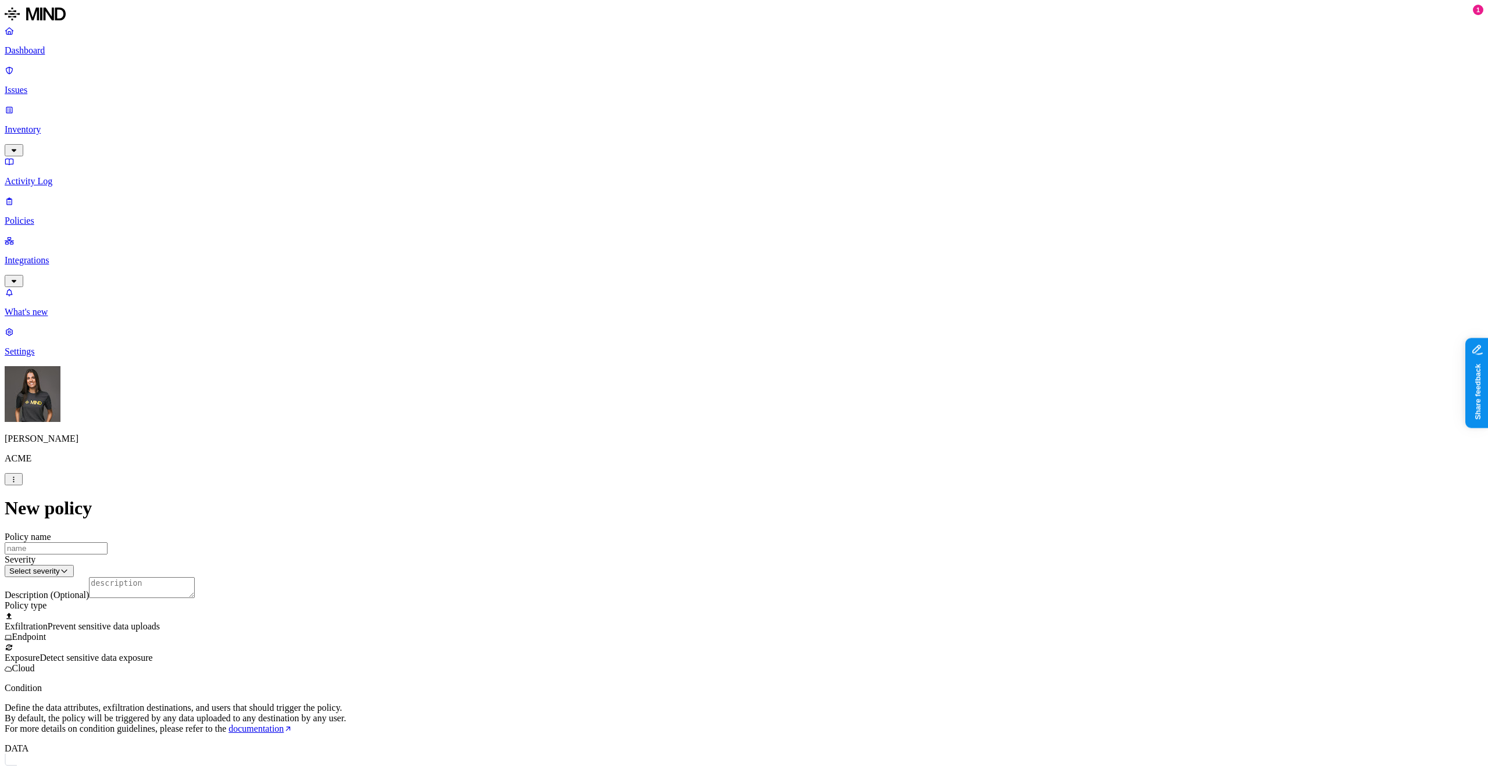
click at [108, 542] on input "Policy name" at bounding box center [56, 548] width 103 height 12
drag, startPoint x: 672, startPoint y: 96, endPoint x: 633, endPoint y: 96, distance: 39.5
click at [108, 542] on input "PHI upload" at bounding box center [56, 548] width 103 height 12
type input "PHI resource detected"
click at [853, 554] on div "Severity Select severity Low Medium High Critical" at bounding box center [744, 565] width 1478 height 23
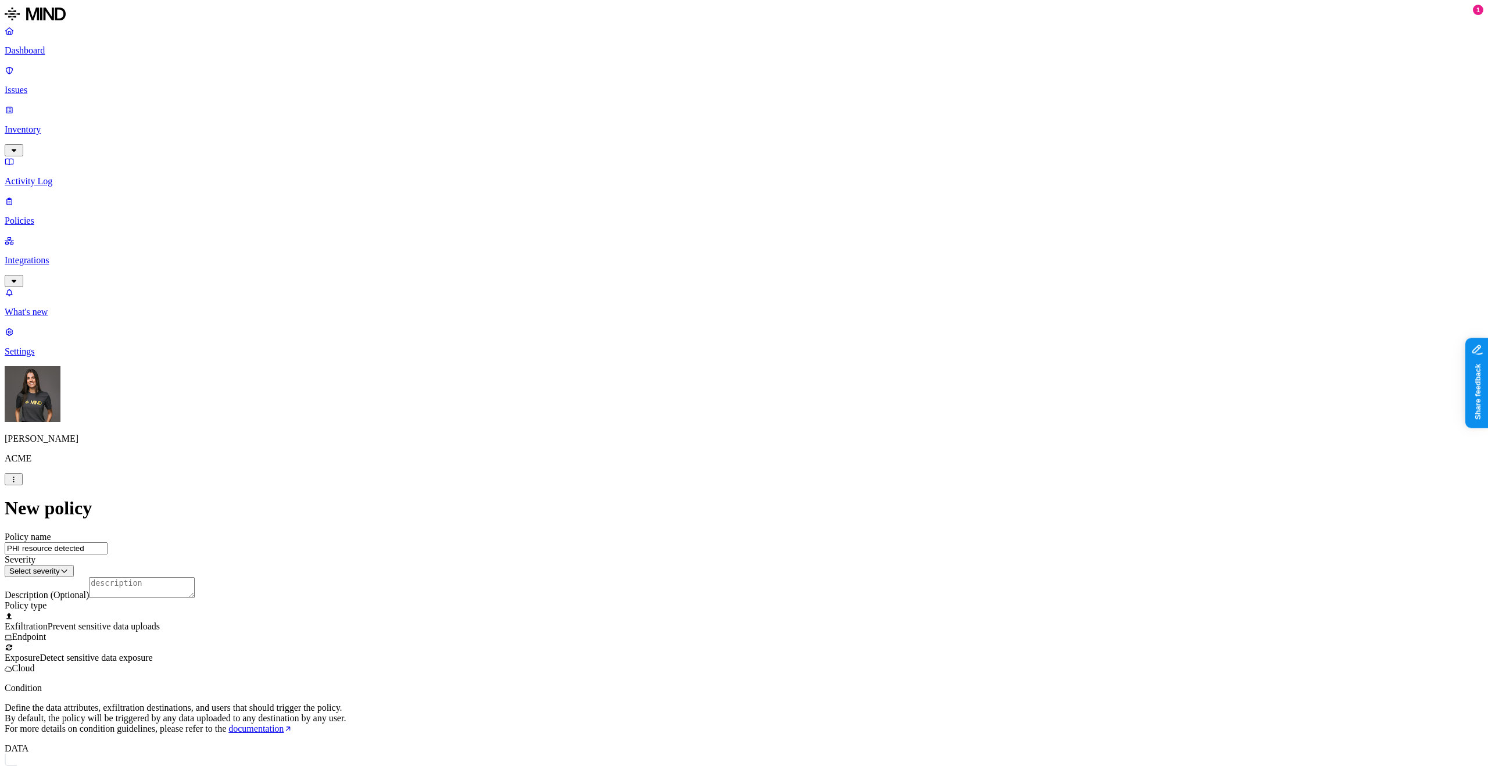
click at [835, 155] on html "Dashboard Issues Inventory Activity Log Policies Integrations What's new 1 Sett…" at bounding box center [744, 610] width 1488 height 1220
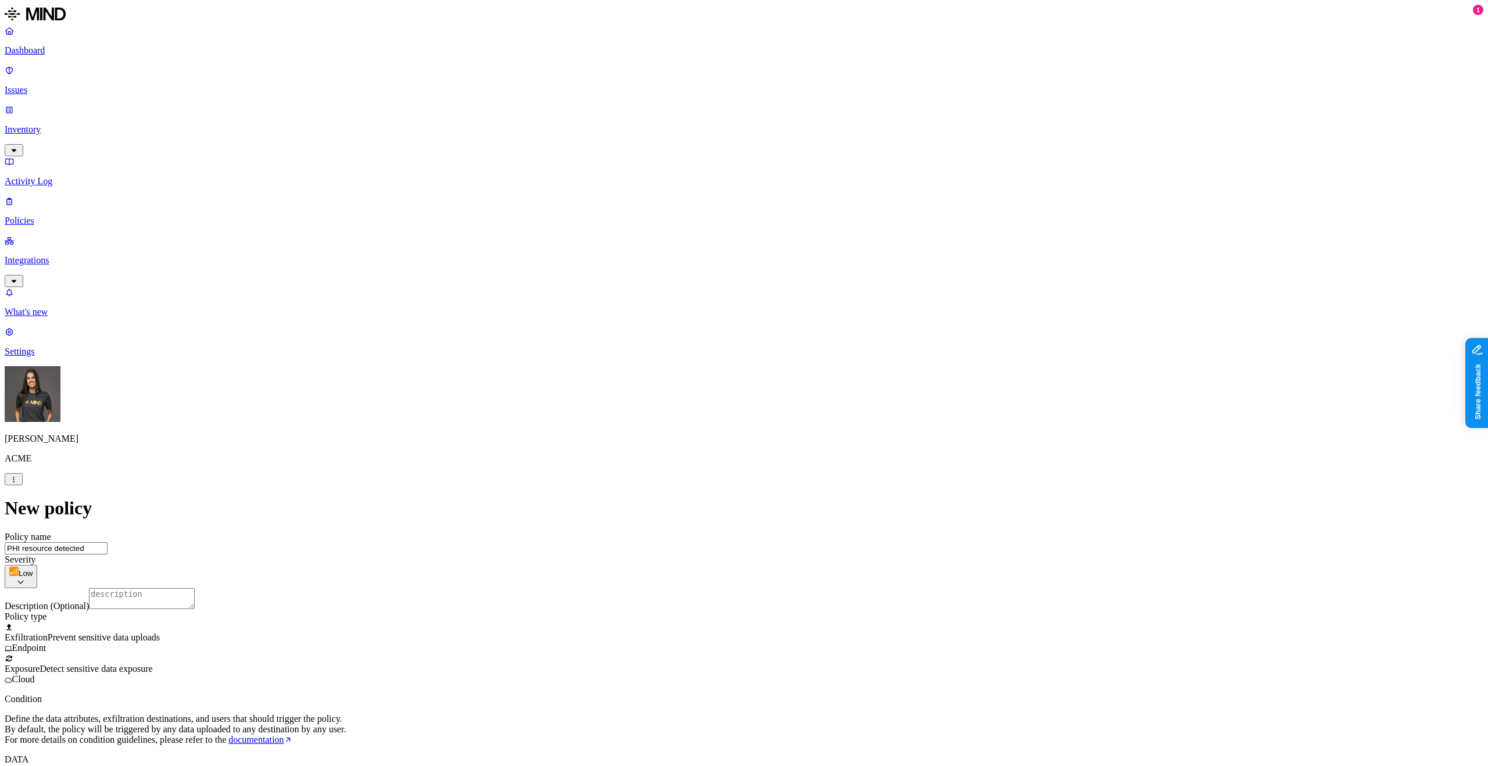
click at [614, 653] on div at bounding box center [744, 653] width 1478 height 0
click at [701, 372] on label "Classification" at bounding box center [682, 367] width 51 height 10
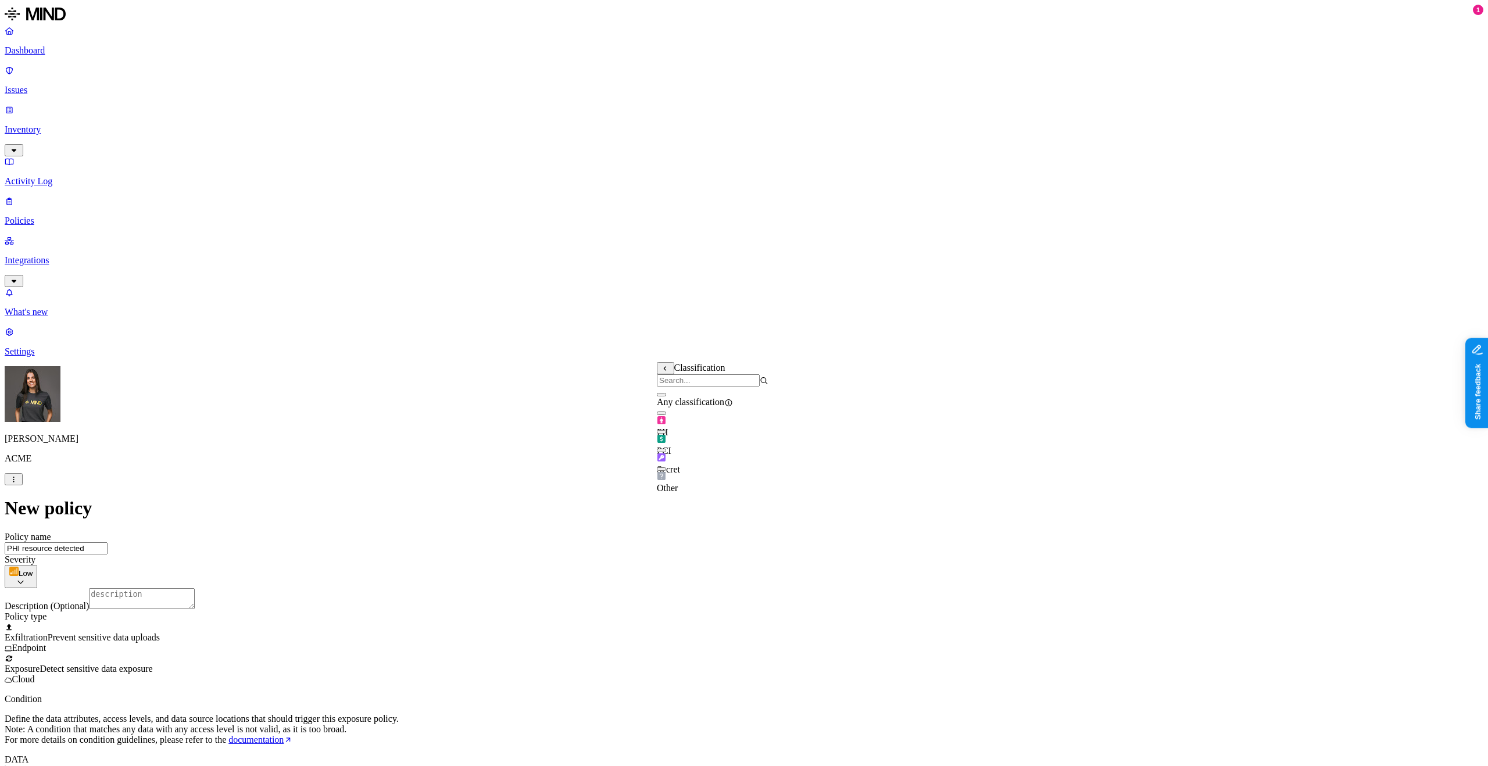
click at [674, 389] on label "Data type" at bounding box center [665, 391] width 17 height 20
click at [699, 386] on input "search" at bounding box center [708, 380] width 103 height 12
type input "med"
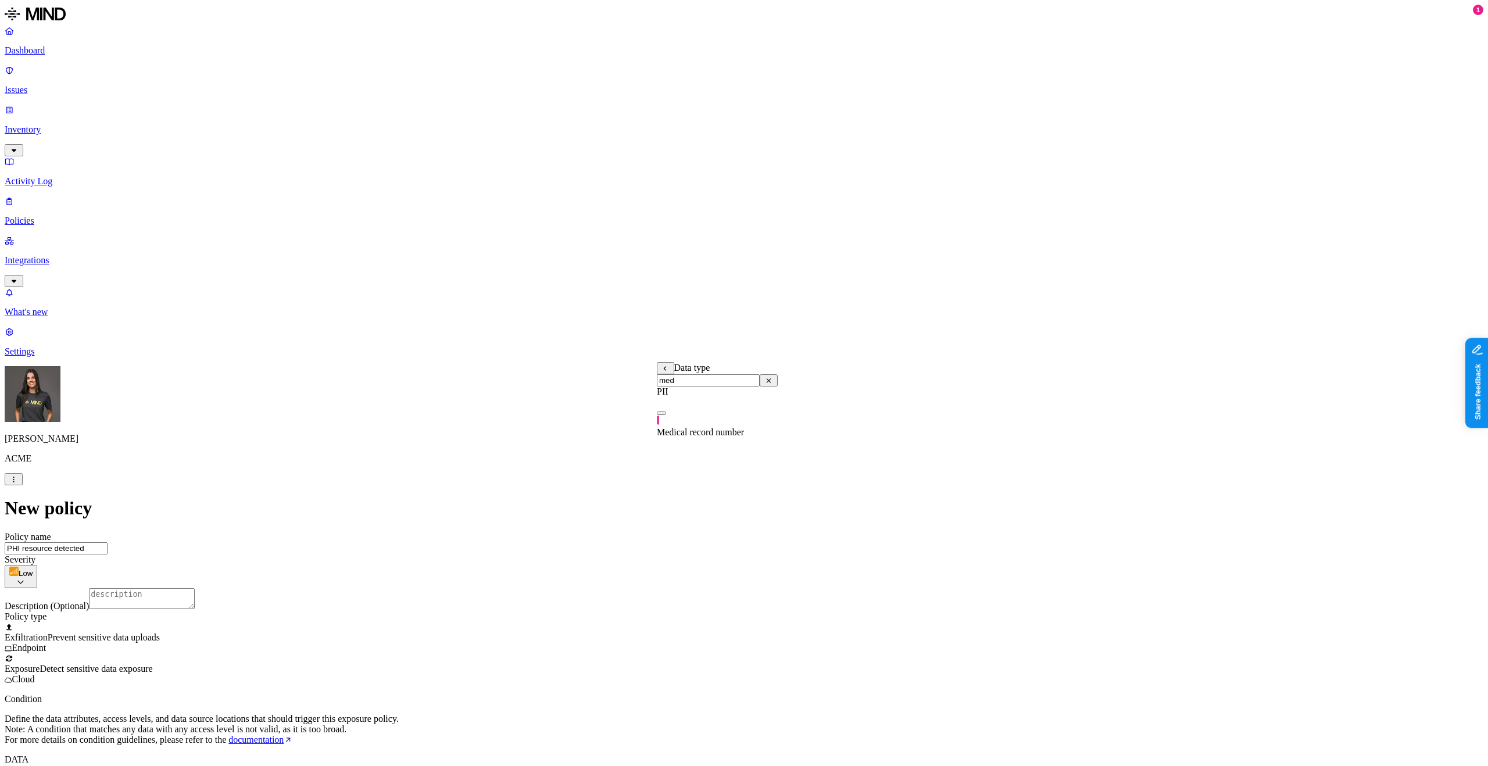
click at [664, 622] on div "Exfiltration Prevent sensitive data uploads Endpoint" at bounding box center [744, 637] width 1478 height 31
click at [674, 398] on label "Data type" at bounding box center [665, 391] width 17 height 20
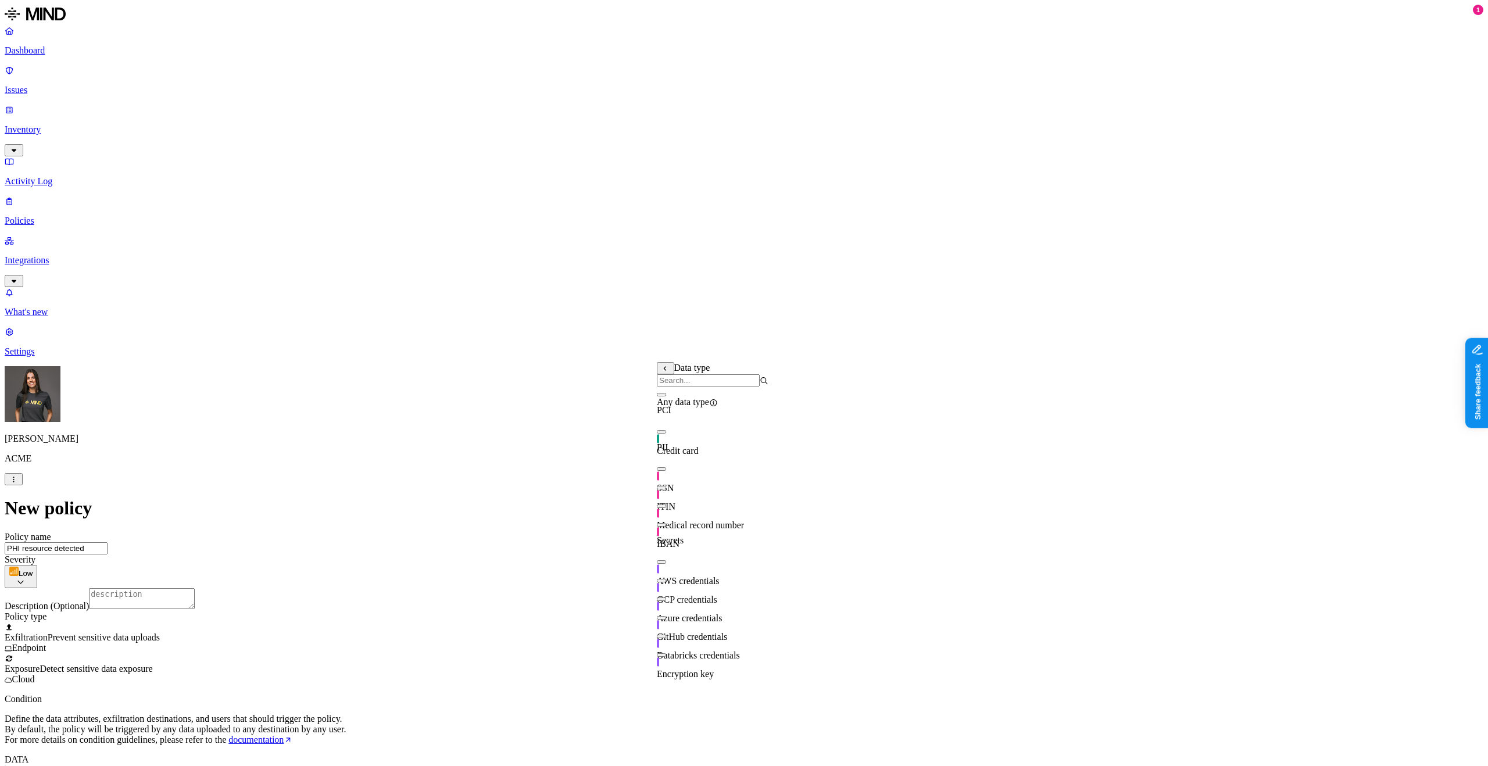
click at [694, 386] on input "search" at bounding box center [708, 380] width 103 height 12
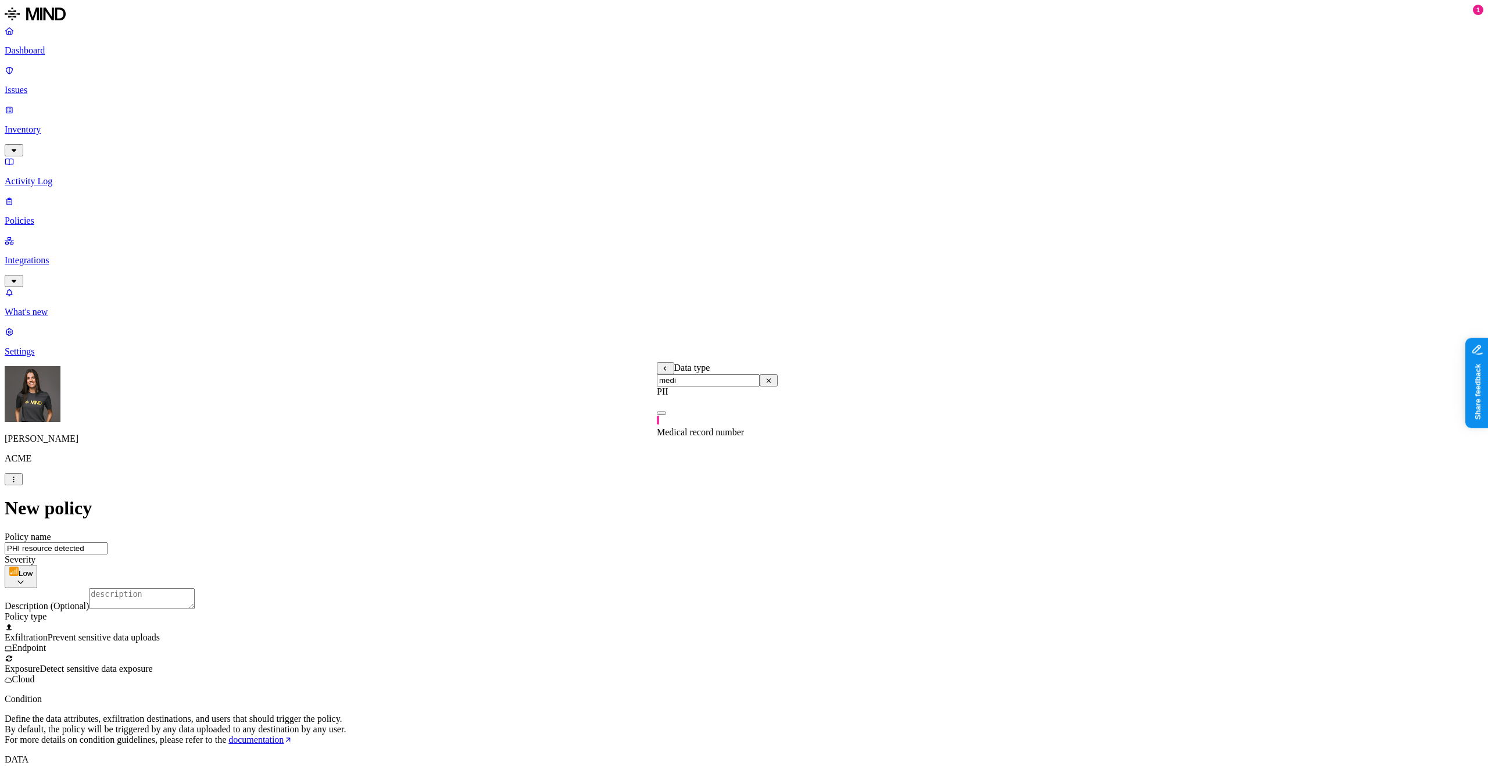
type input "medi"
click at [666, 415] on button "button" at bounding box center [661, 412] width 9 height 3
click at [111, 753] on html "Dashboard Issues Inventory Activity Log Policies Integrations What's new 1 Sett…" at bounding box center [744, 632] width 1488 height 1264
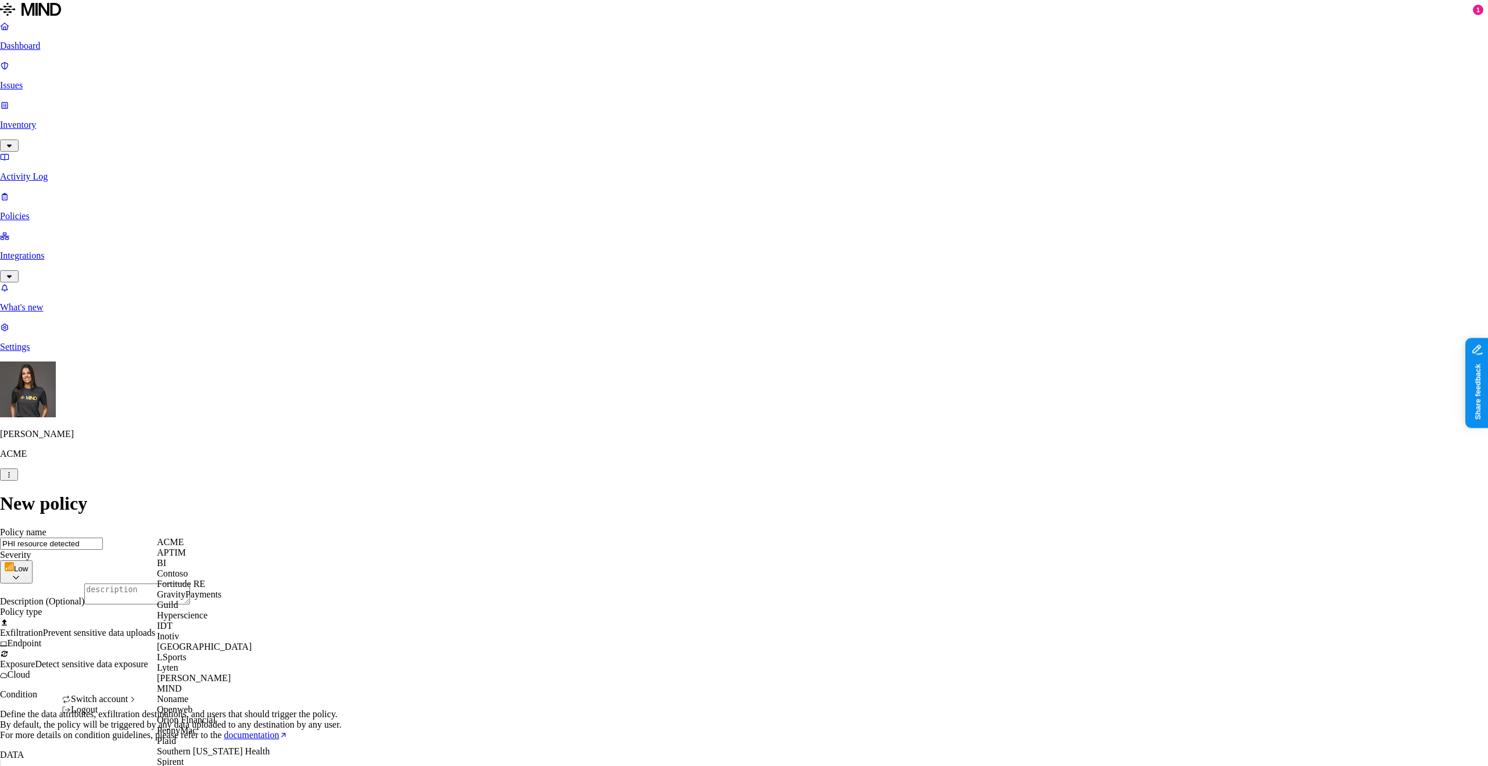
scroll to position [141, 0]
click at [202, 694] on div "MIND" at bounding box center [213, 688] width 113 height 10
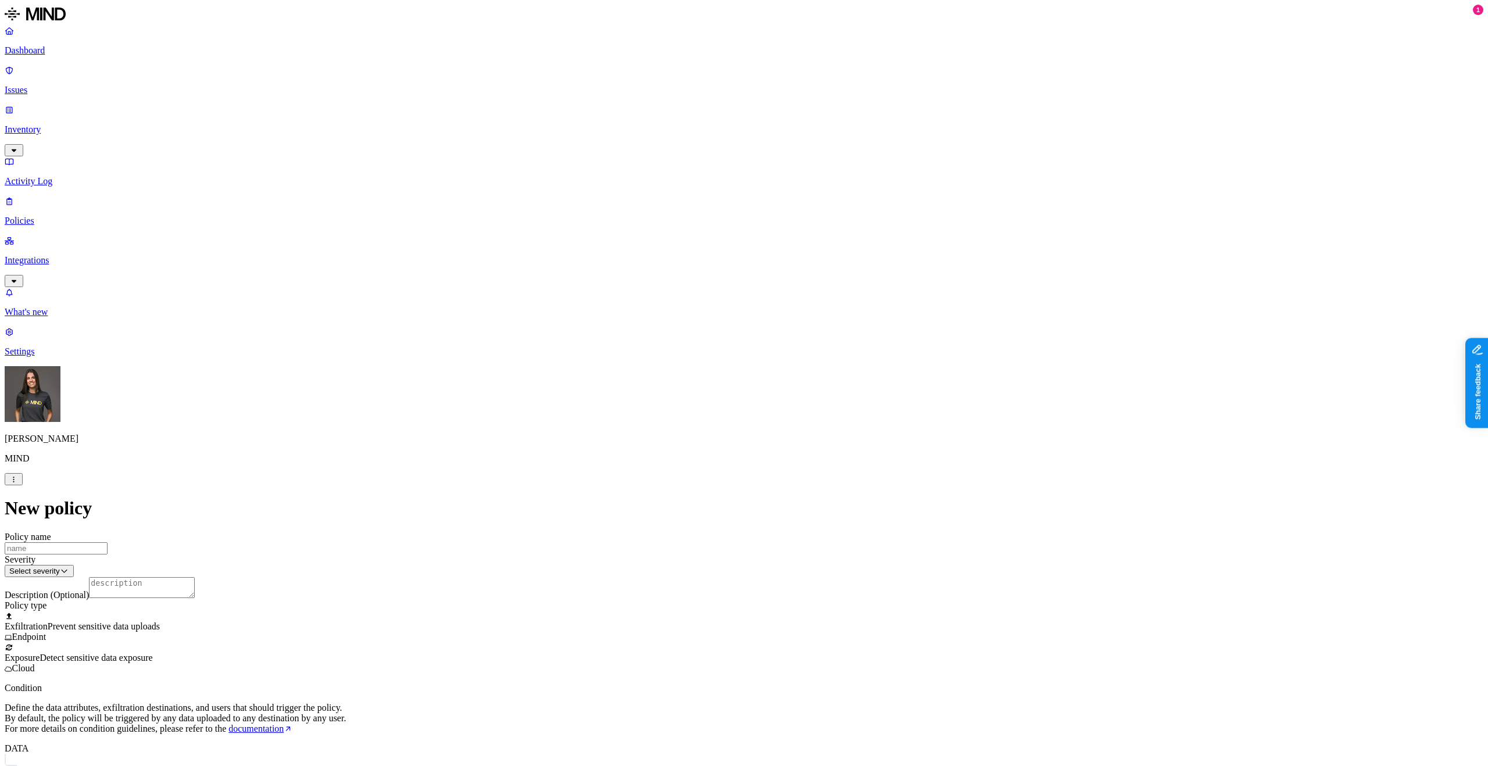
click at [108, 542] on input "Policy name" at bounding box center [56, 548] width 103 height 12
click at [108, 542] on input "my MRN policy" at bounding box center [56, 548] width 103 height 12
type input "Gal MRN policy"
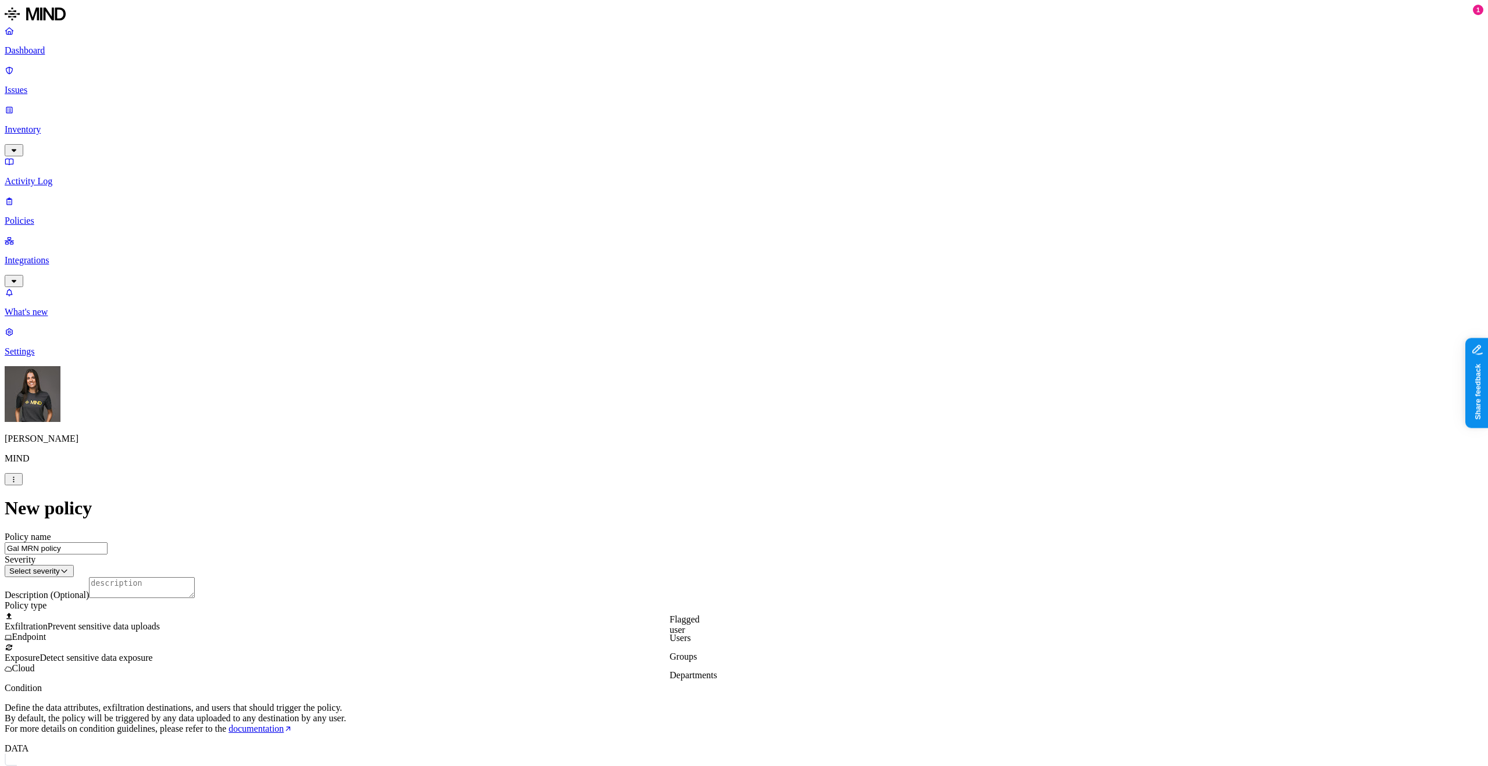
click at [690, 643] on label "Users" at bounding box center [679, 638] width 21 height 10
click at [708, 624] on div "Users" at bounding box center [688, 620] width 38 height 12
click at [705, 625] on div "Users" at bounding box center [688, 620] width 38 height 12
click at [702, 152] on html "Dashboard Issues Inventory Activity Log Policies Integrations What's new 1 Sett…" at bounding box center [744, 581] width 1488 height 1162
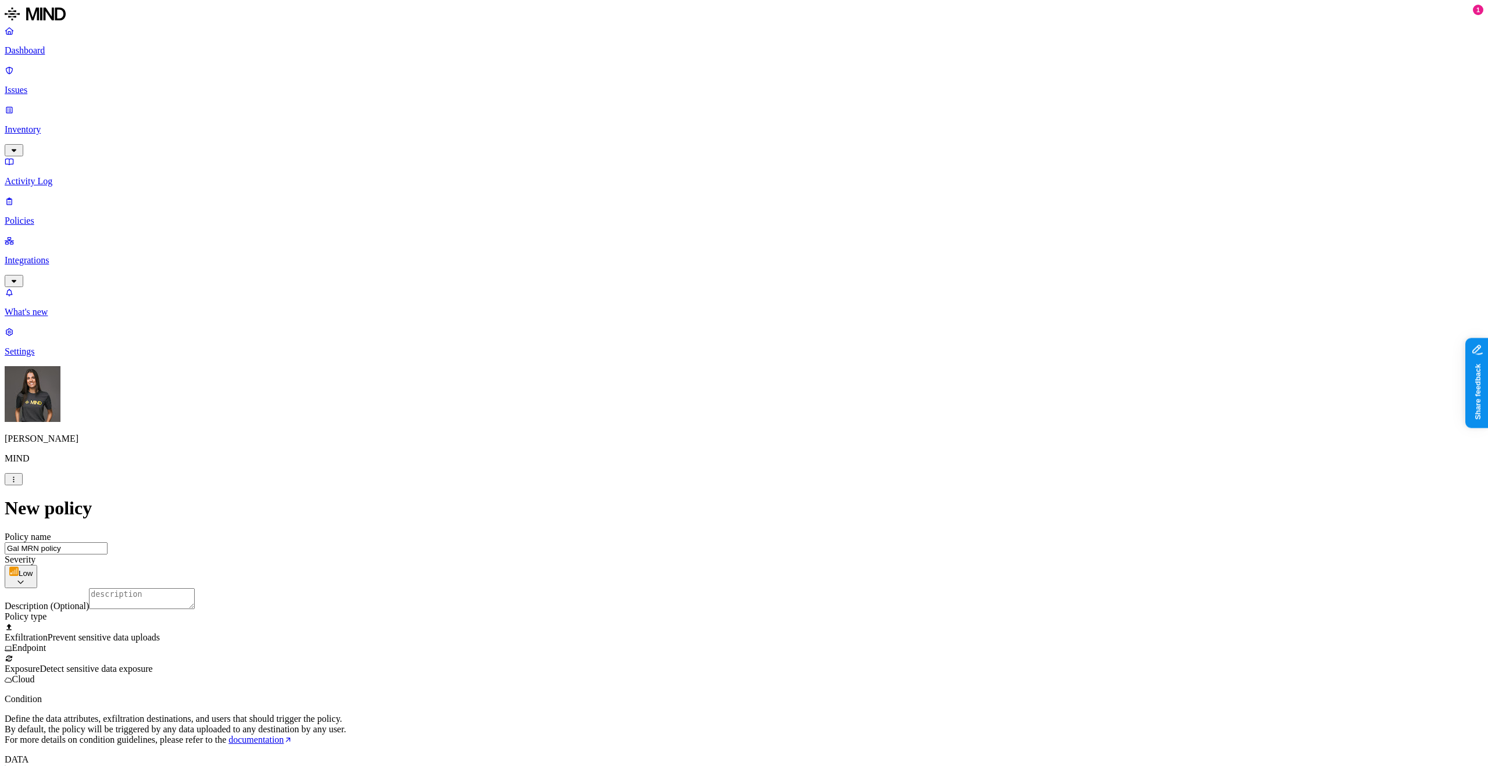
click at [195, 588] on textarea "Description (Optional)" at bounding box center [142, 598] width 106 height 21
click at [674, 332] on label "Data type" at bounding box center [665, 334] width 17 height 20
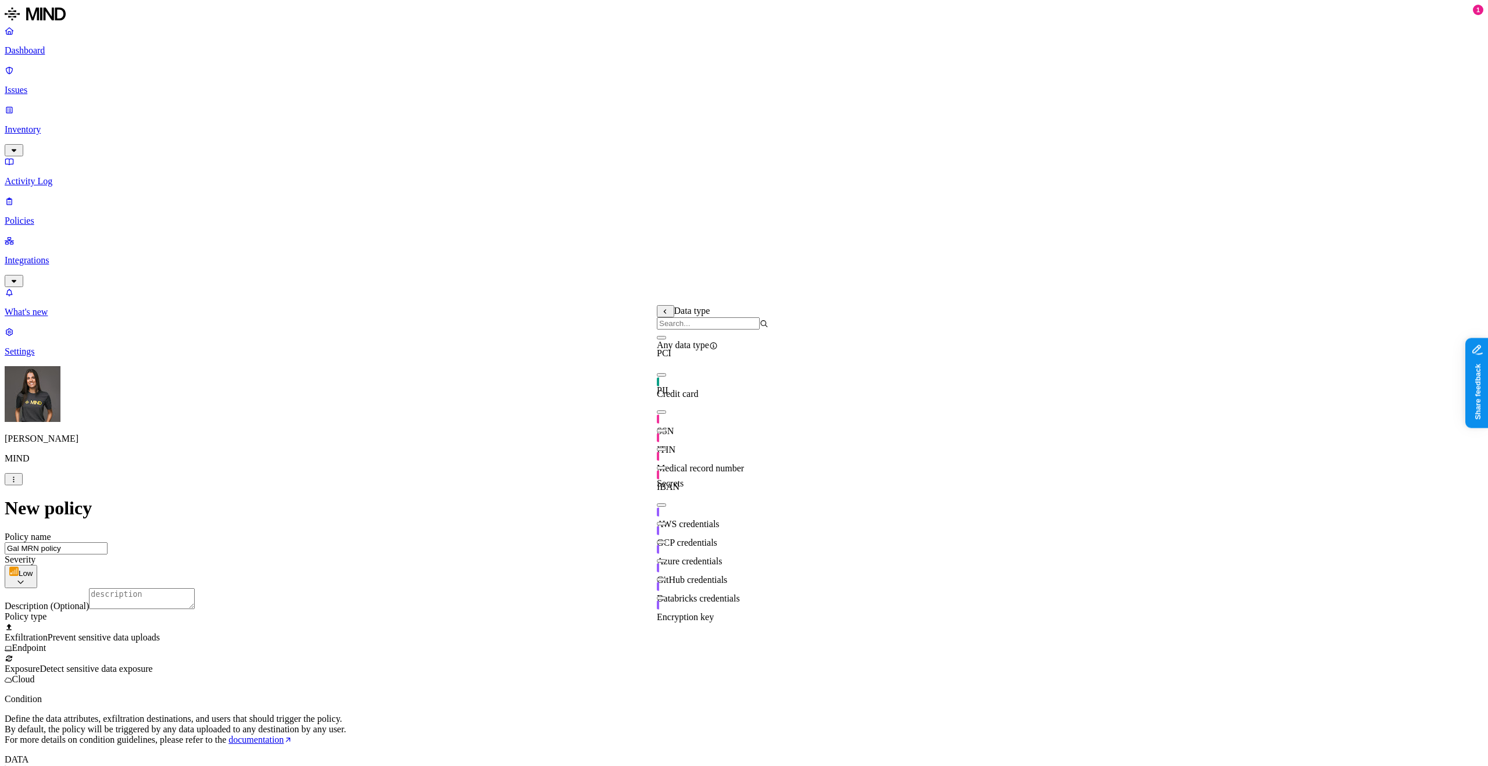
click at [703, 330] on input "search" at bounding box center [708, 323] width 103 height 12
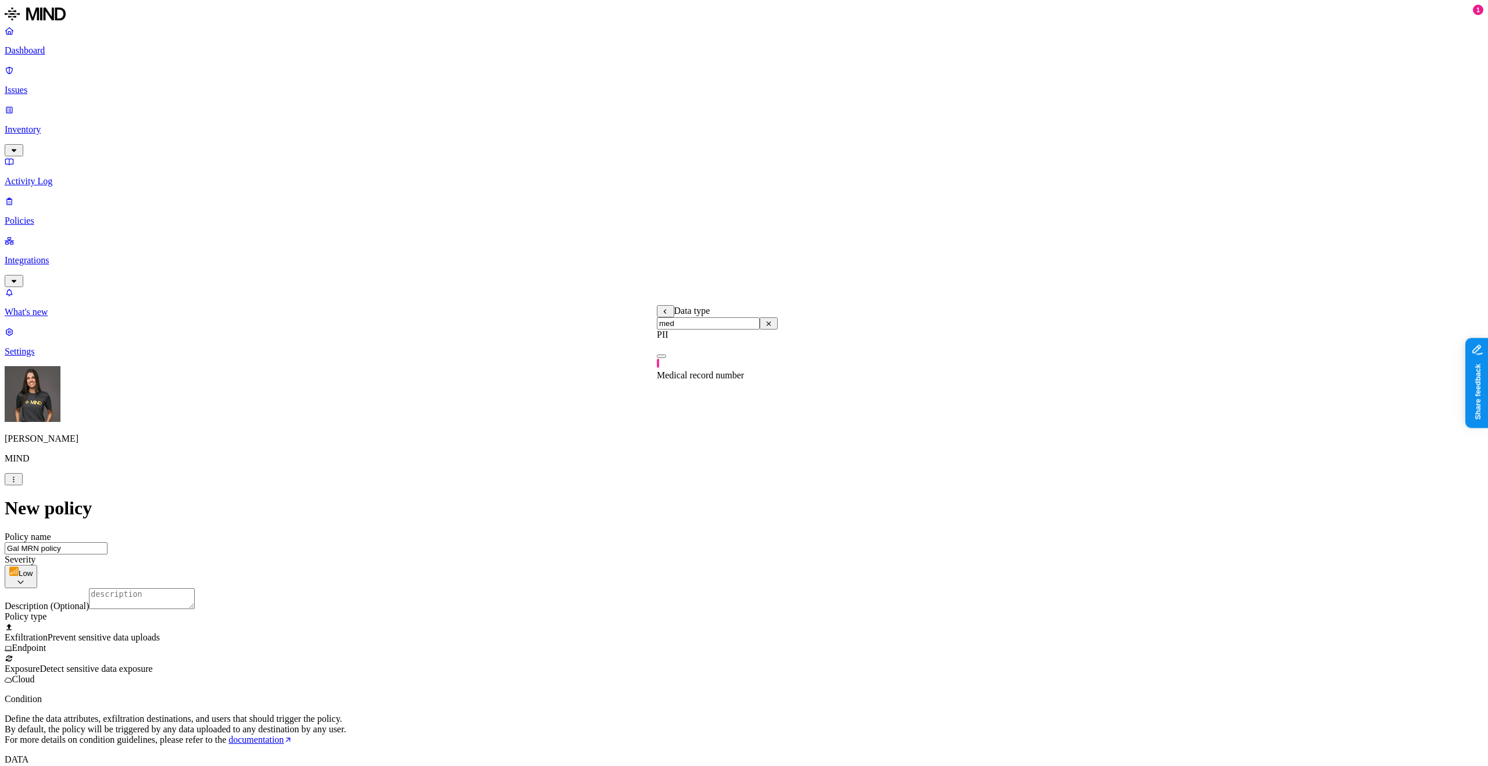
type input "med"
click at [666, 358] on button "button" at bounding box center [661, 356] width 9 height 3
drag, startPoint x: 875, startPoint y: 386, endPoint x: 861, endPoint y: 403, distance: 21.9
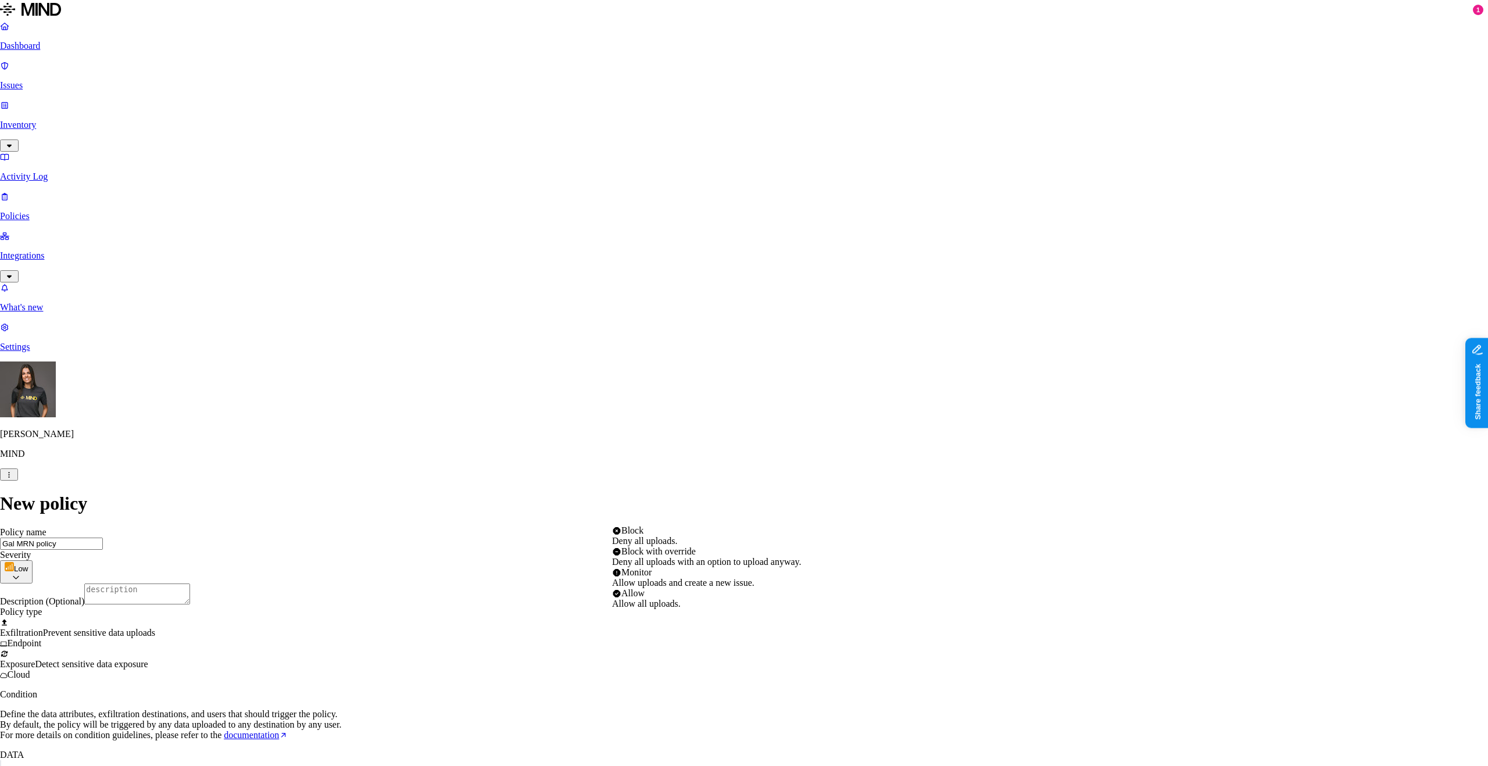
click at [732, 517] on html "Dashboard Issues Inventory Activity Log Policies Integrations What's new 1 Sett…" at bounding box center [744, 601] width 1488 height 1202
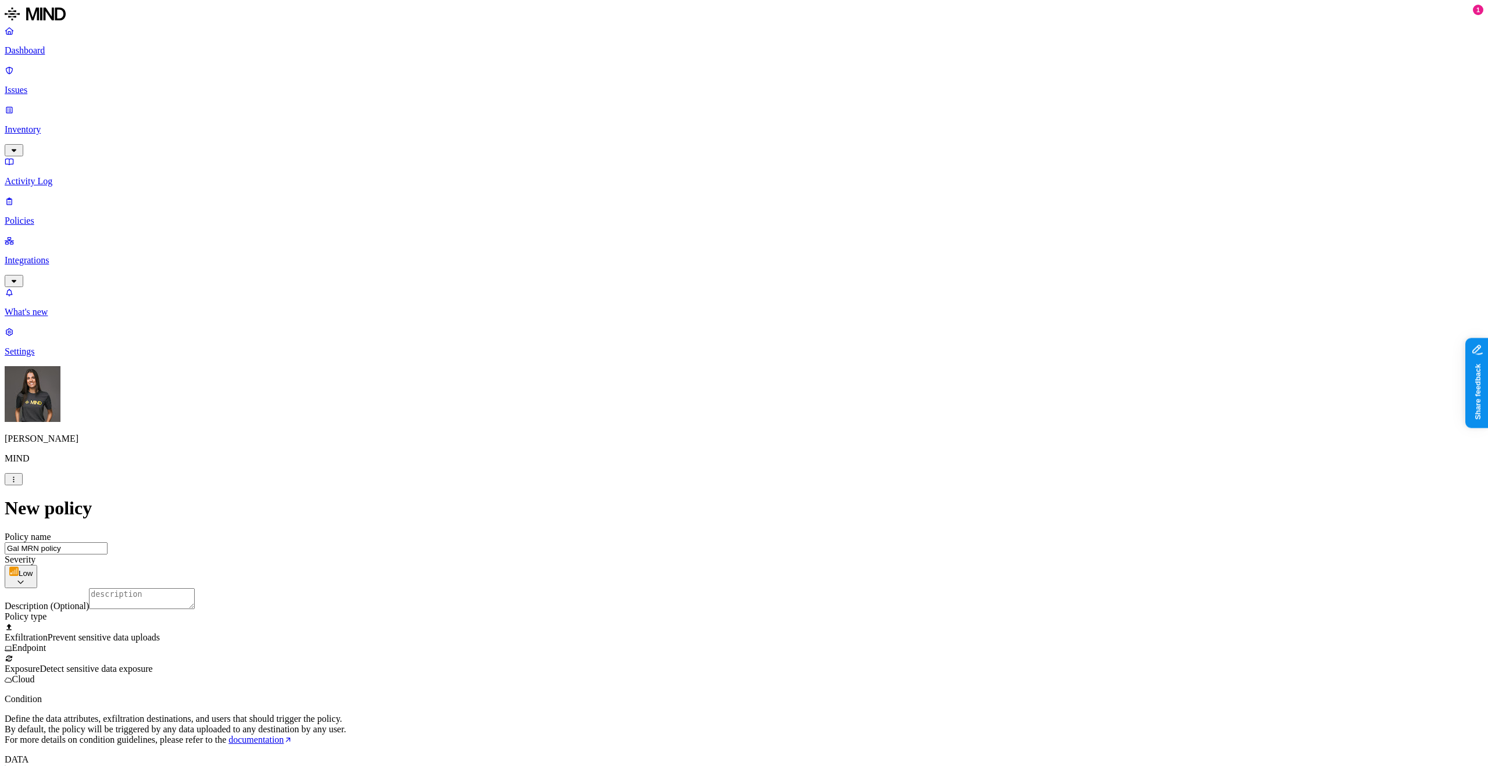
select select "3"
select select
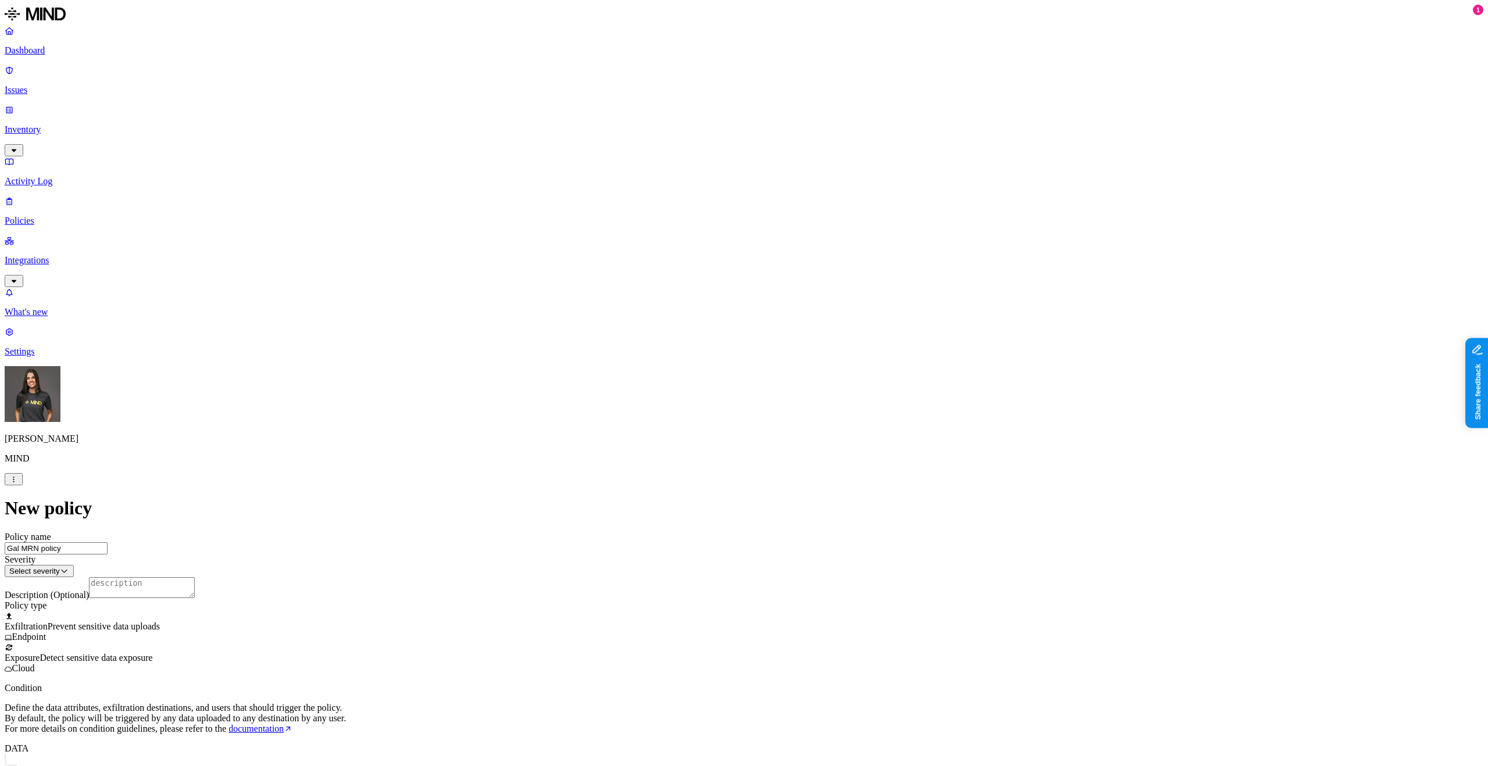
click at [33, 216] on p "Policies" at bounding box center [744, 221] width 1478 height 10
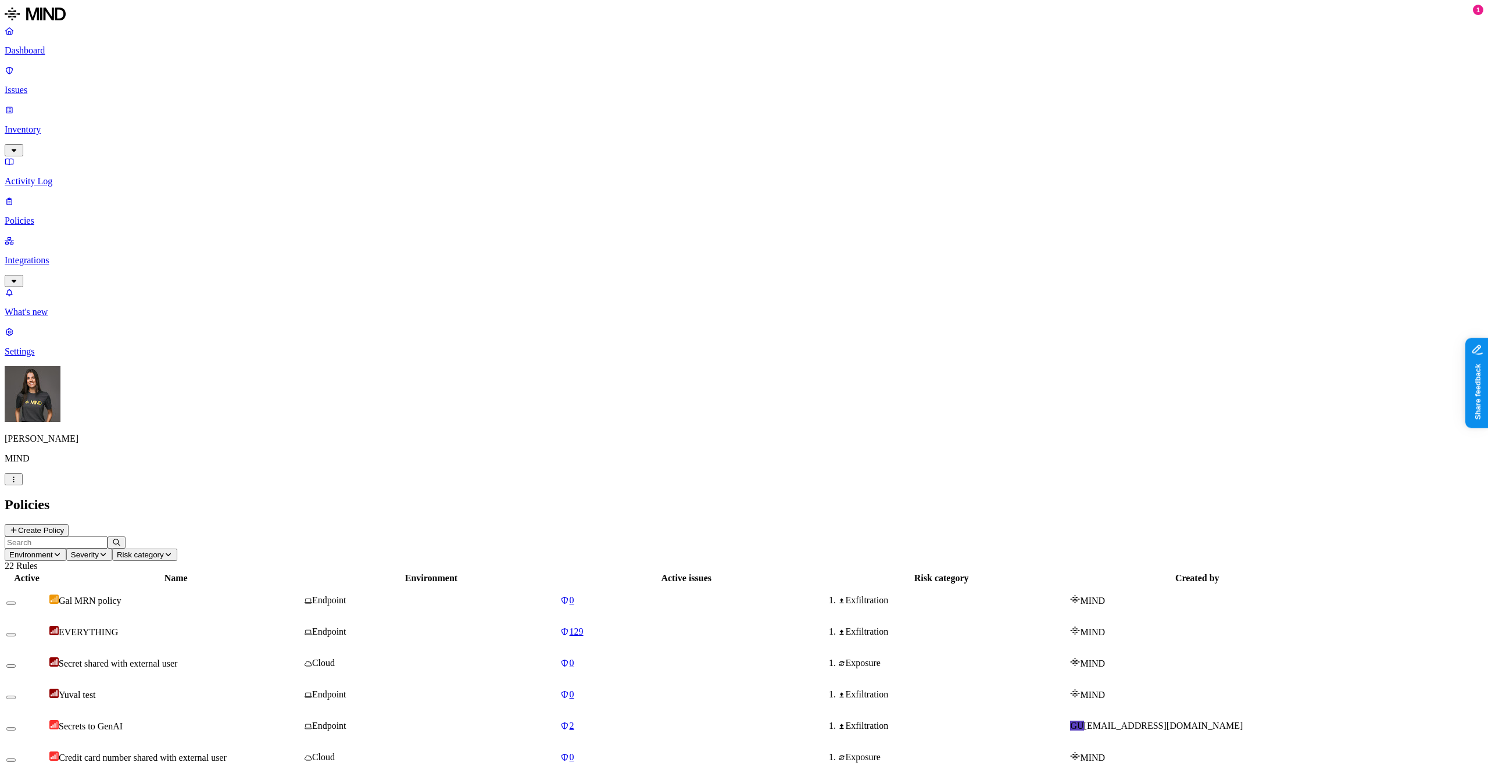
click at [302, 595] on div "Gal MRN policy" at bounding box center [175, 601] width 253 height 12
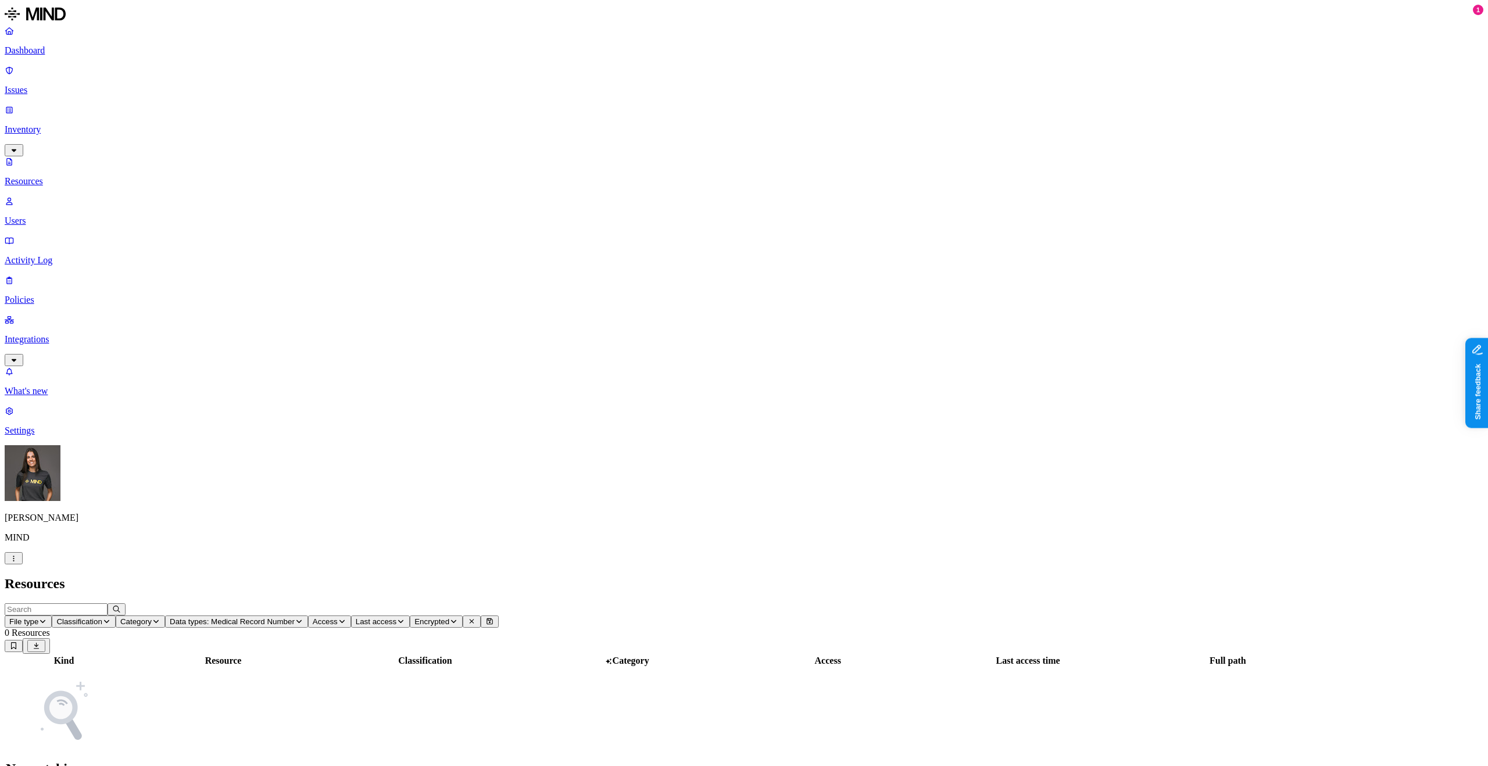
click at [18, 562] on icon "button" at bounding box center [13, 558] width 9 height 7
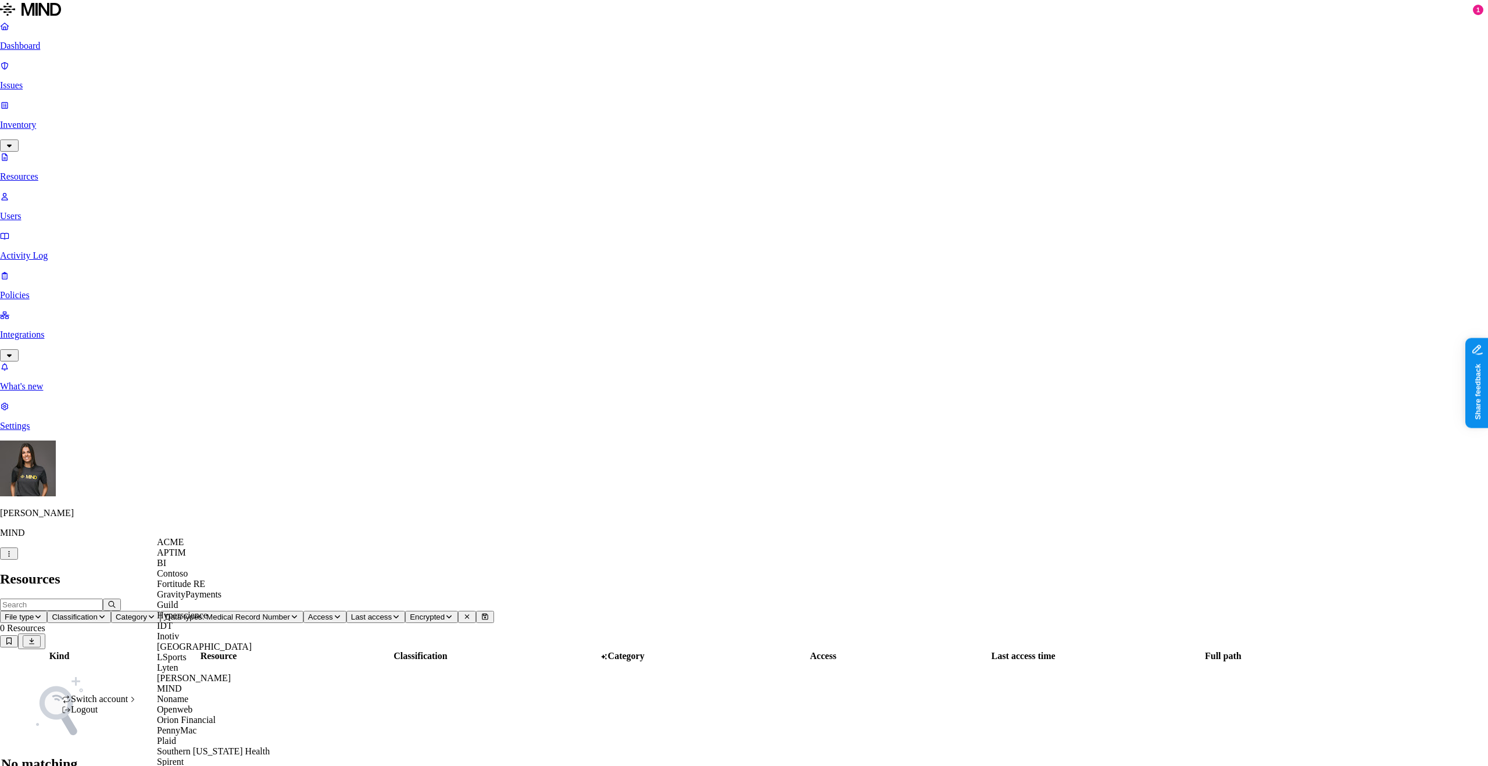
click at [201, 547] on div "ACME" at bounding box center [213, 542] width 113 height 10
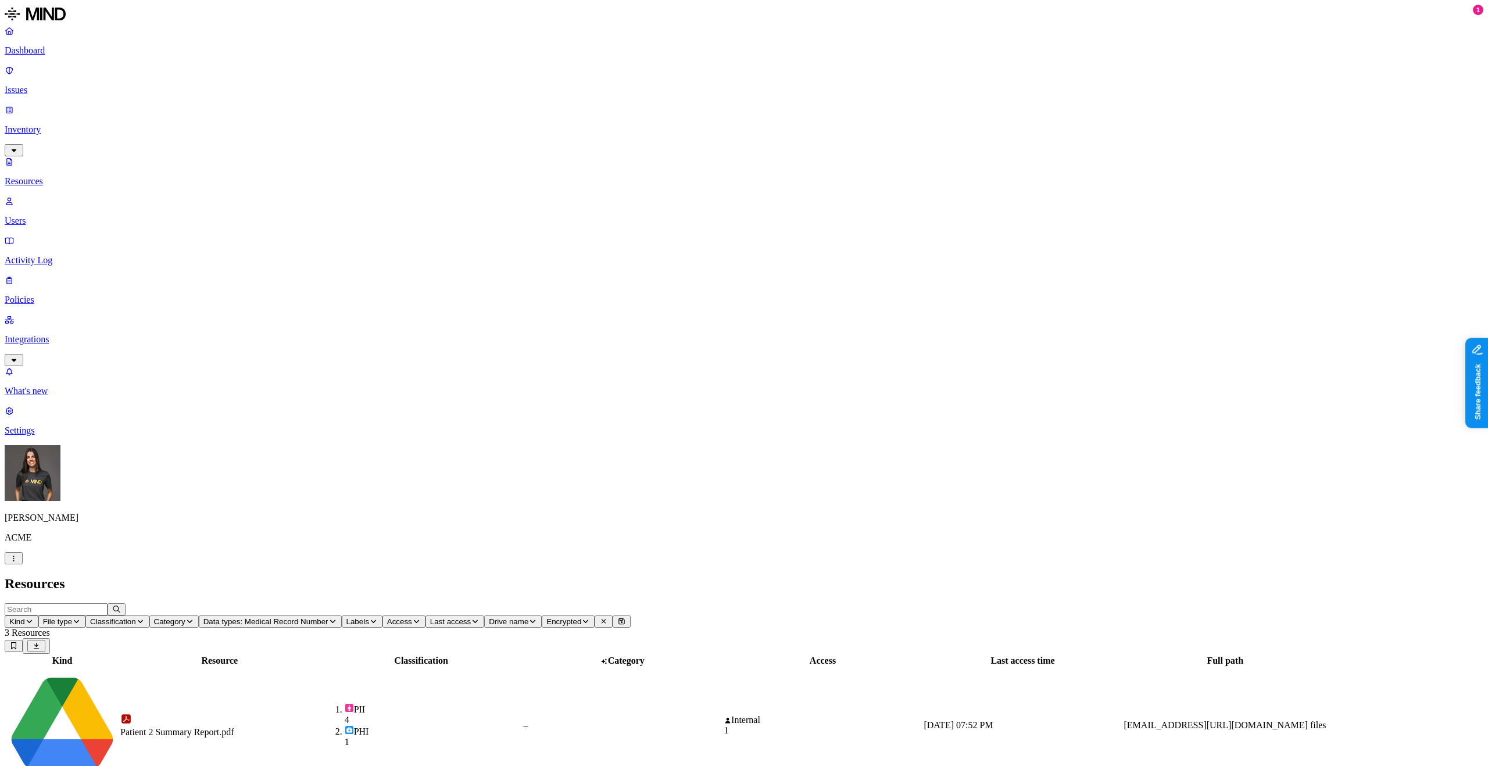
click at [521, 703] on div "PII 4 PHI 1" at bounding box center [421, 725] width 200 height 44
click at [23, 564] on button "button" at bounding box center [14, 558] width 18 height 12
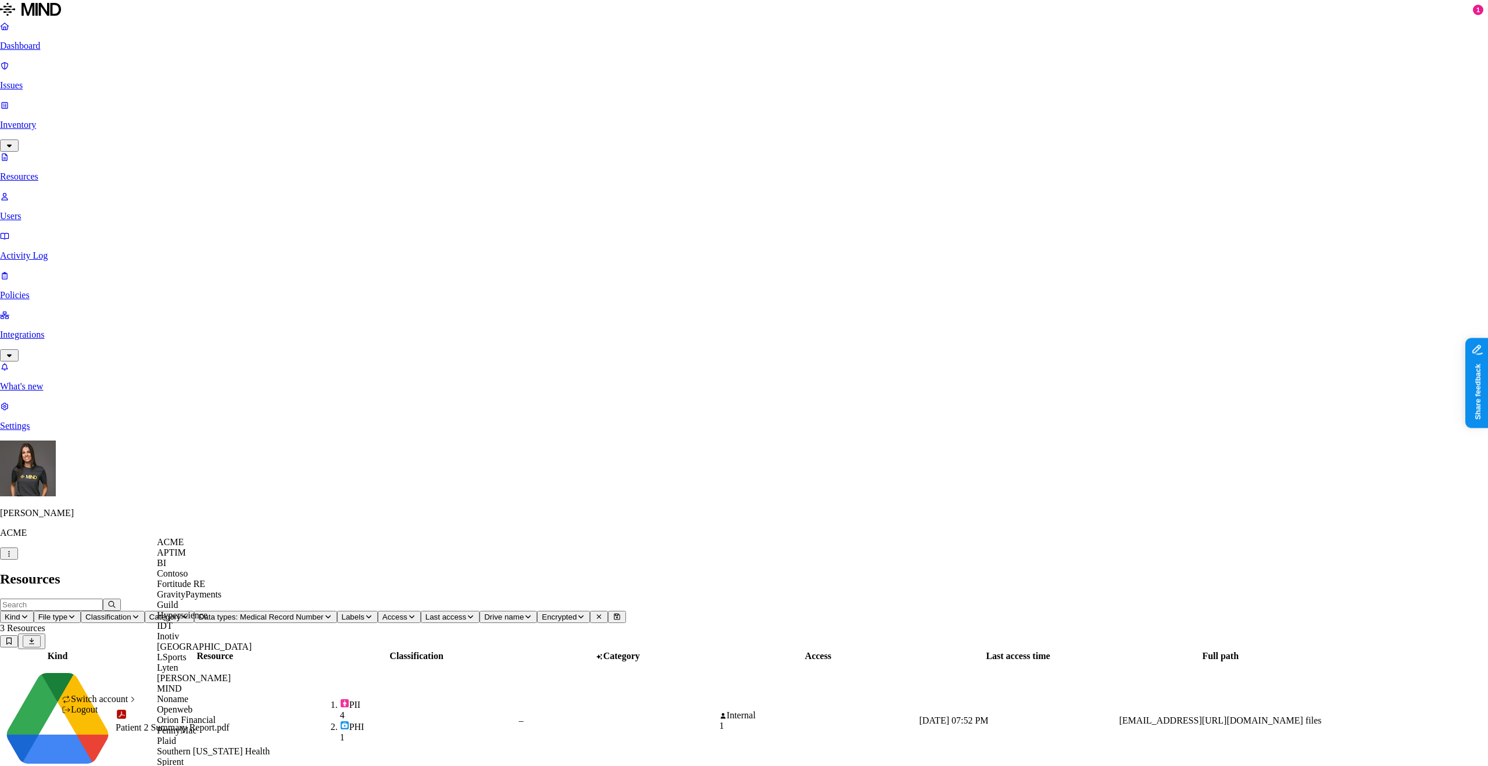
scroll to position [219, 0]
click at [216, 683] on div "MIND" at bounding box center [213, 688] width 113 height 10
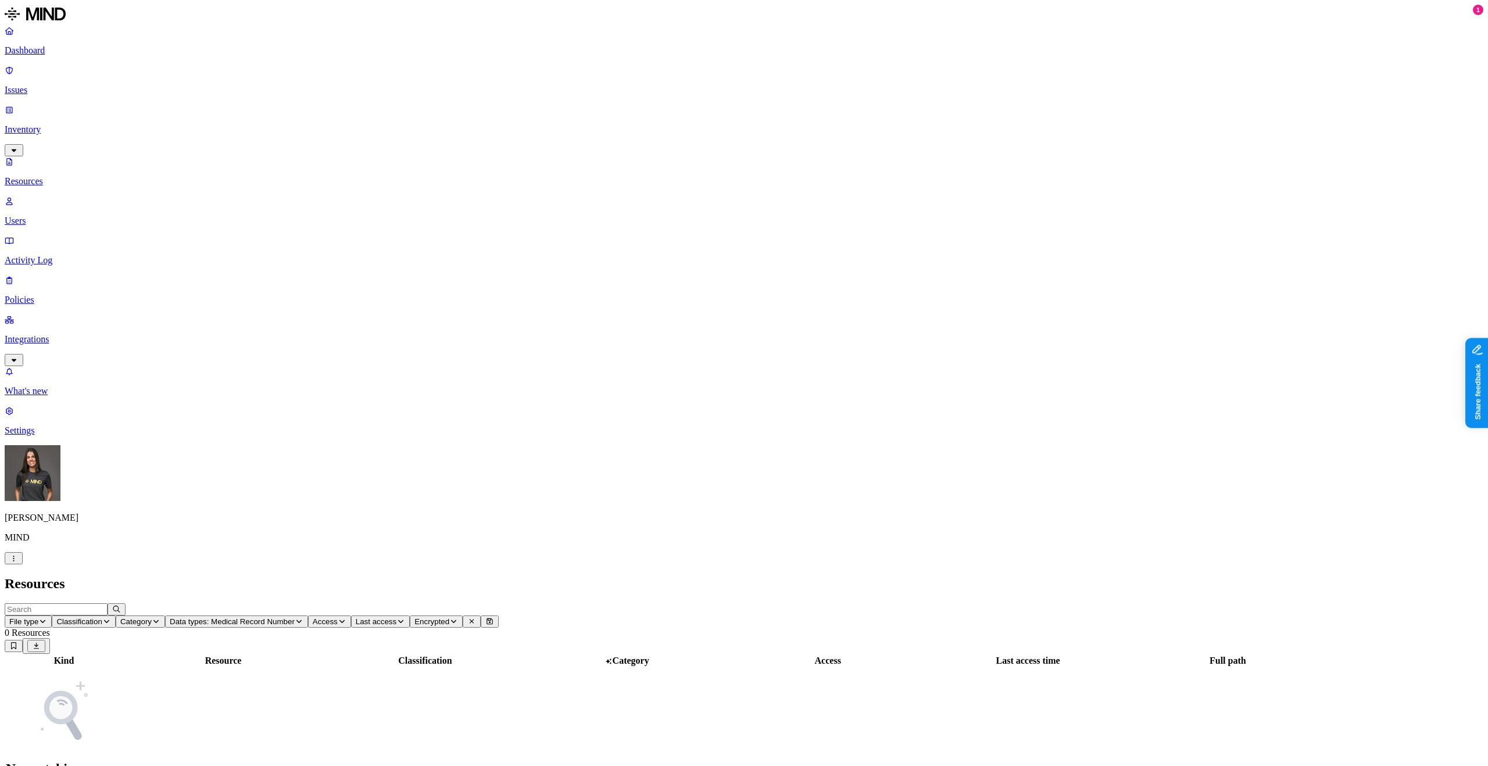
click at [64, 295] on p "Policies" at bounding box center [744, 300] width 1478 height 10
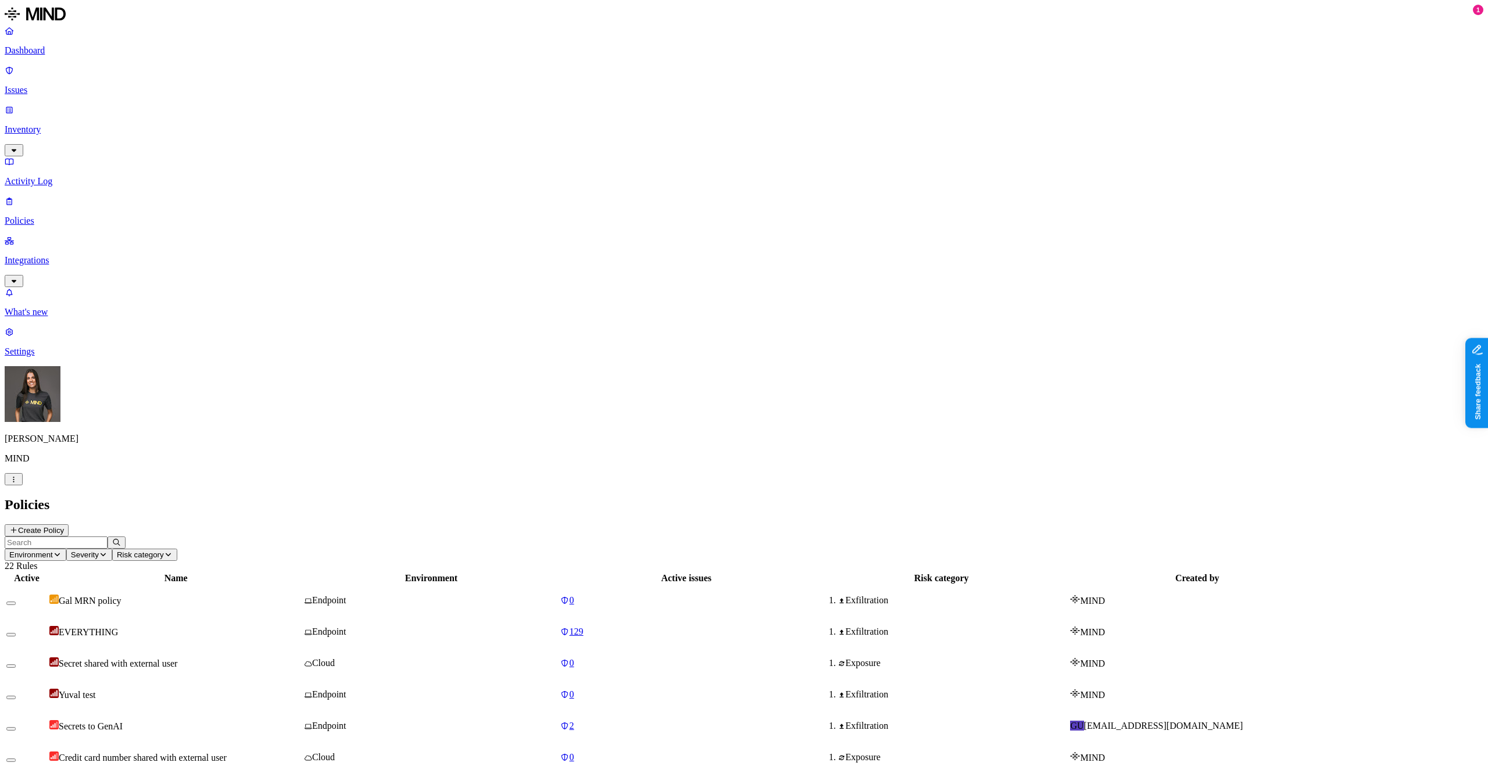
click at [1223, 536] on header "Environment Severity Risk category 22 Rules" at bounding box center [744, 553] width 1478 height 35
click at [270, 595] on div "Gal MRN policy" at bounding box center [175, 601] width 253 height 12
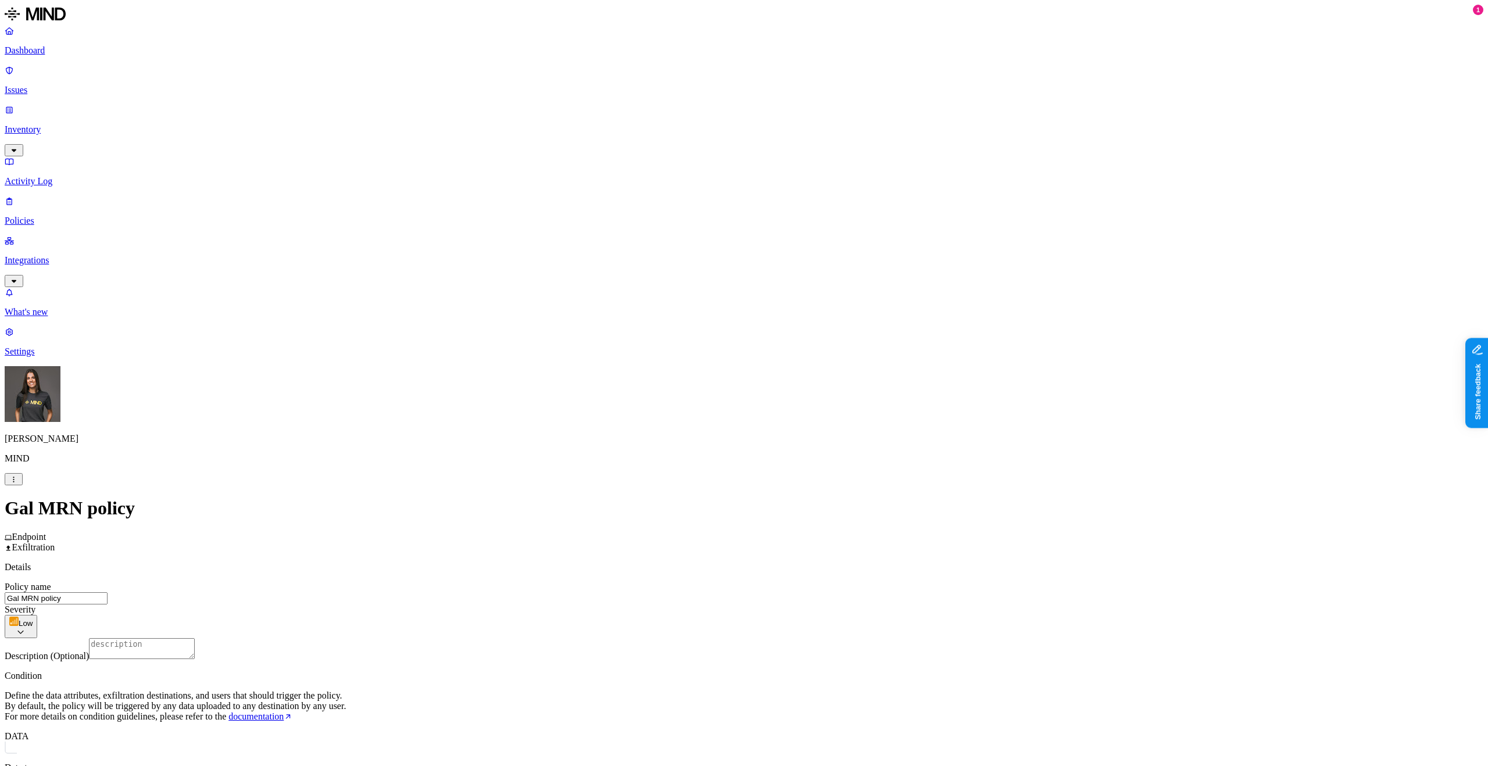
click at [698, 649] on html "Dashboard Issues Inventory Activity Log Policies Integrations What's new 1 Sett…" at bounding box center [744, 591] width 1488 height 1183
click at [753, 391] on html "Dashboard Issues Inventory Activity Log Policies Integrations What's new 1 Sett…" at bounding box center [744, 591] width 1488 height 1183
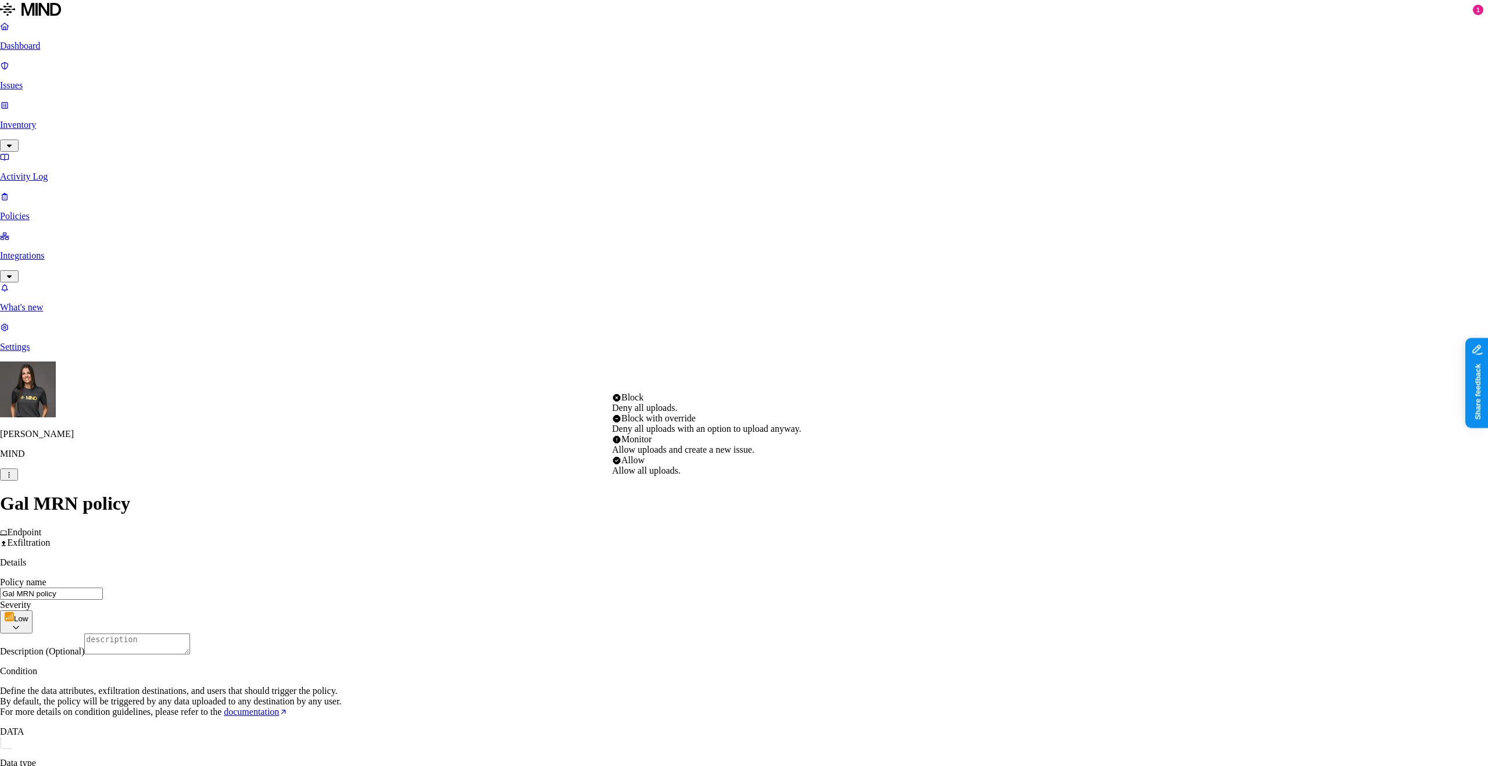
select select "3"
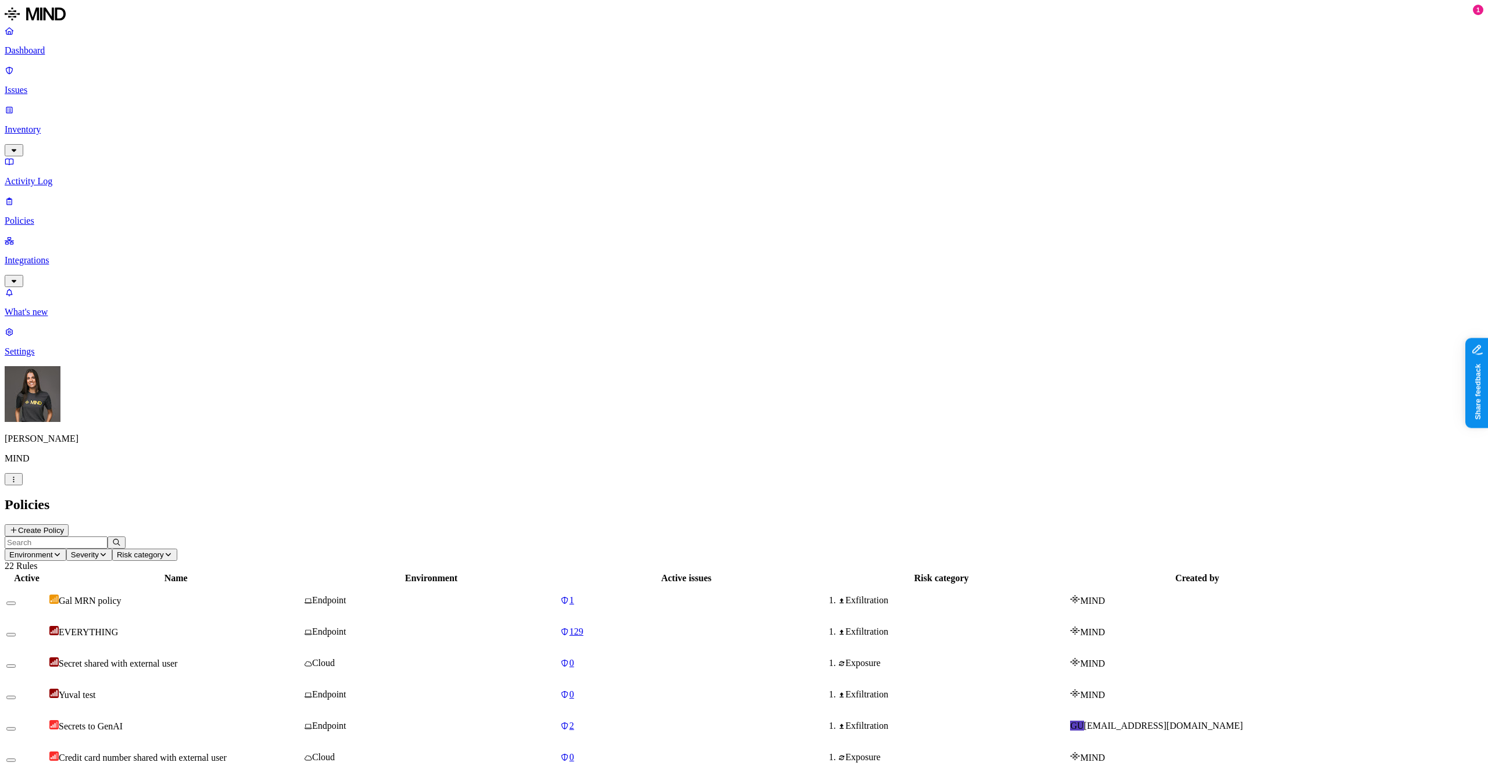
click at [44, 85] on p "Issues" at bounding box center [744, 90] width 1478 height 10
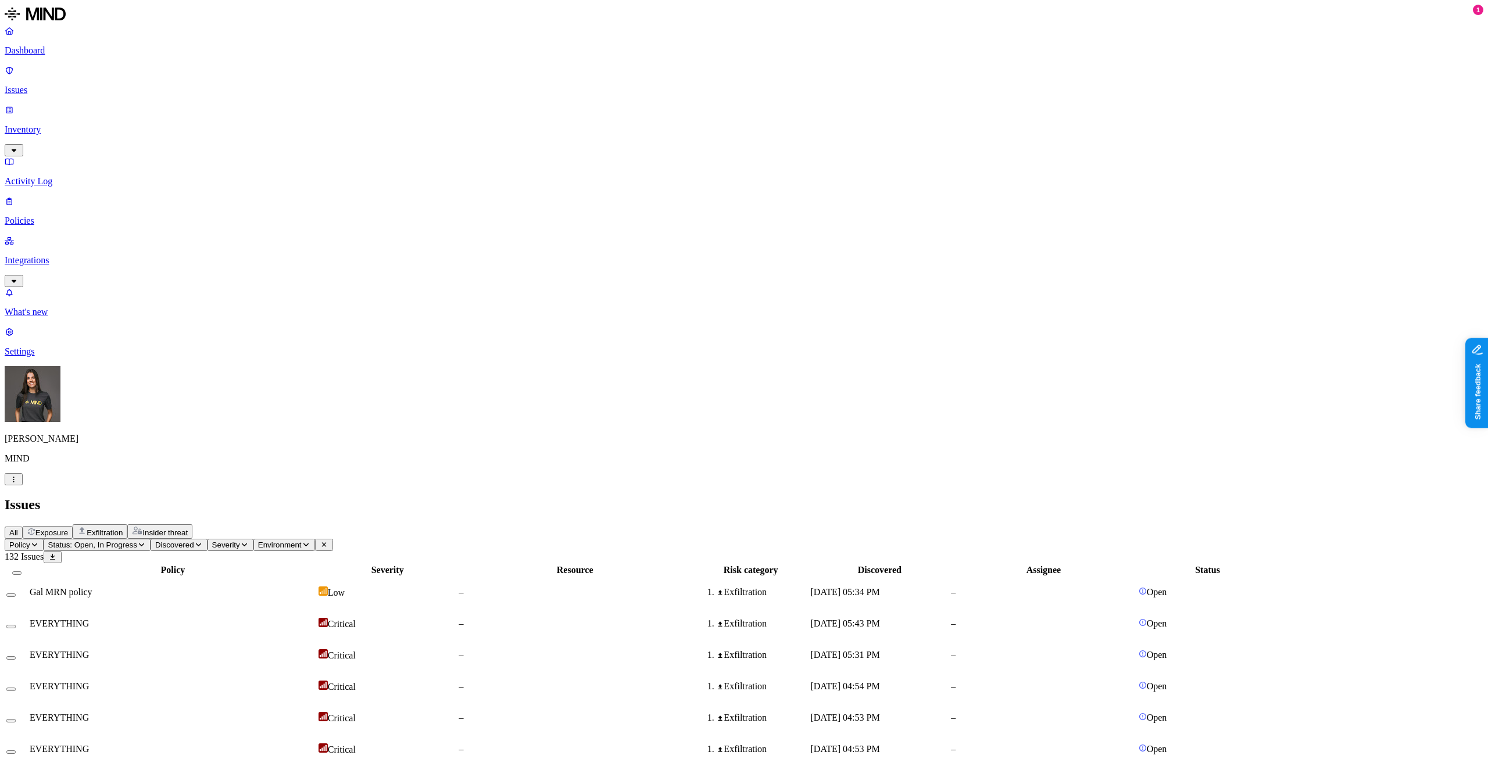
click at [263, 577] on td "Gal MRN policy" at bounding box center [173, 592] width 288 height 30
click at [18, 483] on icon "button" at bounding box center [13, 479] width 9 height 7
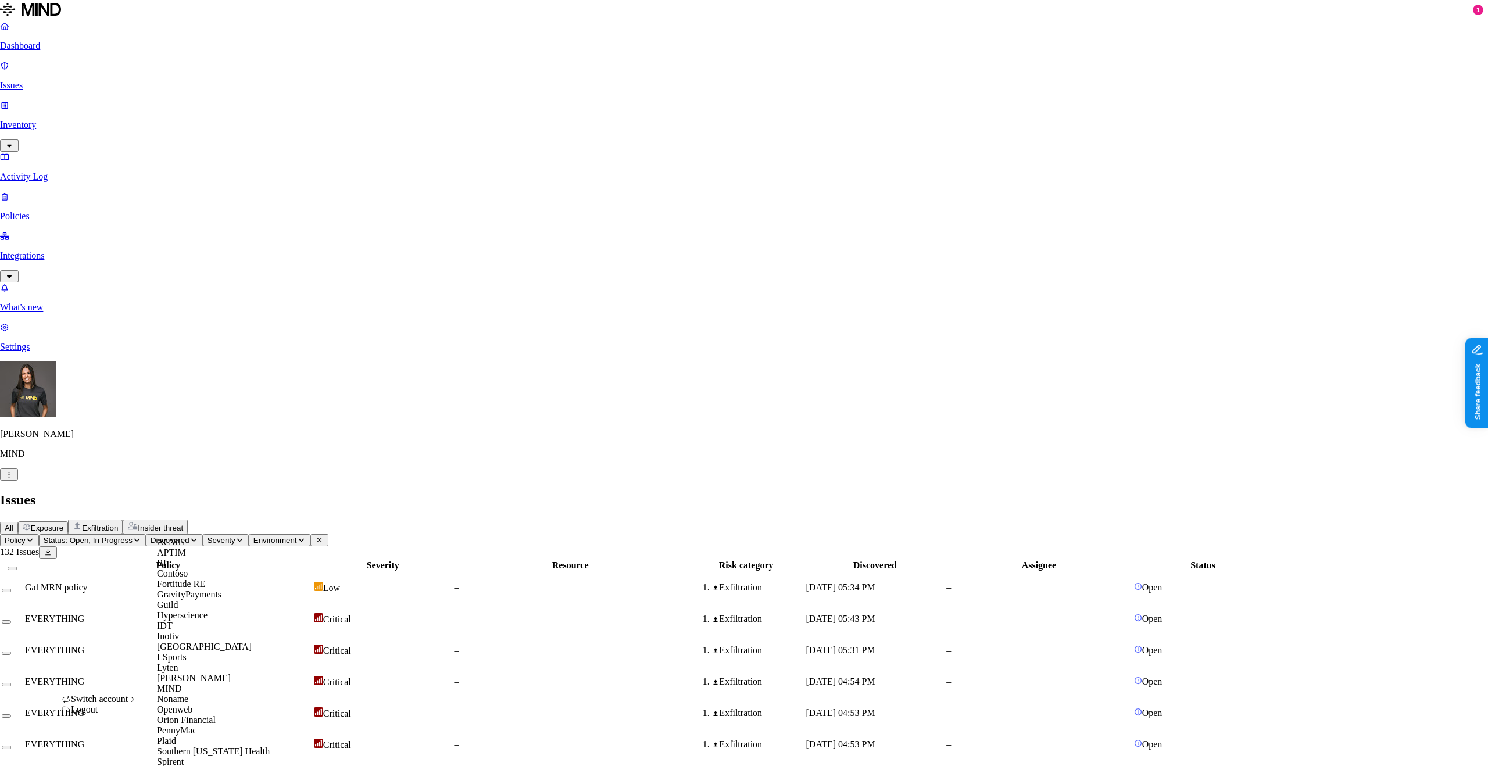
click at [201, 540] on div "ACME" at bounding box center [213, 542] width 113 height 10
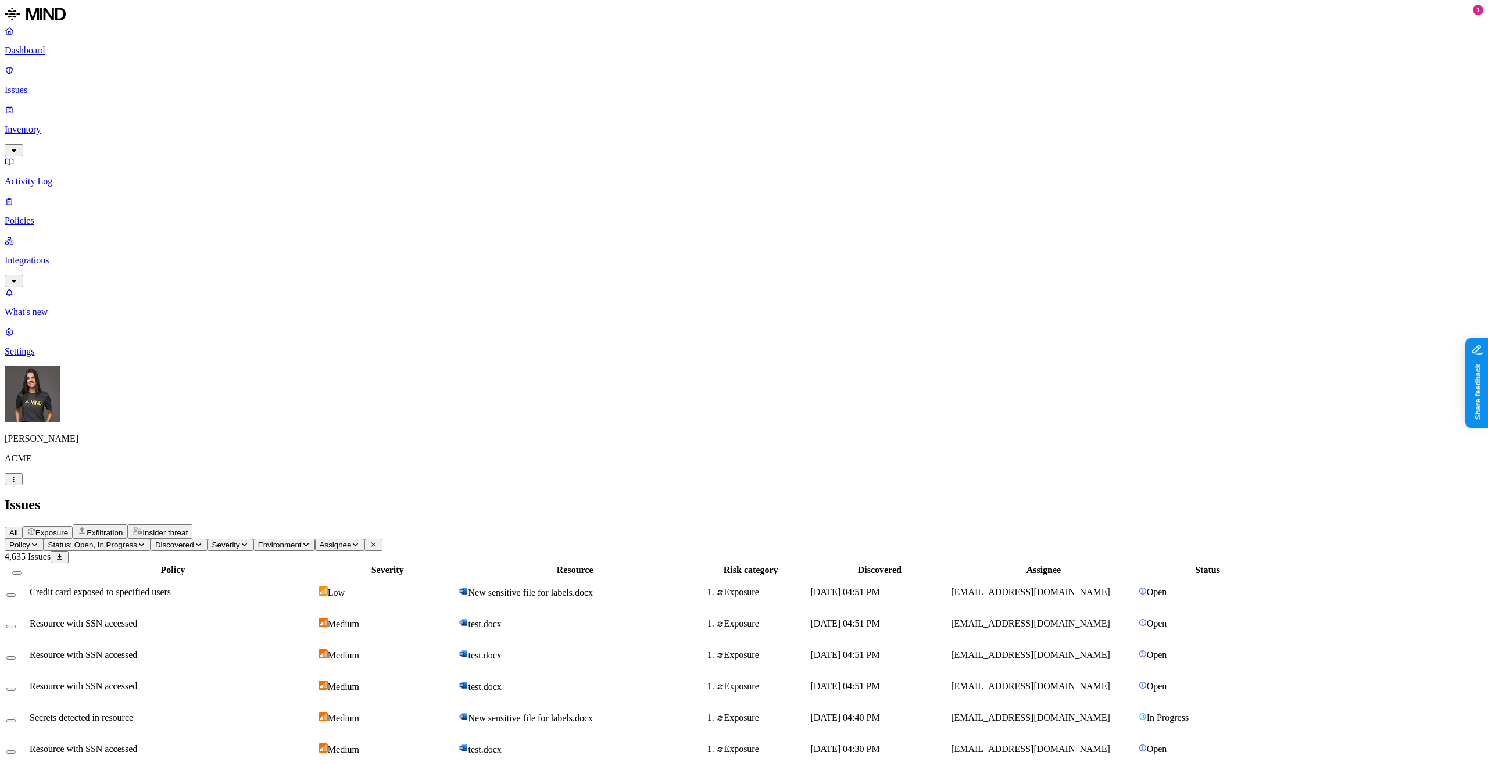
click at [56, 124] on p "Inventory" at bounding box center [744, 129] width 1478 height 10
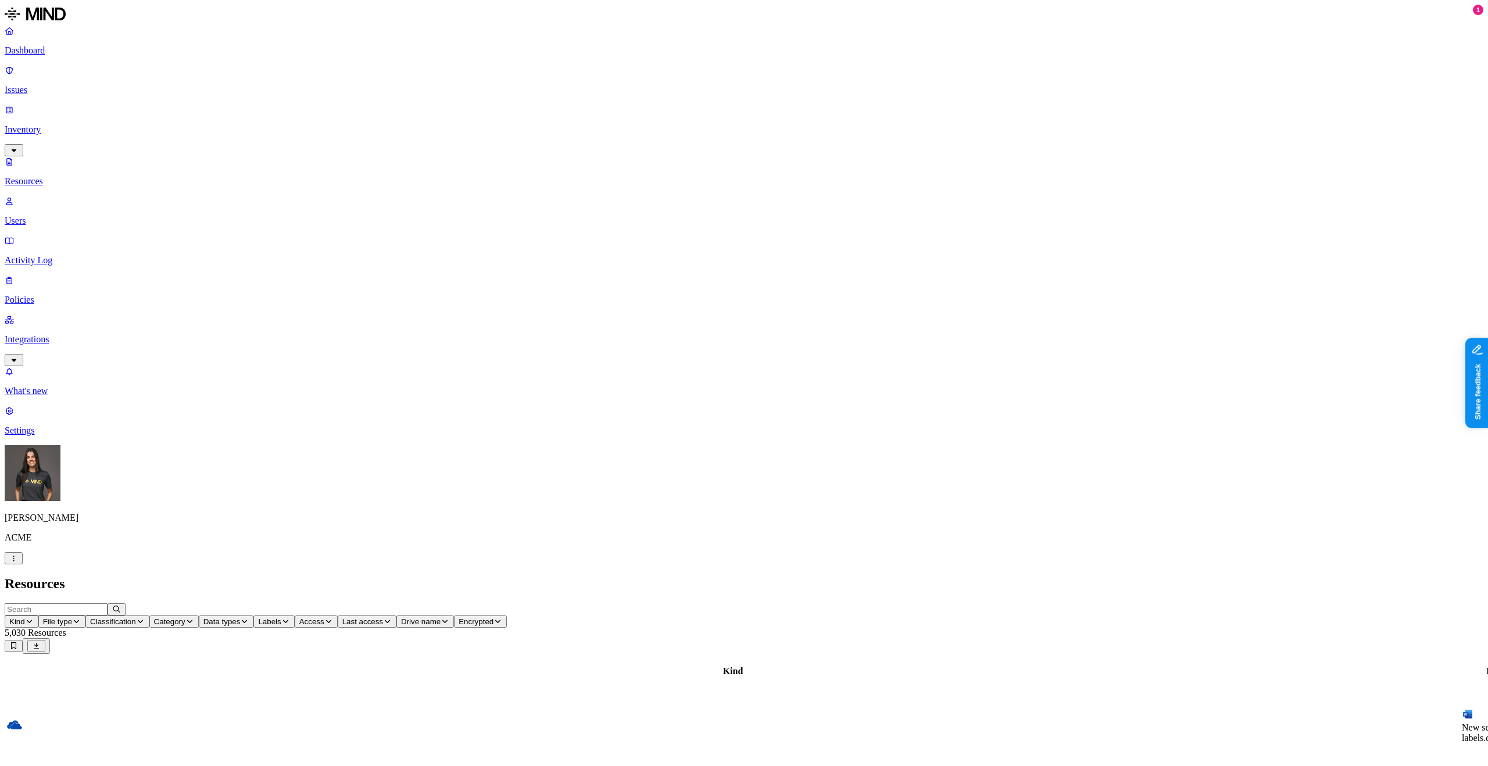
click at [281, 617] on span "Labels" at bounding box center [269, 621] width 23 height 9
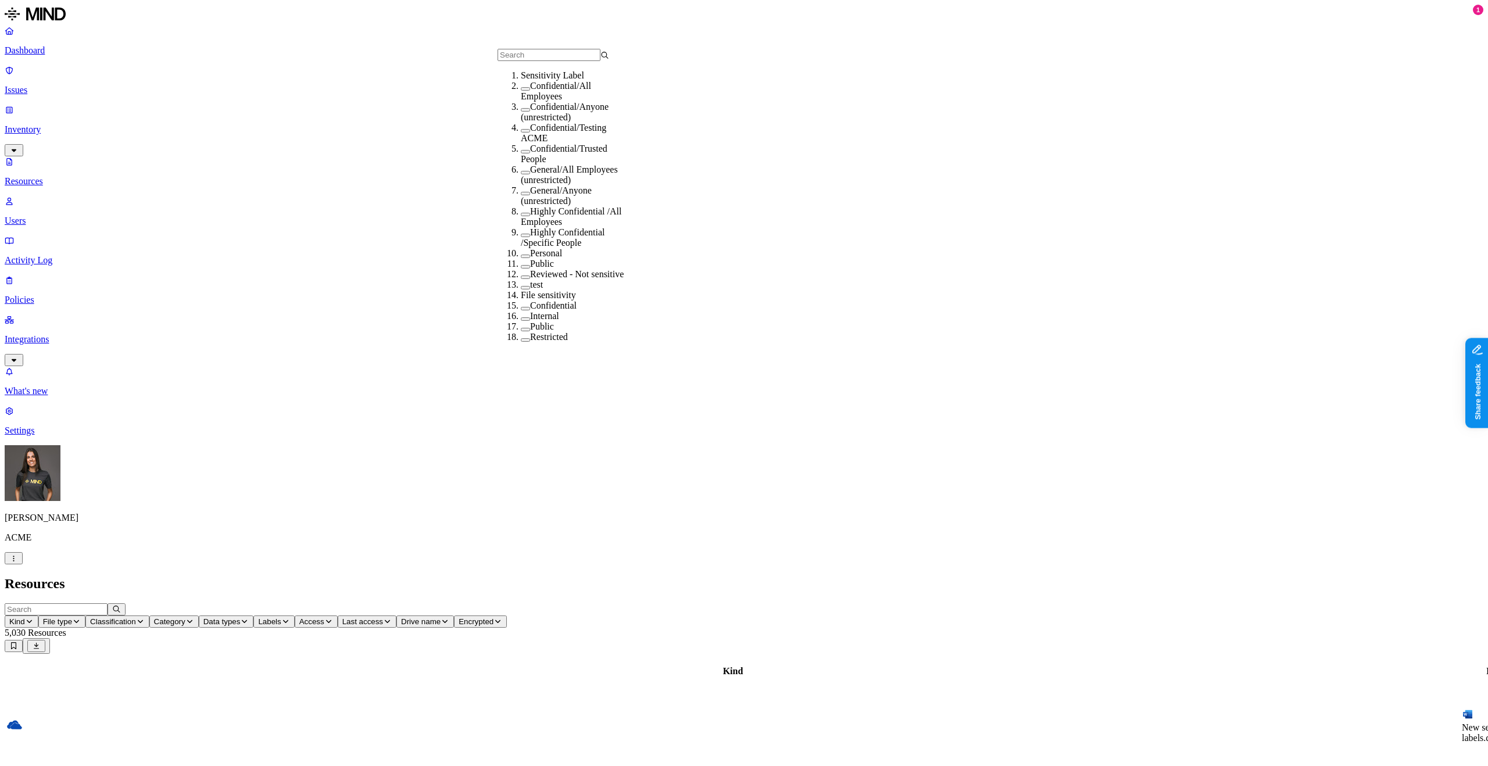
click at [249, 618] on icon "button" at bounding box center [244, 621] width 9 height 7
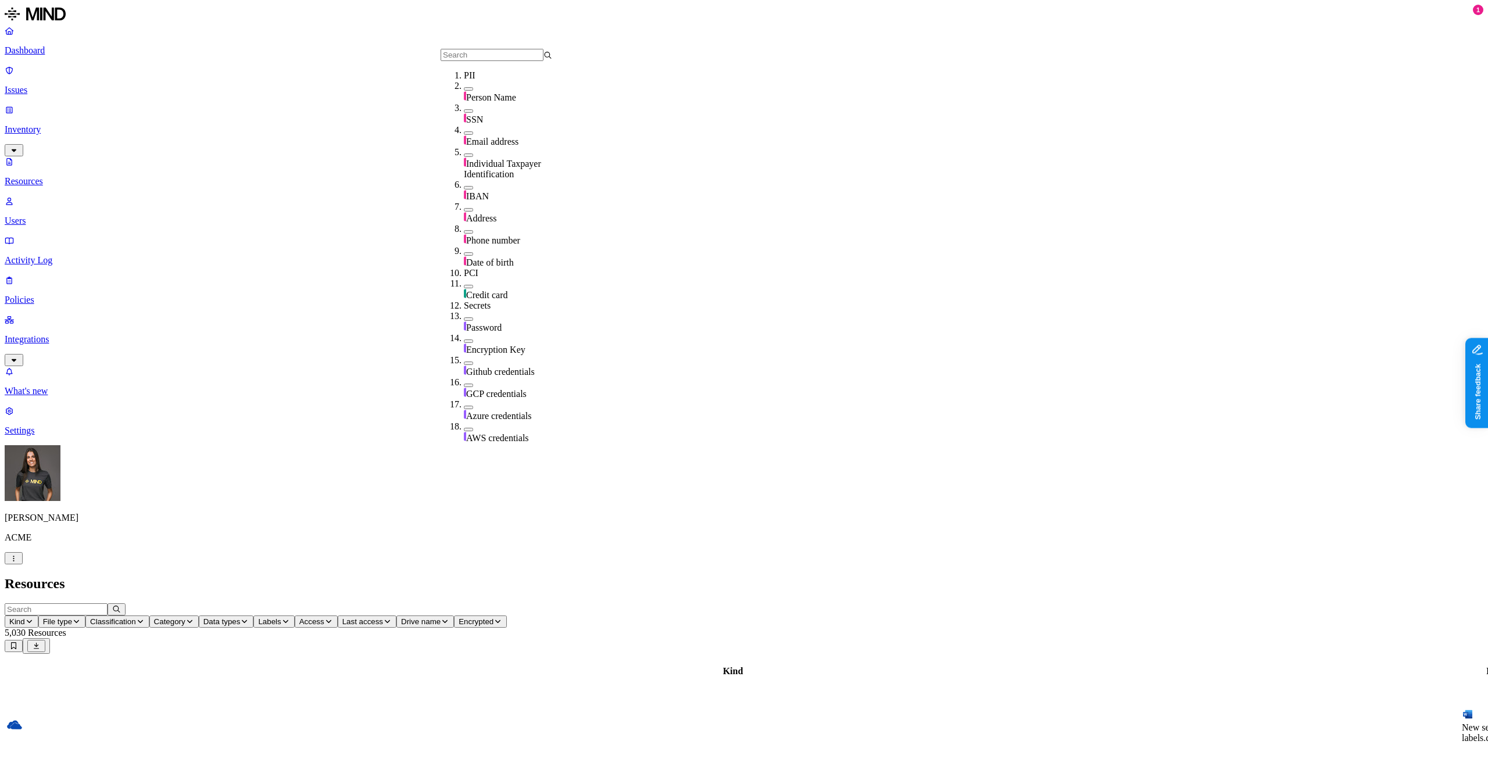
click at [481, 81] on div "PII" at bounding box center [520, 75] width 112 height 10
click at [482, 81] on div "PII" at bounding box center [520, 75] width 112 height 10
click at [486, 61] on input "text" at bounding box center [492, 55] width 103 height 12
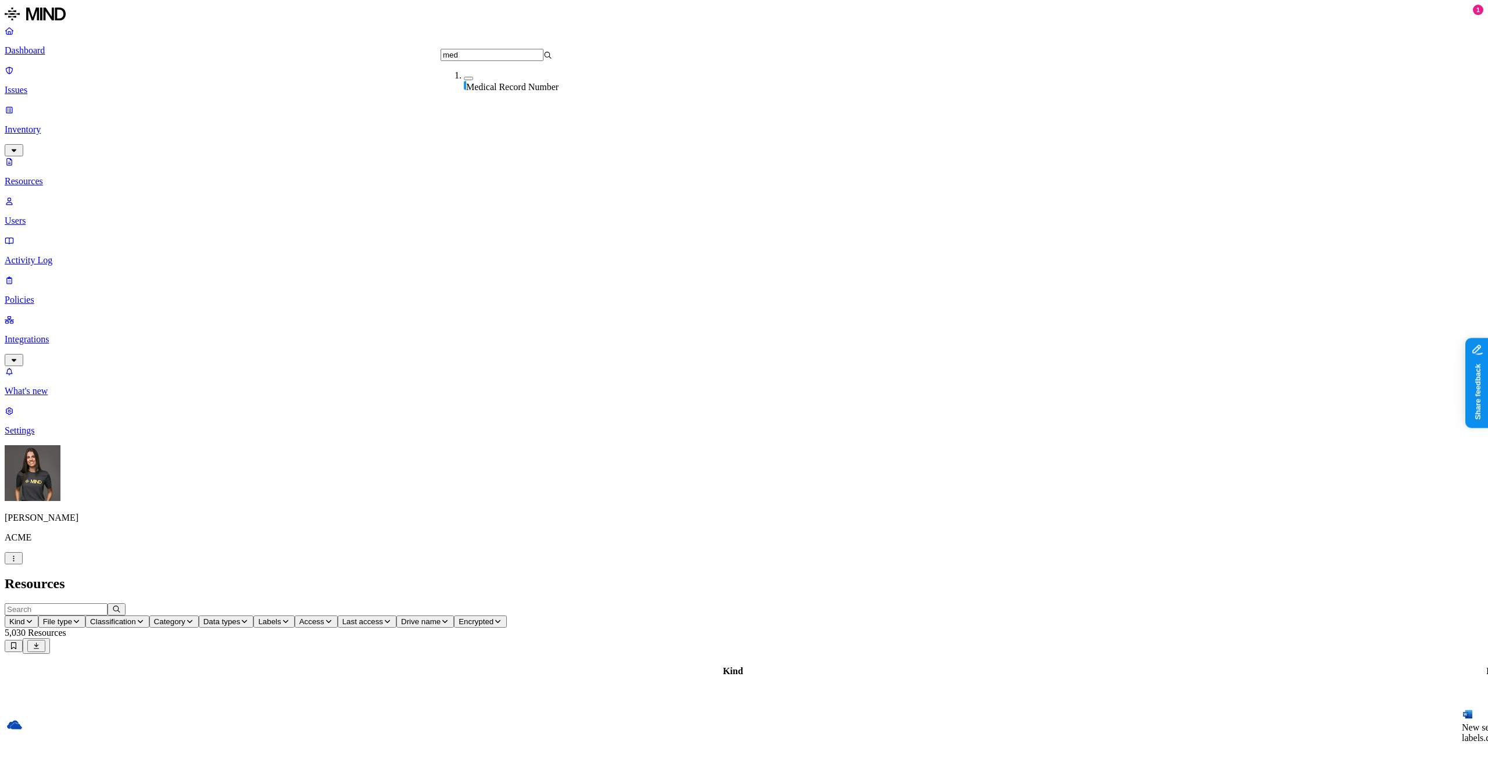
type input "medi"
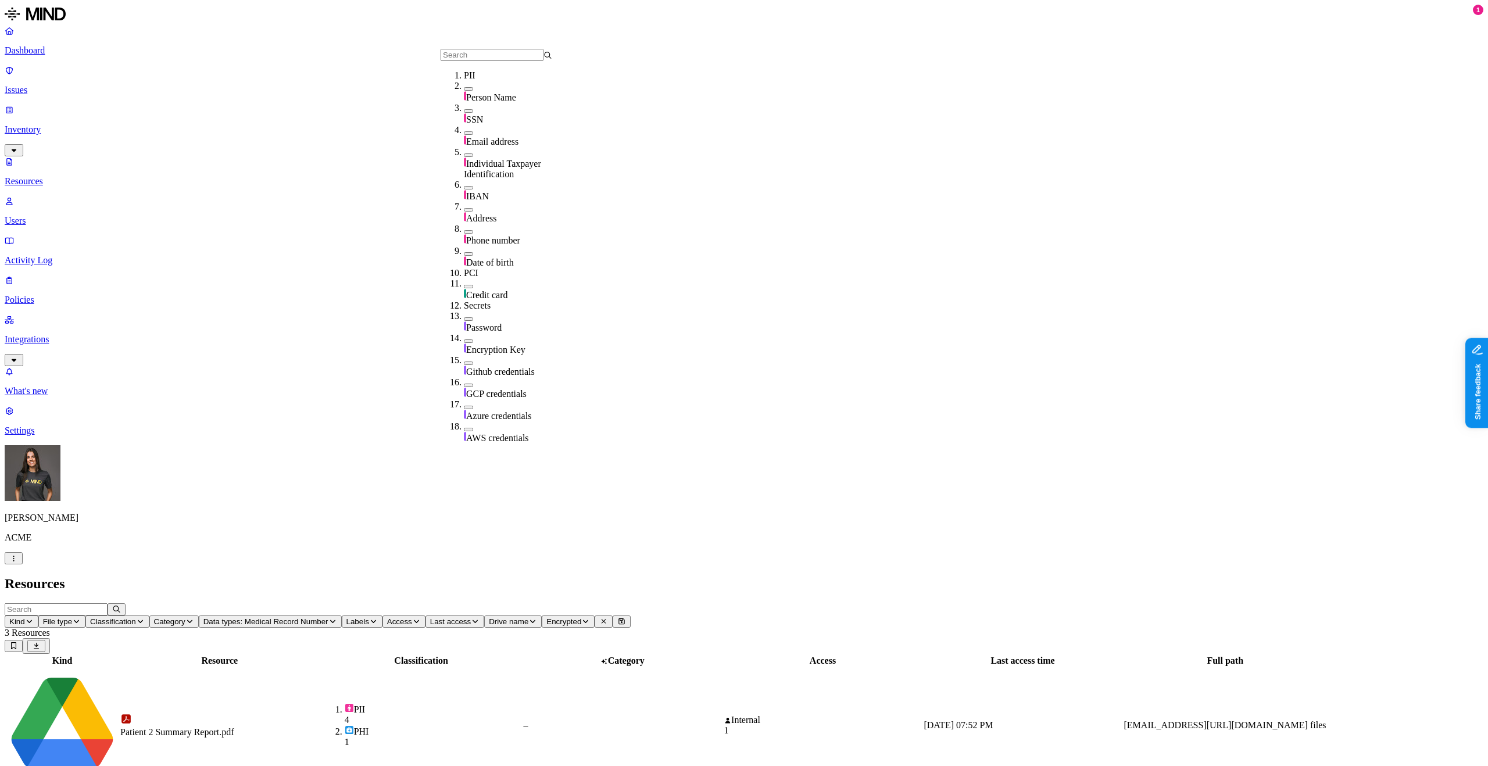
click at [510, 576] on h2 "Resources" at bounding box center [744, 584] width 1478 height 16
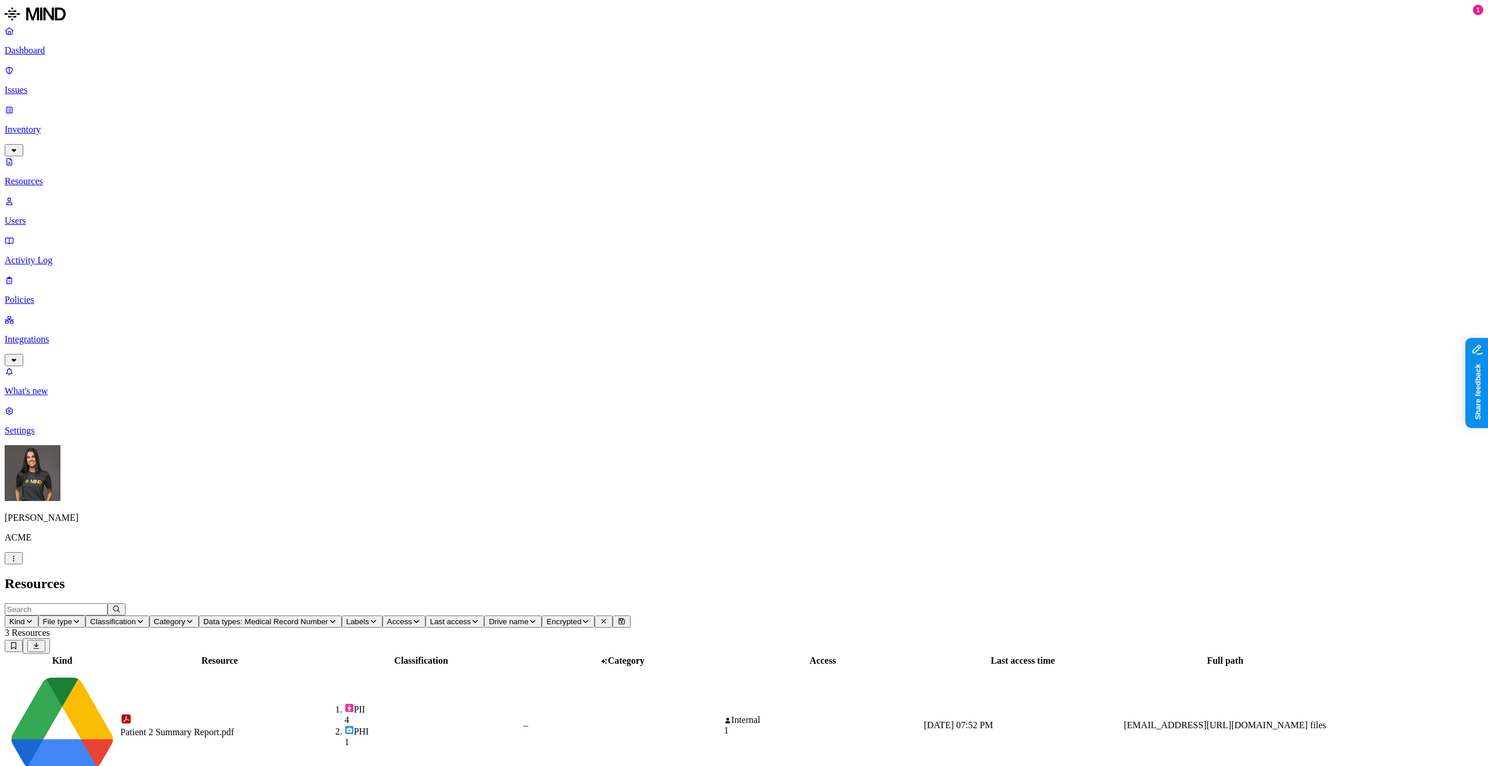
click at [654, 720] on div "–" at bounding box center [622, 725] width 198 height 10
drag, startPoint x: 1291, startPoint y: 445, endPoint x: 1310, endPoint y: 447, distance: 19.3
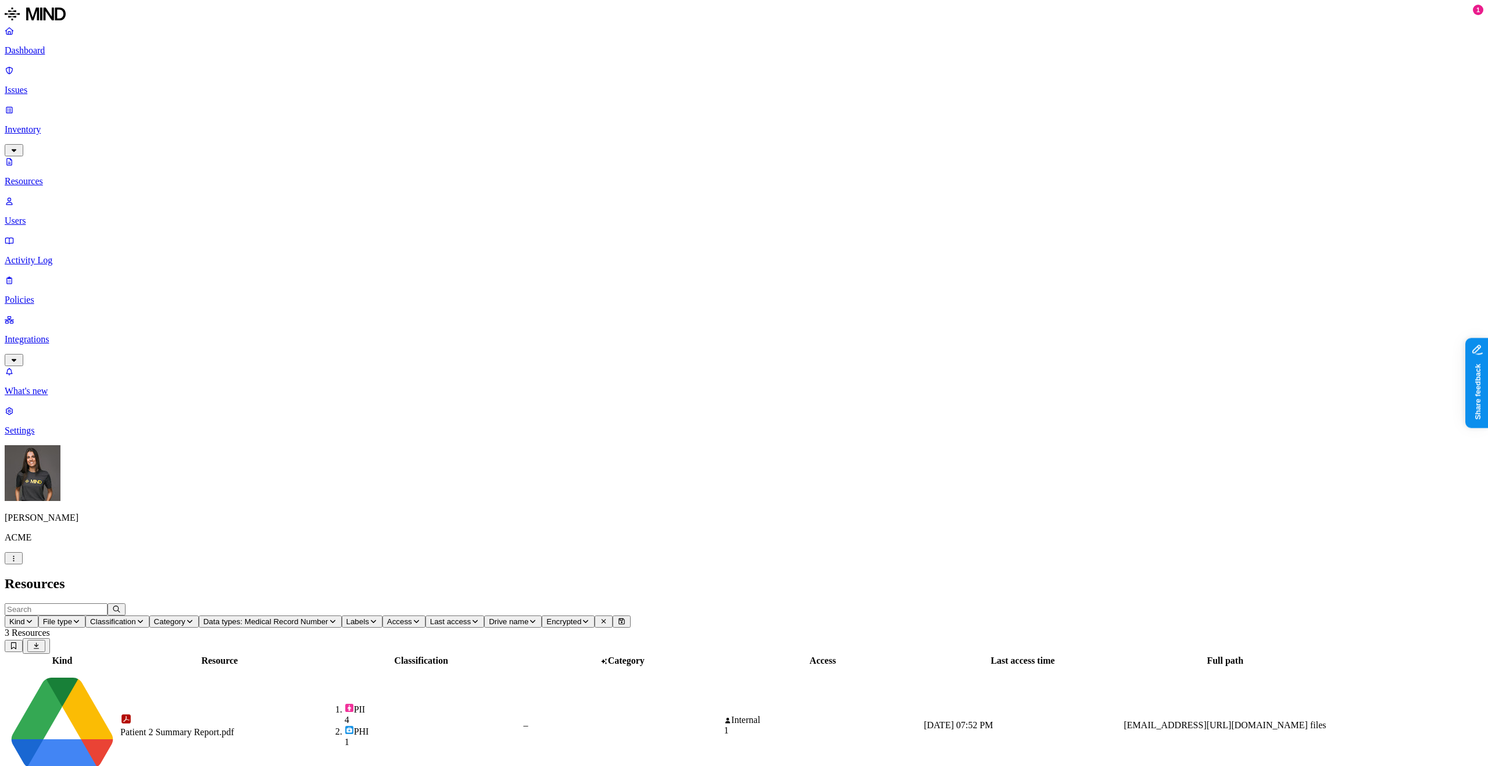
copy div "67"
click at [65, 124] on p "Inventory" at bounding box center [744, 129] width 1478 height 10
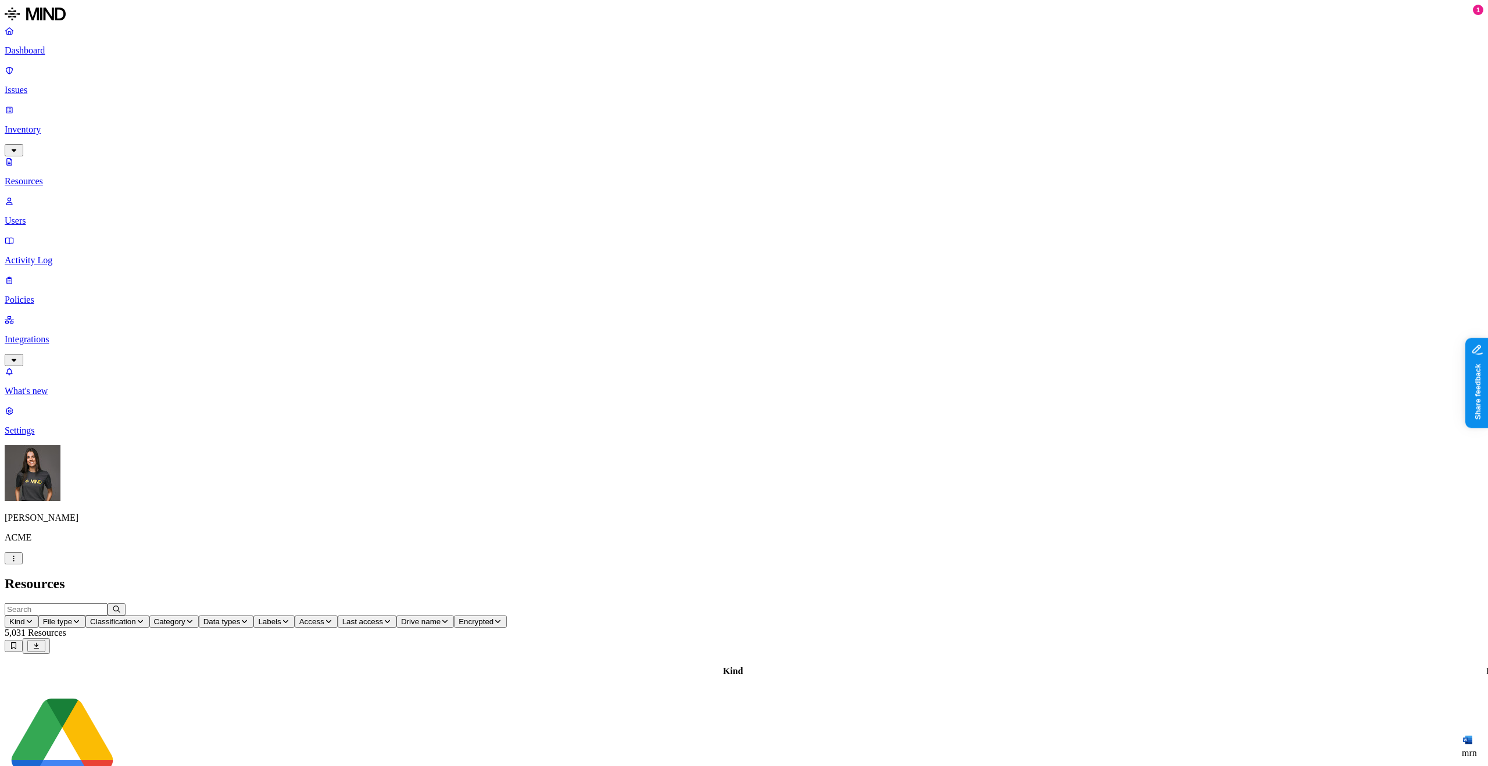
click at [241, 617] on span "Data types" at bounding box center [221, 621] width 37 height 9
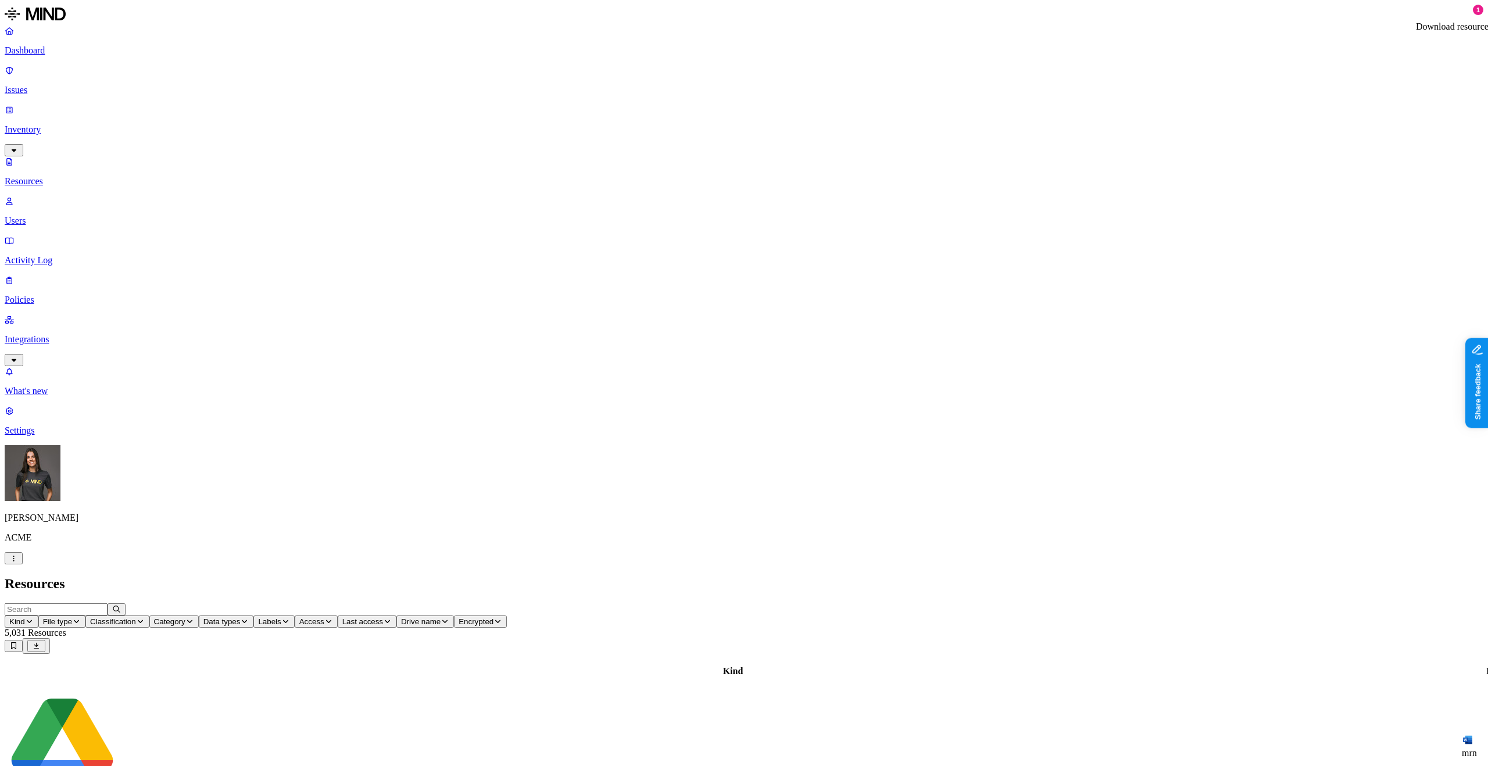
click at [64, 275] on link "Policies" at bounding box center [744, 290] width 1478 height 30
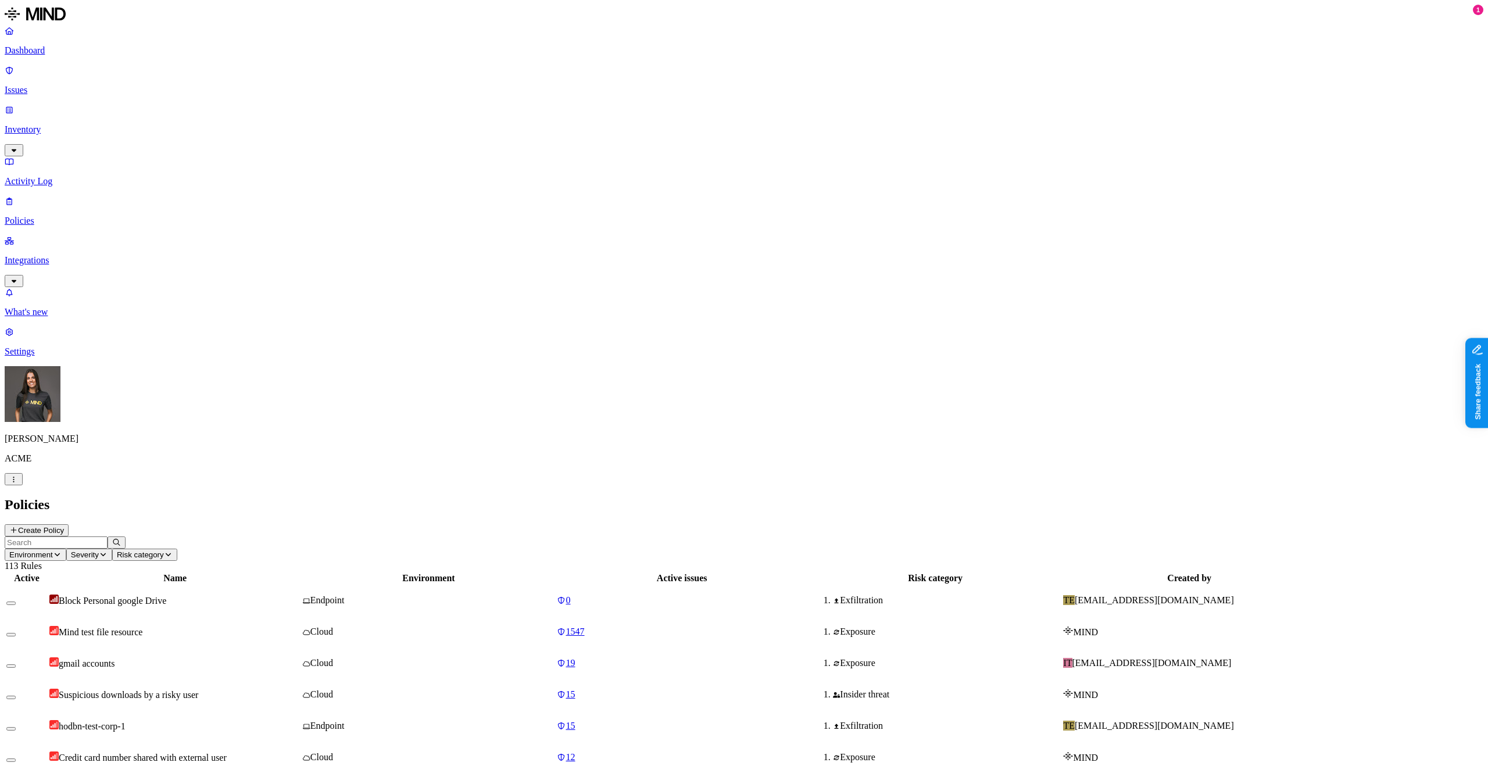
click at [69, 524] on button "Create Policy" at bounding box center [37, 530] width 64 height 12
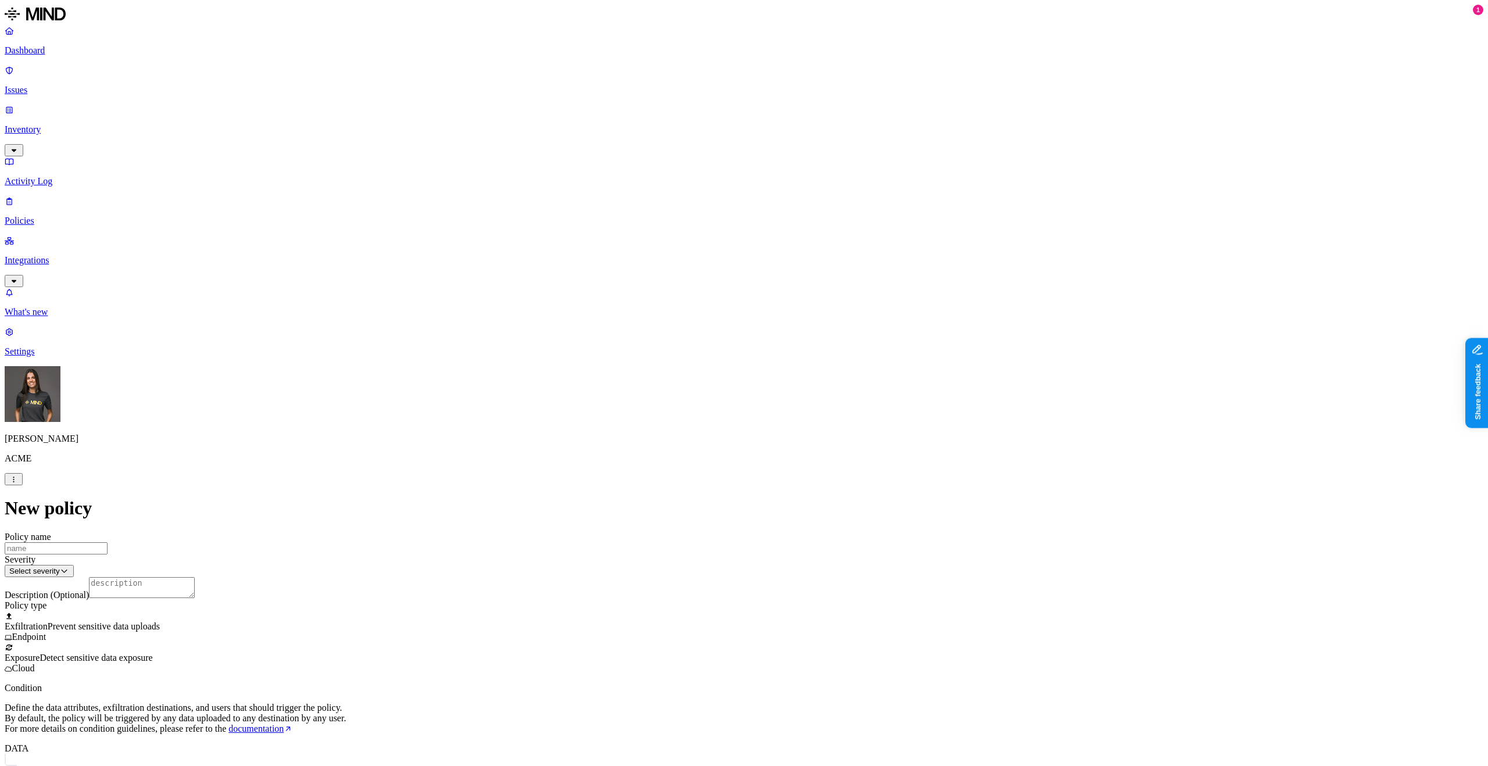
click at [108, 542] on input "Policy name" at bounding box center [56, 548] width 103 height 12
type input "PHI in cloud (Gal)"
click at [658, 642] on div at bounding box center [744, 647] width 1478 height 10
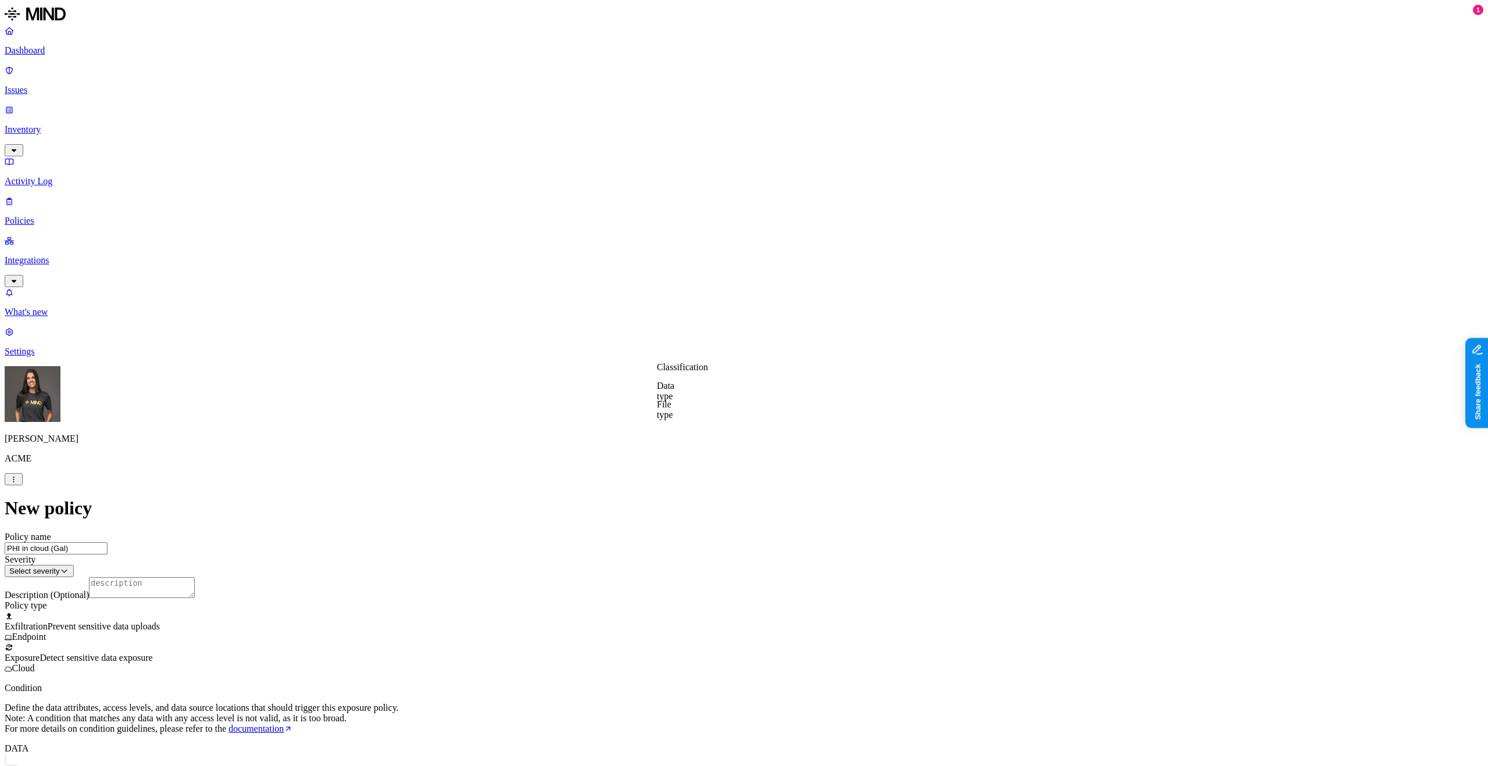
click at [680, 372] on label "Classification" at bounding box center [682, 367] width 51 height 10
click at [21, 765] on label "Any" at bounding box center [13, 780] width 16 height 10
click at [674, 395] on label "Data type" at bounding box center [665, 391] width 17 height 20
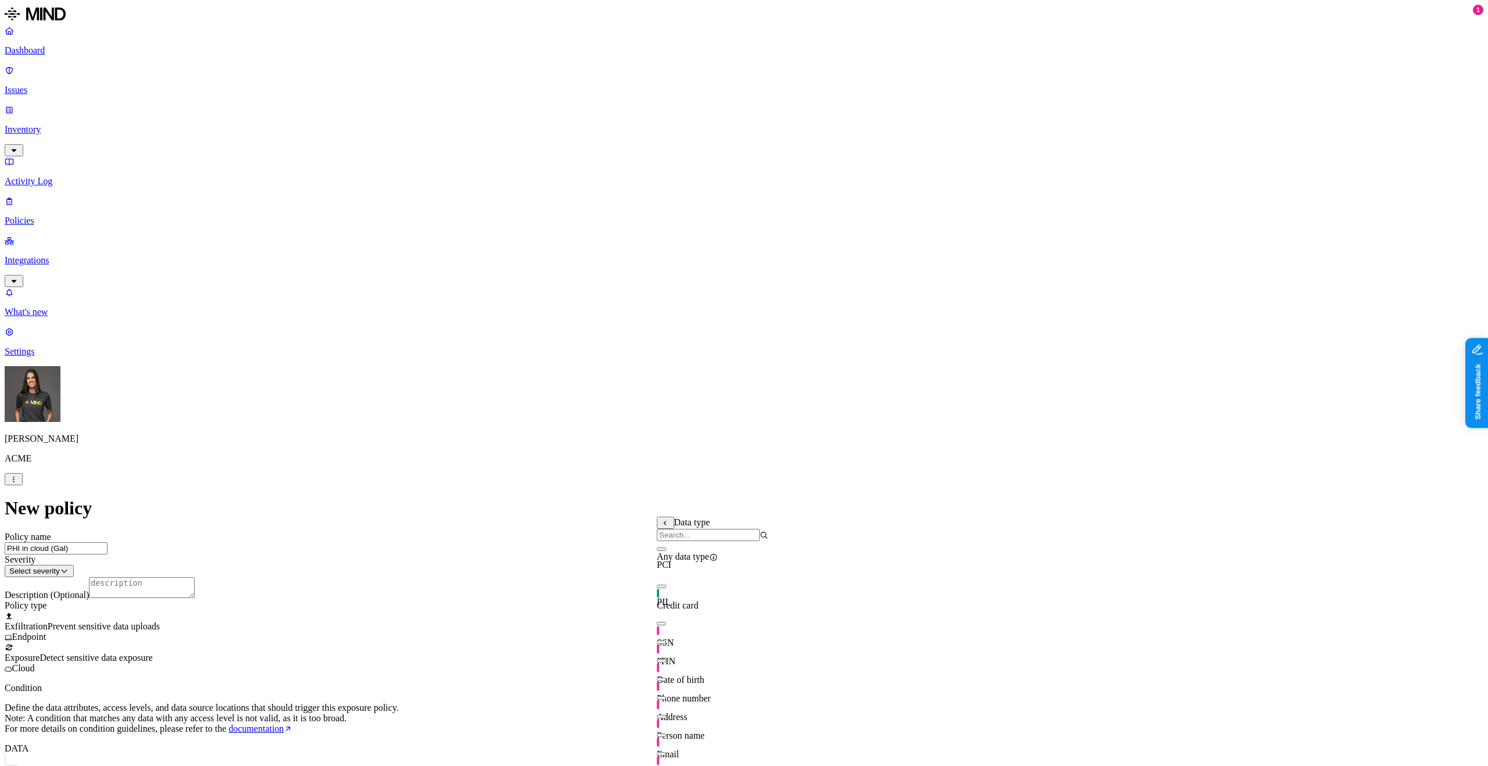
click at [108, 542] on input "PHI in cloud (Gal)" at bounding box center [56, 548] width 103 height 12
click at [687, 527] on label "Classification" at bounding box center [682, 522] width 51 height 10
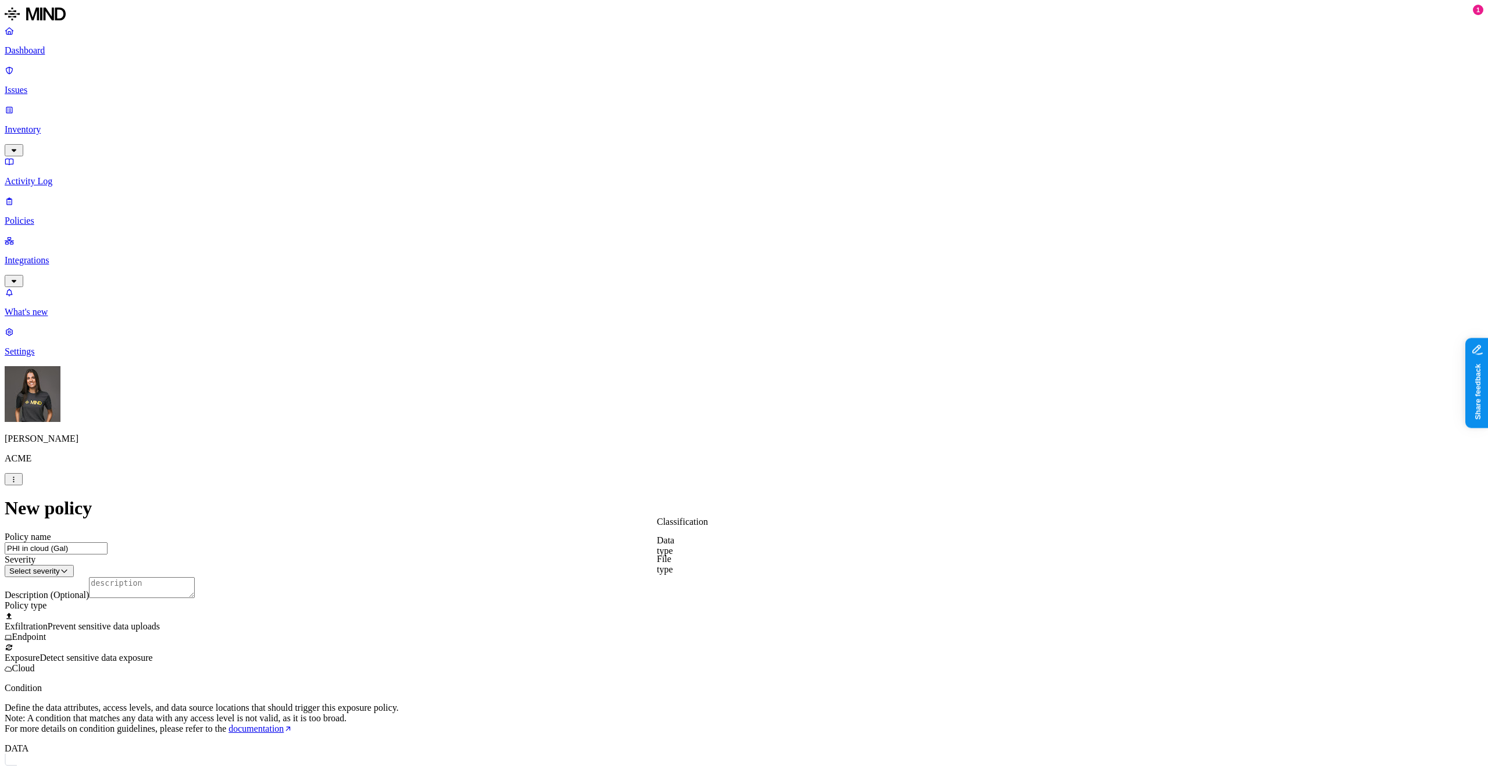
click at [238, 497] on div "New policy Policy name PHI in cloud (Gal) Severity Select severity Low Medium H…" at bounding box center [744, 772] width 1478 height 551
